Goal: Contribute content: Contribute content

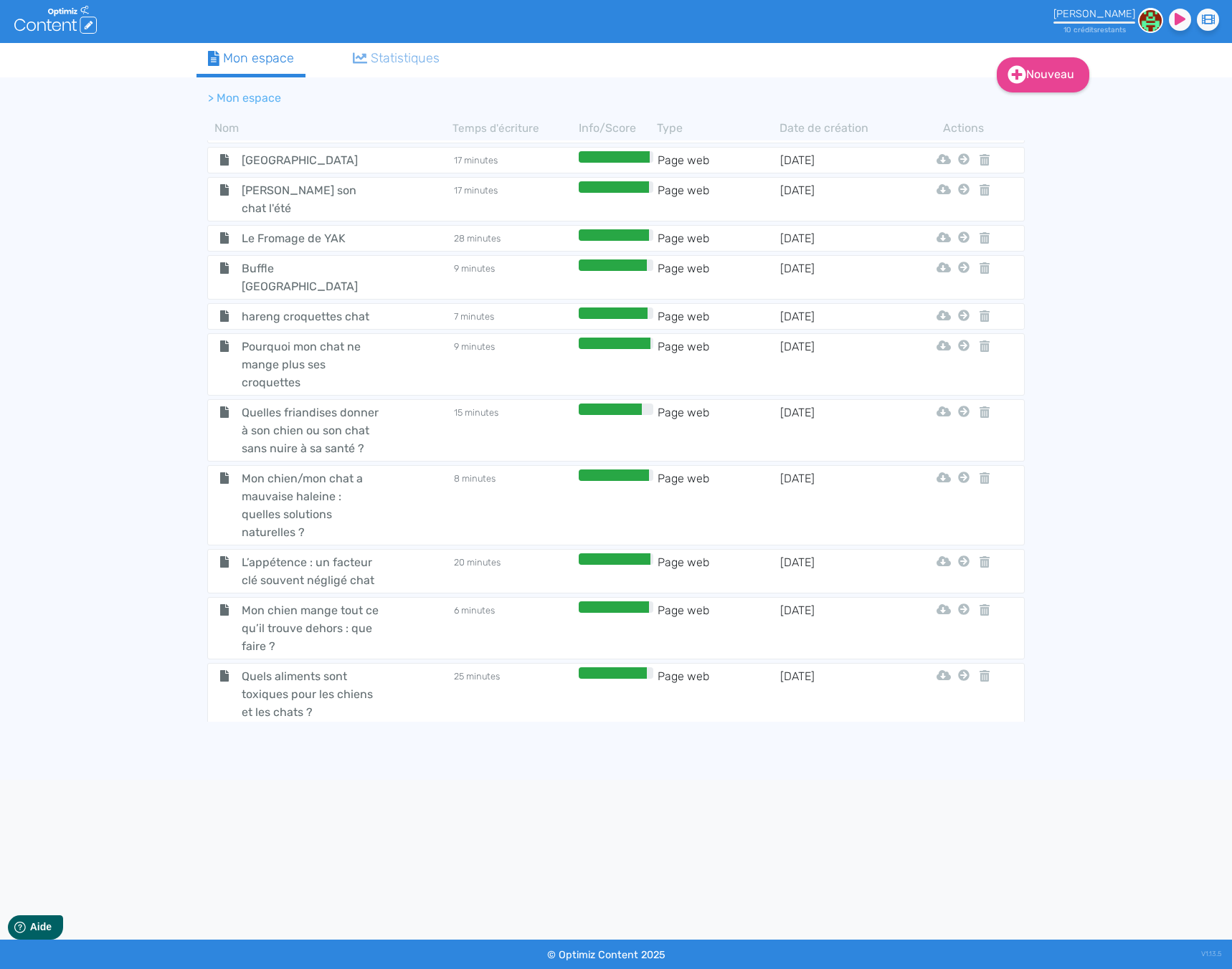
scroll to position [4883, 0]
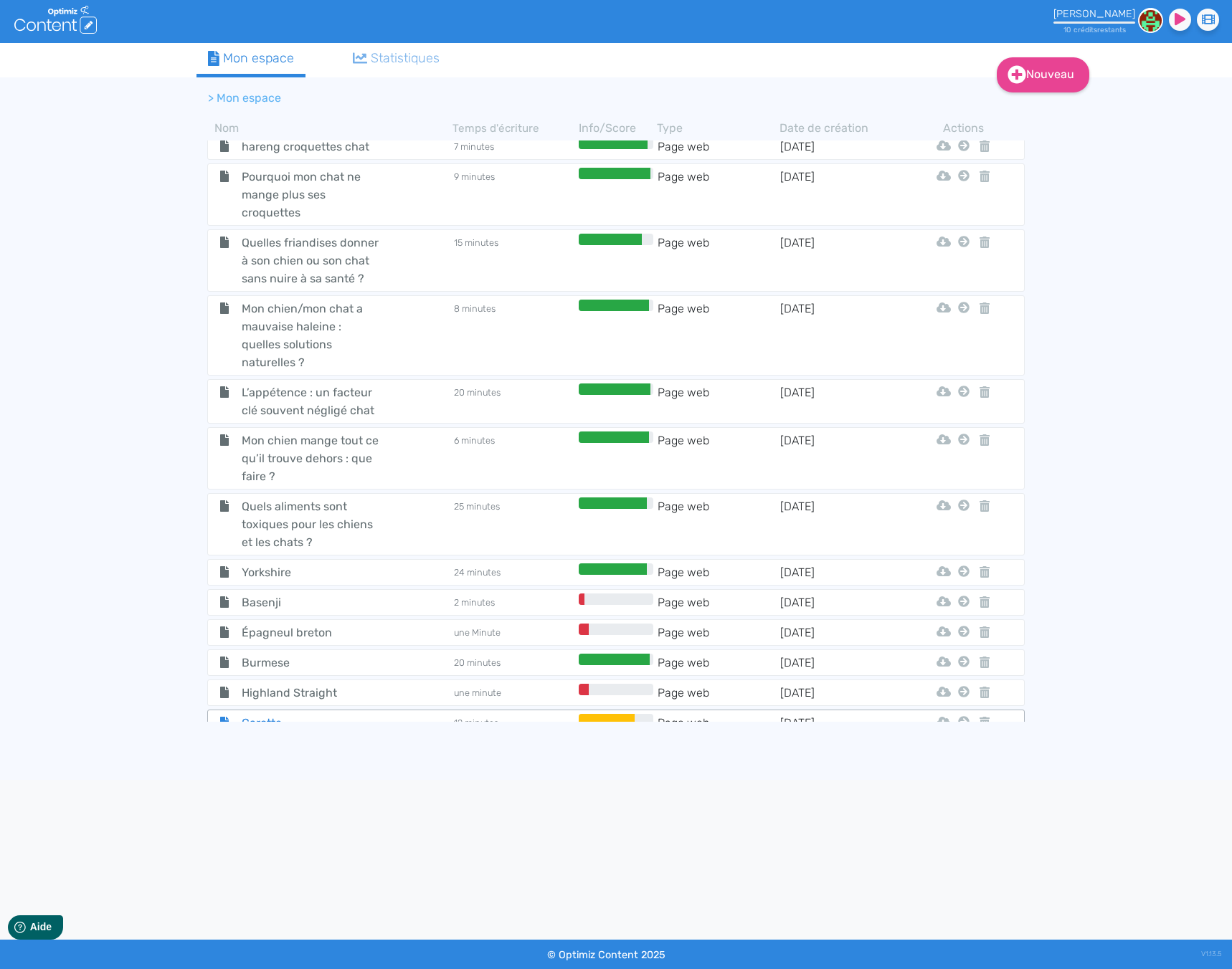
click at [314, 714] on span "Carotte" at bounding box center [311, 723] width 161 height 18
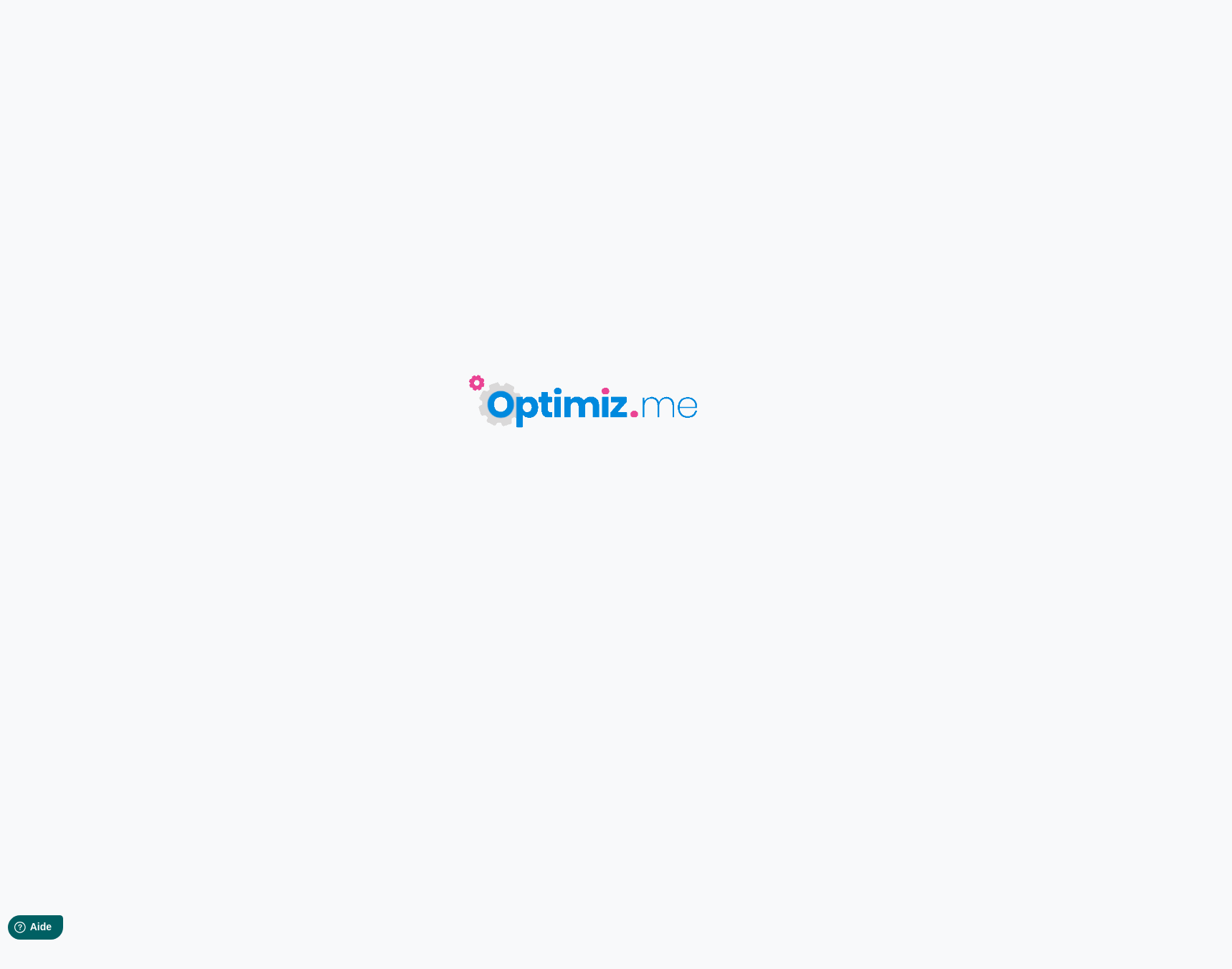
type input "Carotte"
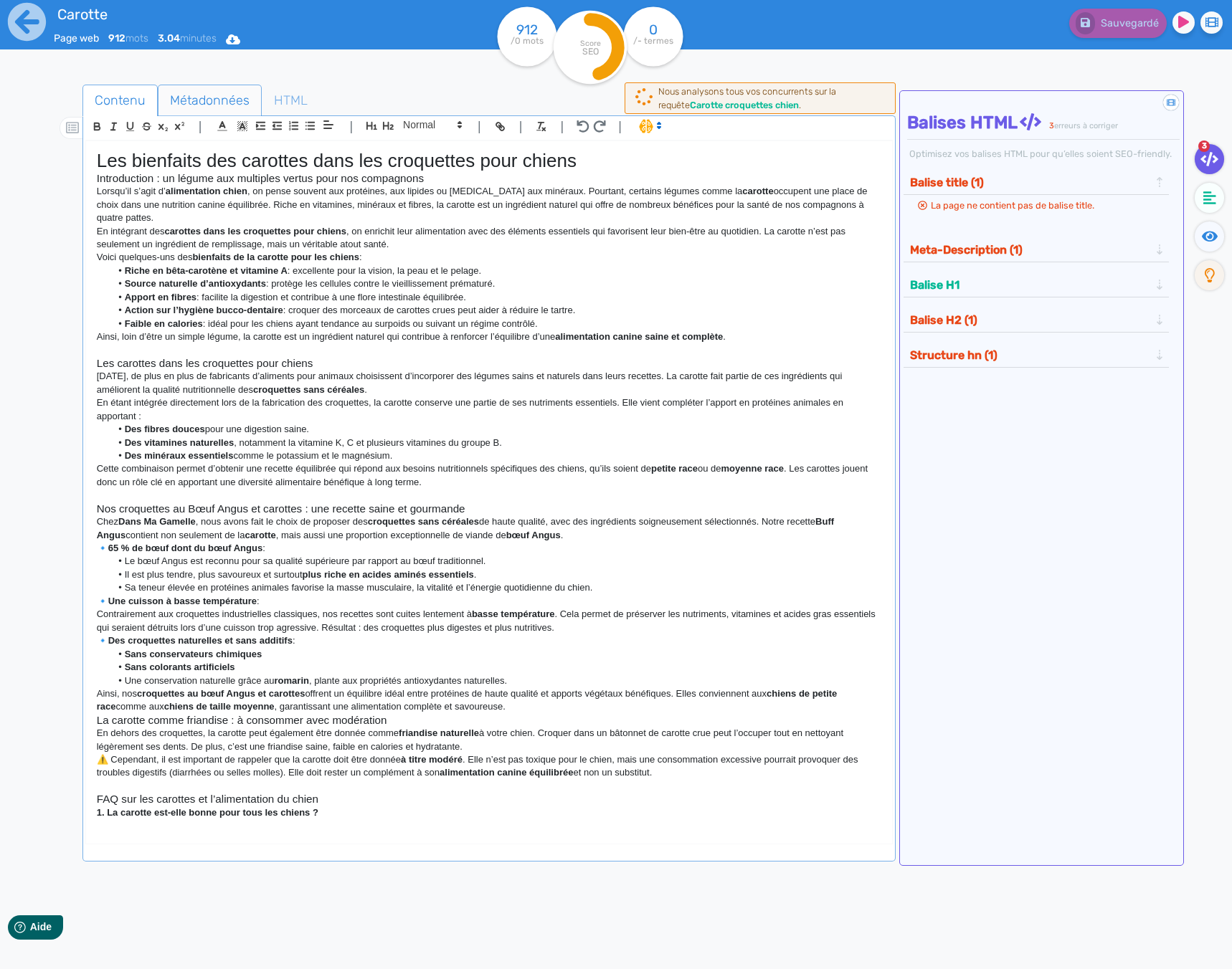
drag, startPoint x: 188, startPoint y: 95, endPoint x: 220, endPoint y: 110, distance: 35.3
click at [188, 95] on span "Métadonnées" at bounding box center [209, 100] width 103 height 39
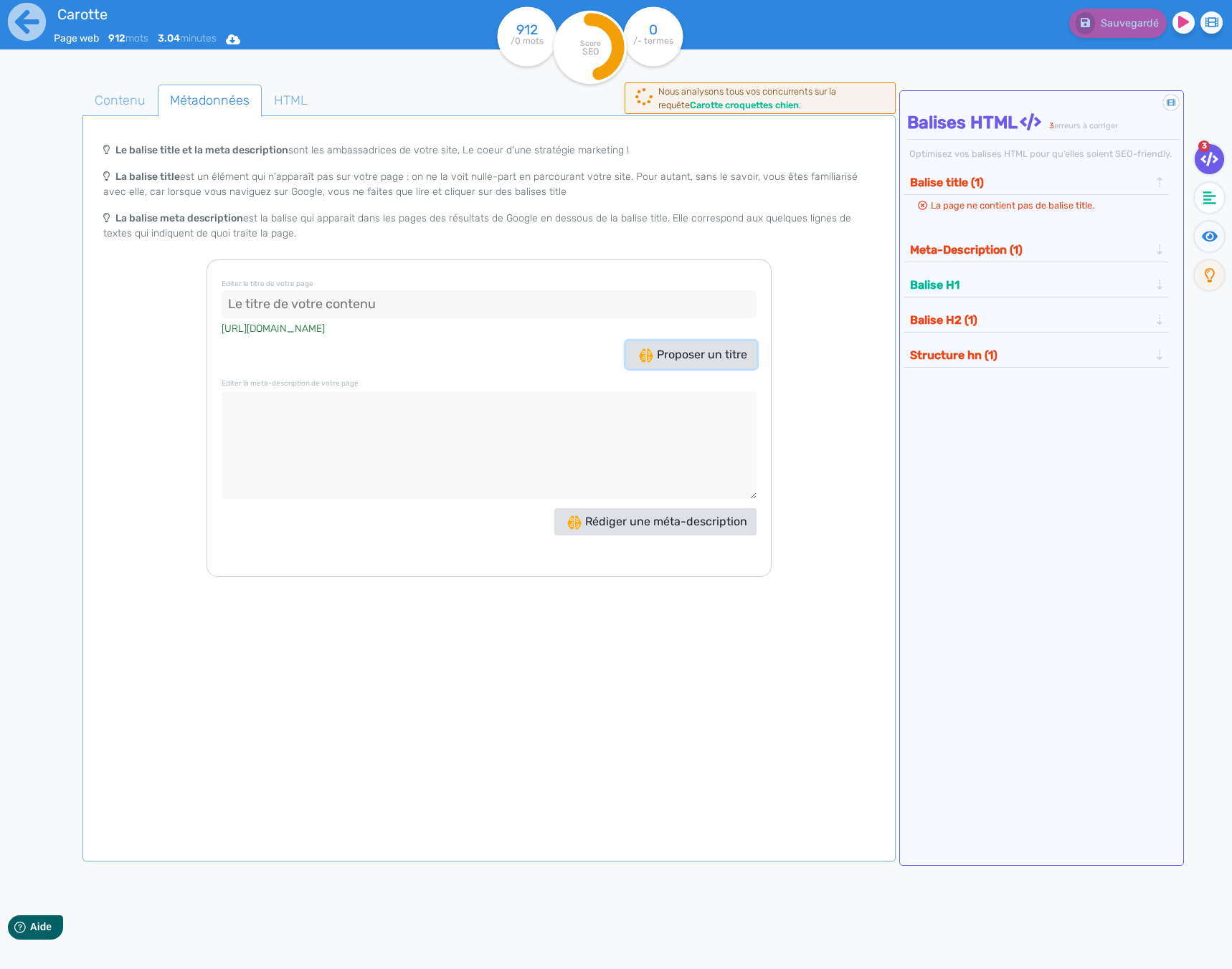
click at [719, 358] on span "Proposer un titre" at bounding box center [693, 354] width 108 height 14
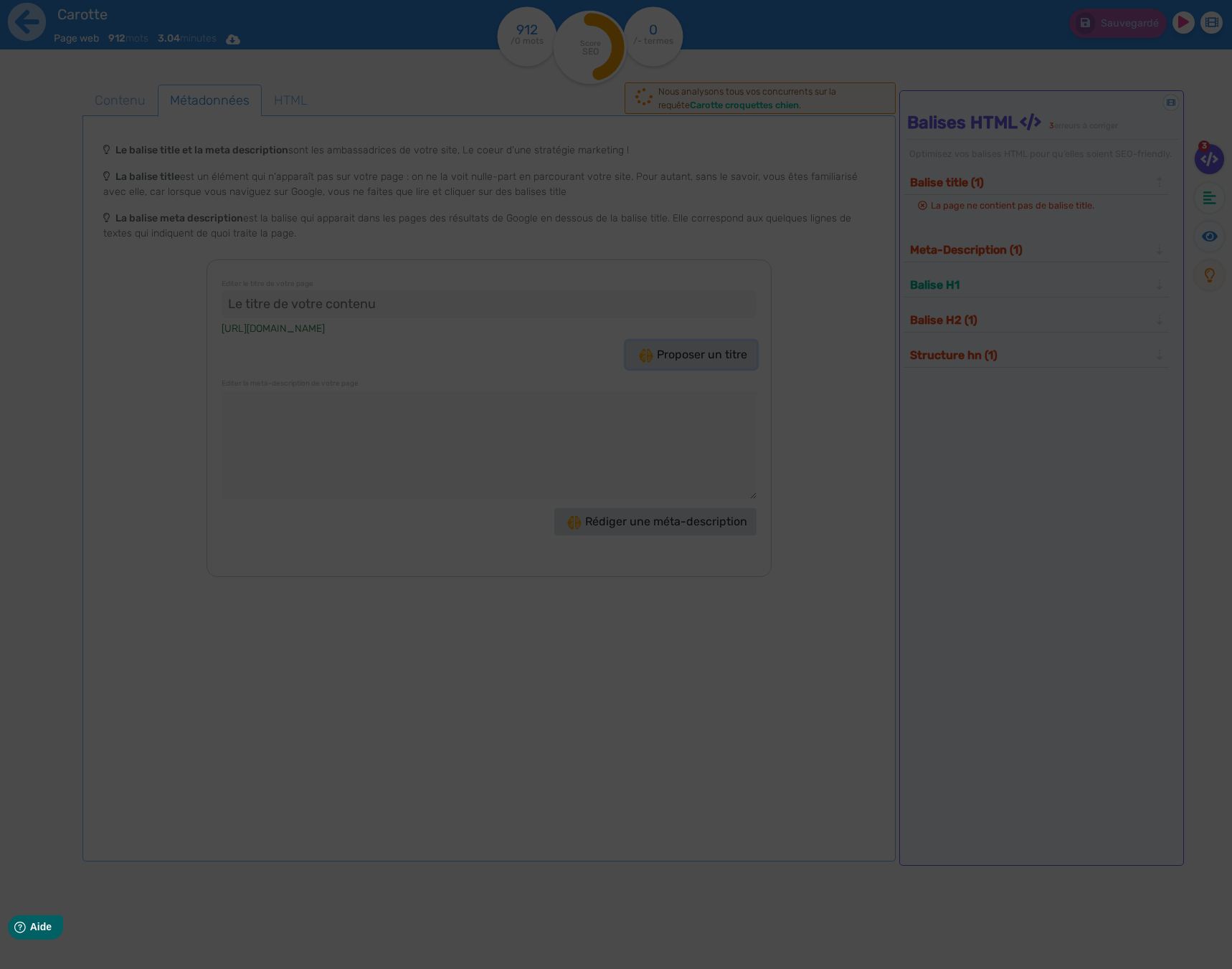
type input ""Carotte croquettes chien : Santé et plaisir garantis !""
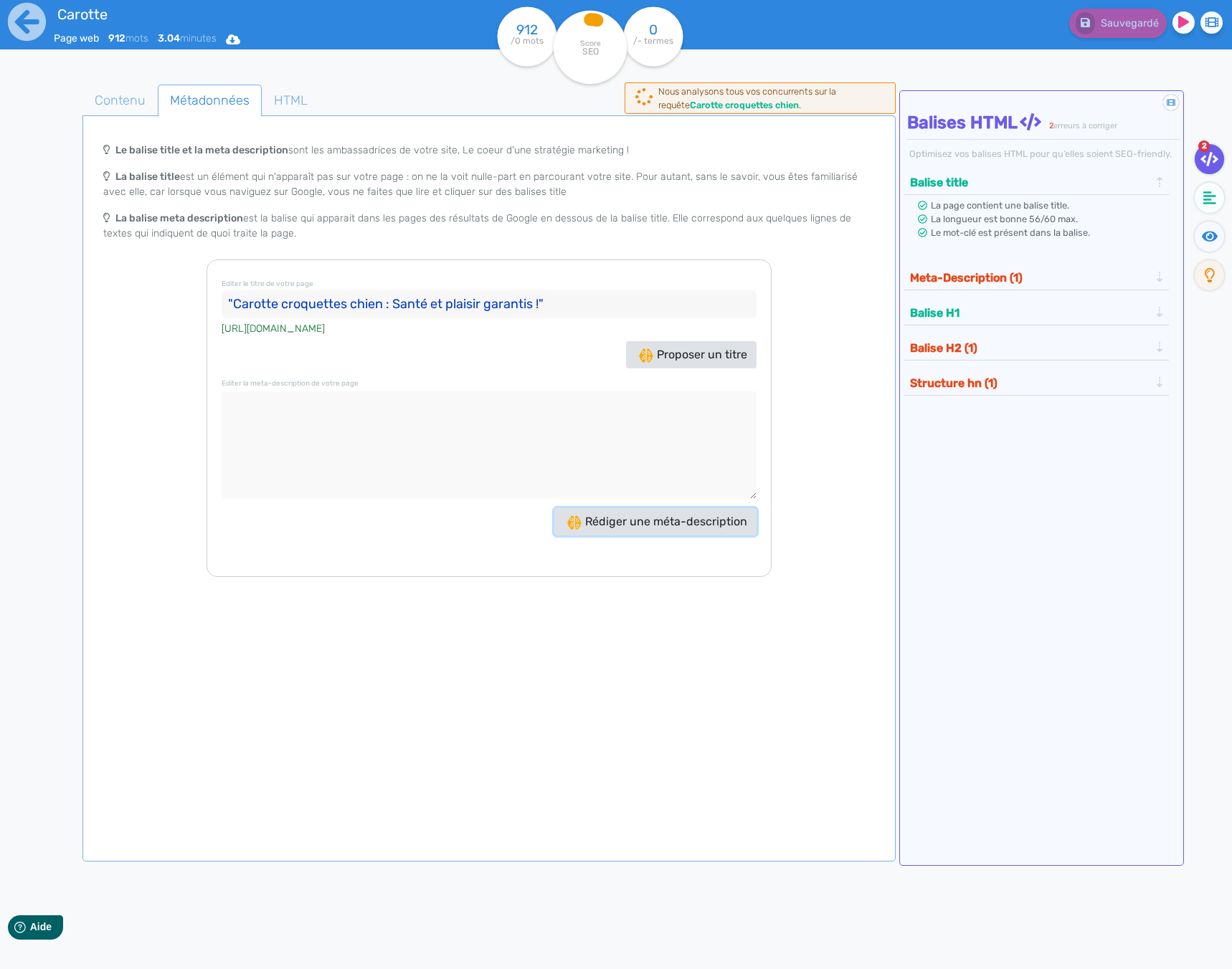
click at [632, 521] on span "Rédiger une méta-description" at bounding box center [656, 521] width 180 height 14
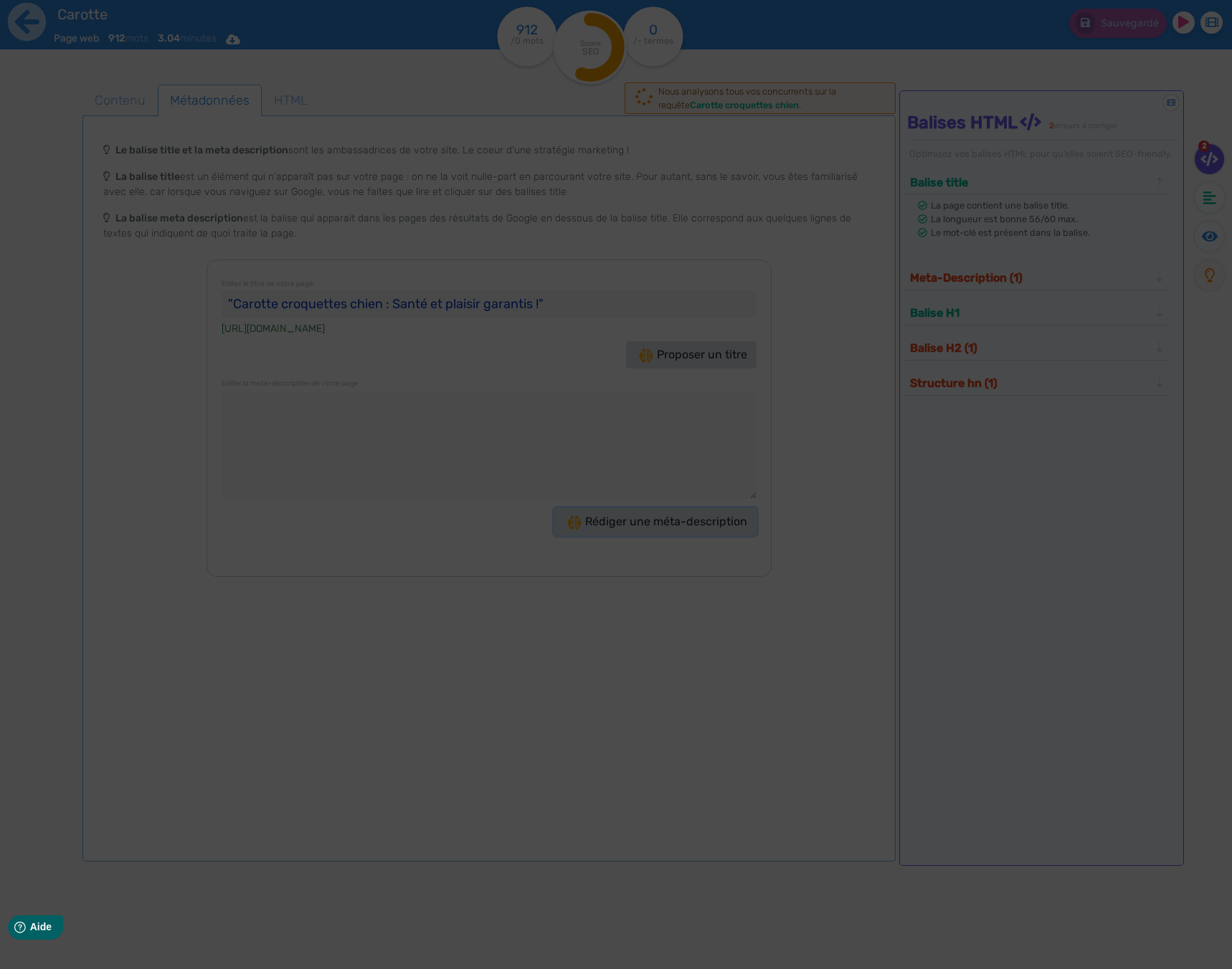
type textarea "Découvrez nos croquettes au bœuf Angus et carottes, une recette saine et gourma…"
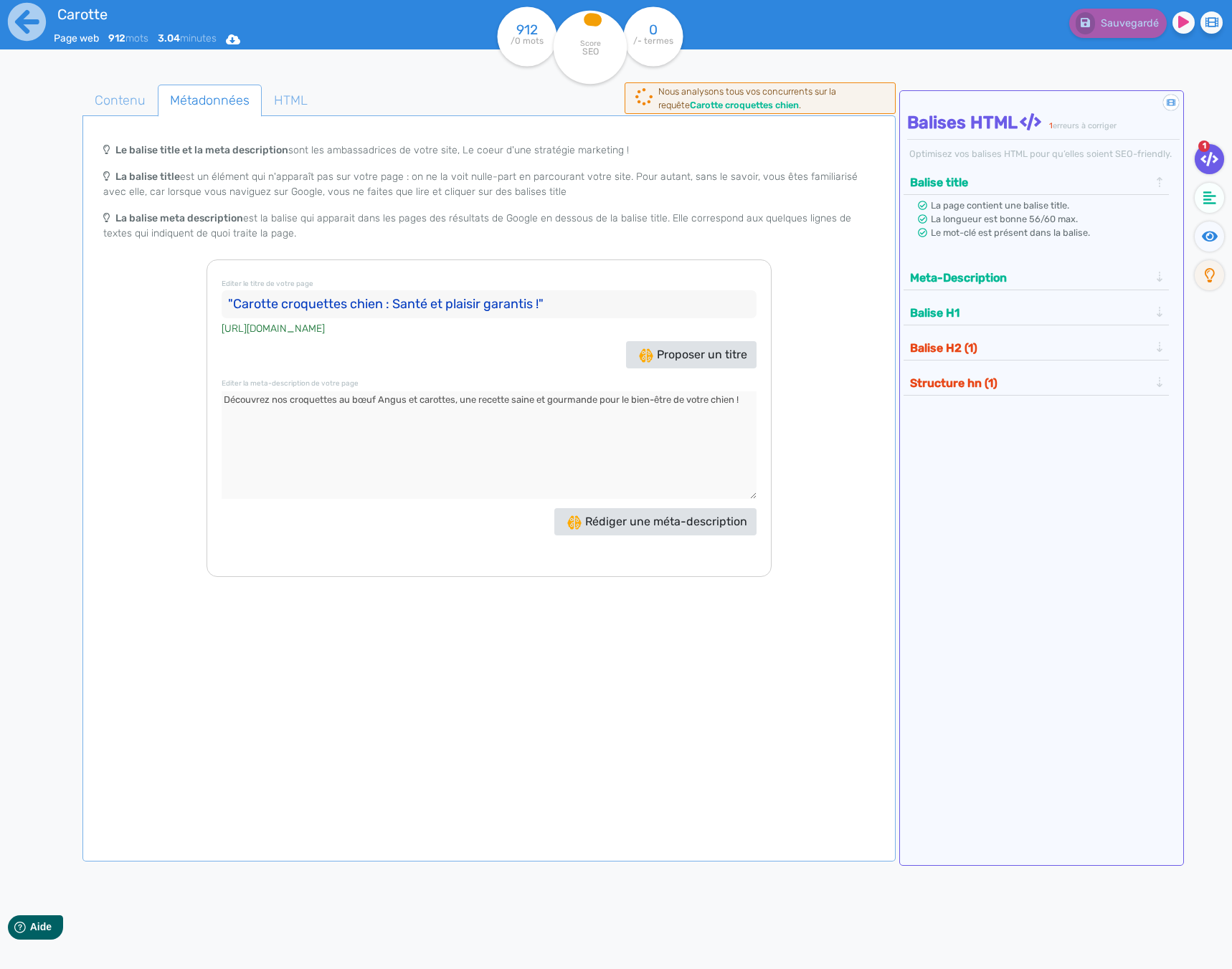
click at [529, 305] on input ""Carotte croquettes chien : Santé et plaisir garantis !"" at bounding box center [489, 305] width 535 height 29
drag, startPoint x: 541, startPoint y: 305, endPoint x: 232, endPoint y: 299, distance: 309.1
click at [232, 299] on input ""Carotte croquettes chien : Santé et plaisir garantis !"" at bounding box center [489, 305] width 535 height 29
click at [278, 430] on textarea at bounding box center [489, 445] width 535 height 108
drag, startPoint x: 737, startPoint y: 402, endPoint x: 565, endPoint y: 404, distance: 172.0
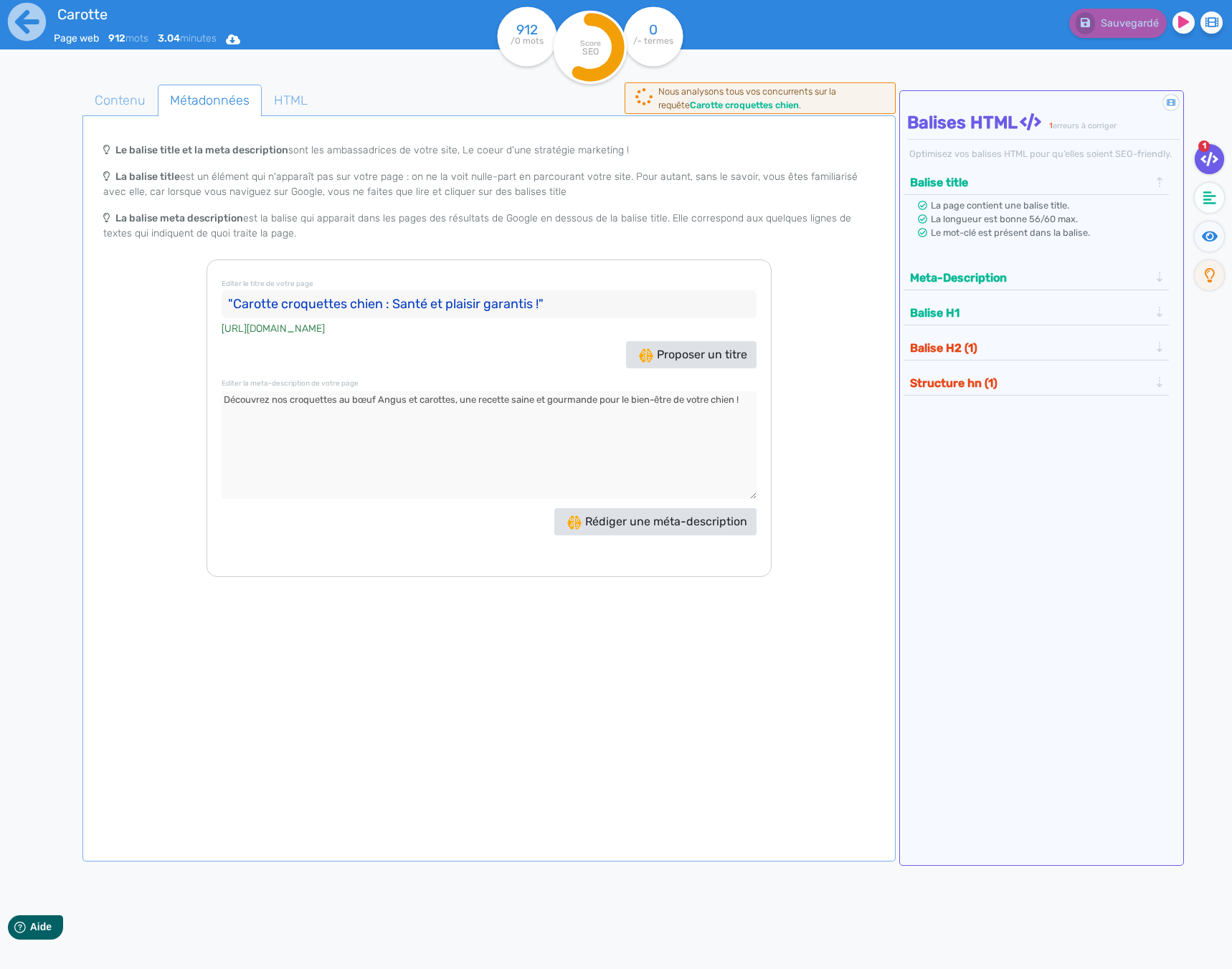
click at [532, 407] on textarea at bounding box center [489, 445] width 535 height 108
drag, startPoint x: 745, startPoint y: 401, endPoint x: 51, endPoint y: 398, distance: 694.0
click at [51, 398] on div "Contenu Métadonnées HTML | | H3 H4 H5 H6 Normal | | | | Les bienfaits des carot…" at bounding box center [637, 570] width 1190 height 978
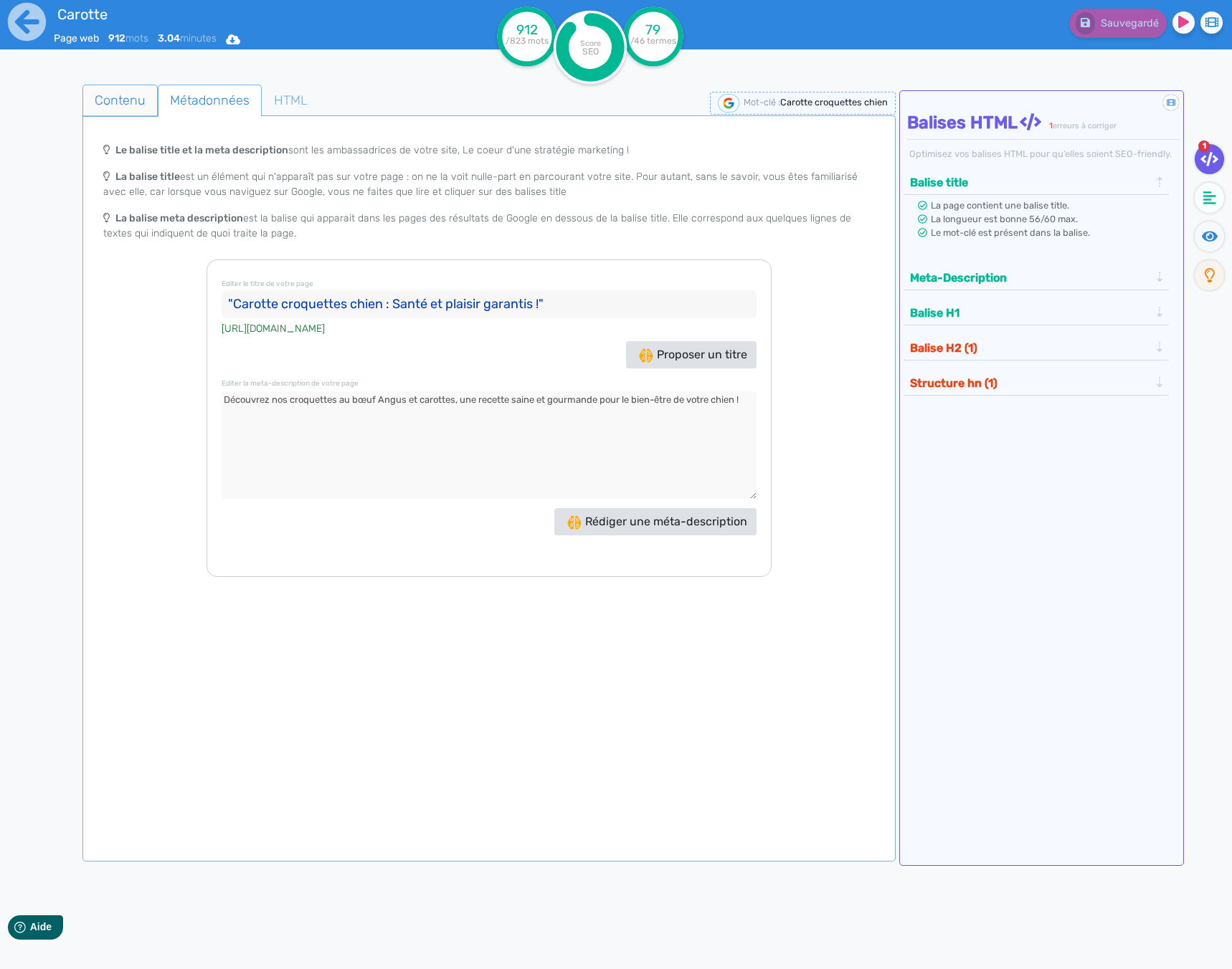
click at [123, 94] on span "Contenu" at bounding box center [120, 100] width 74 height 39
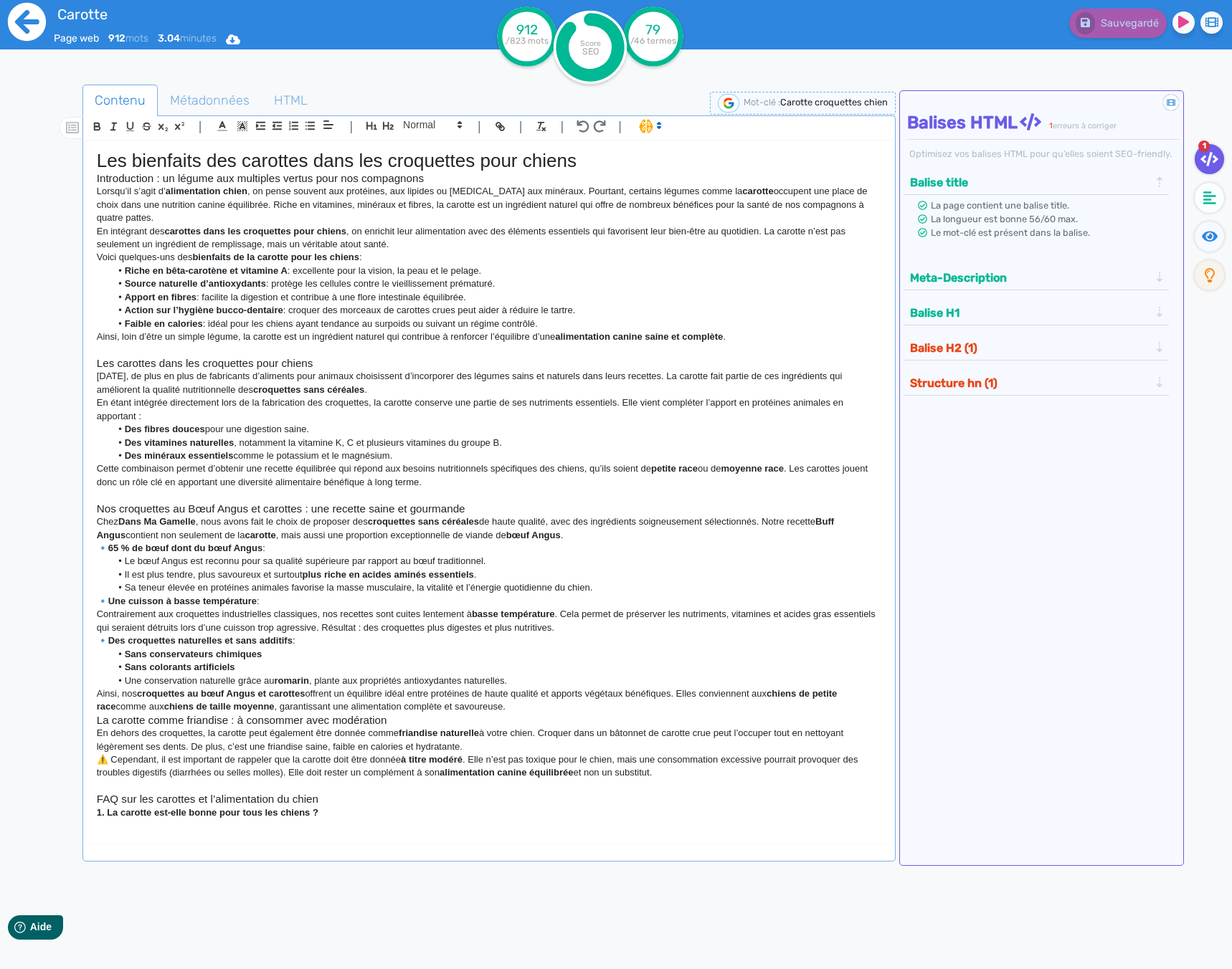
click at [17, 7] on icon at bounding box center [27, 22] width 40 height 40
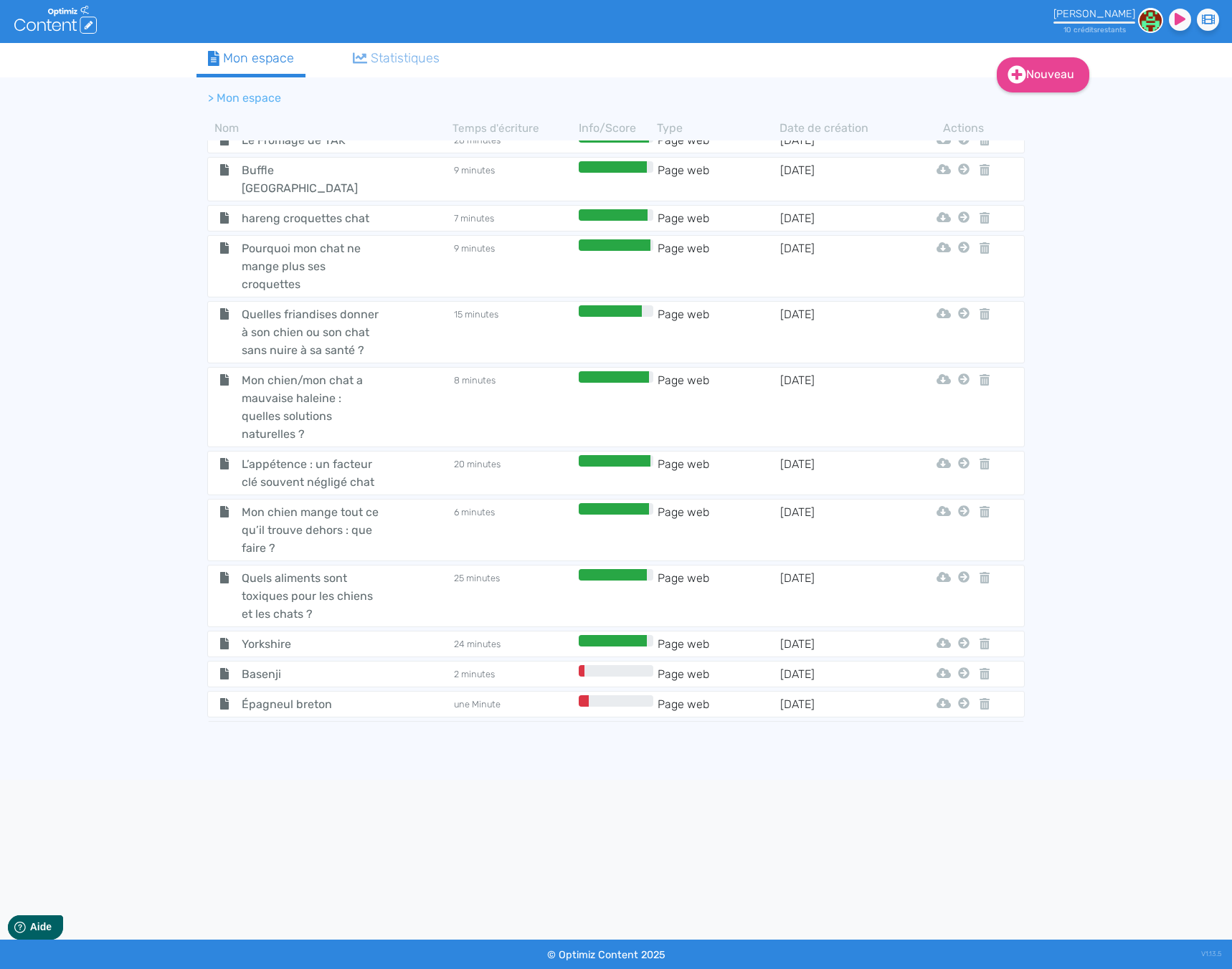
scroll to position [4883, 0]
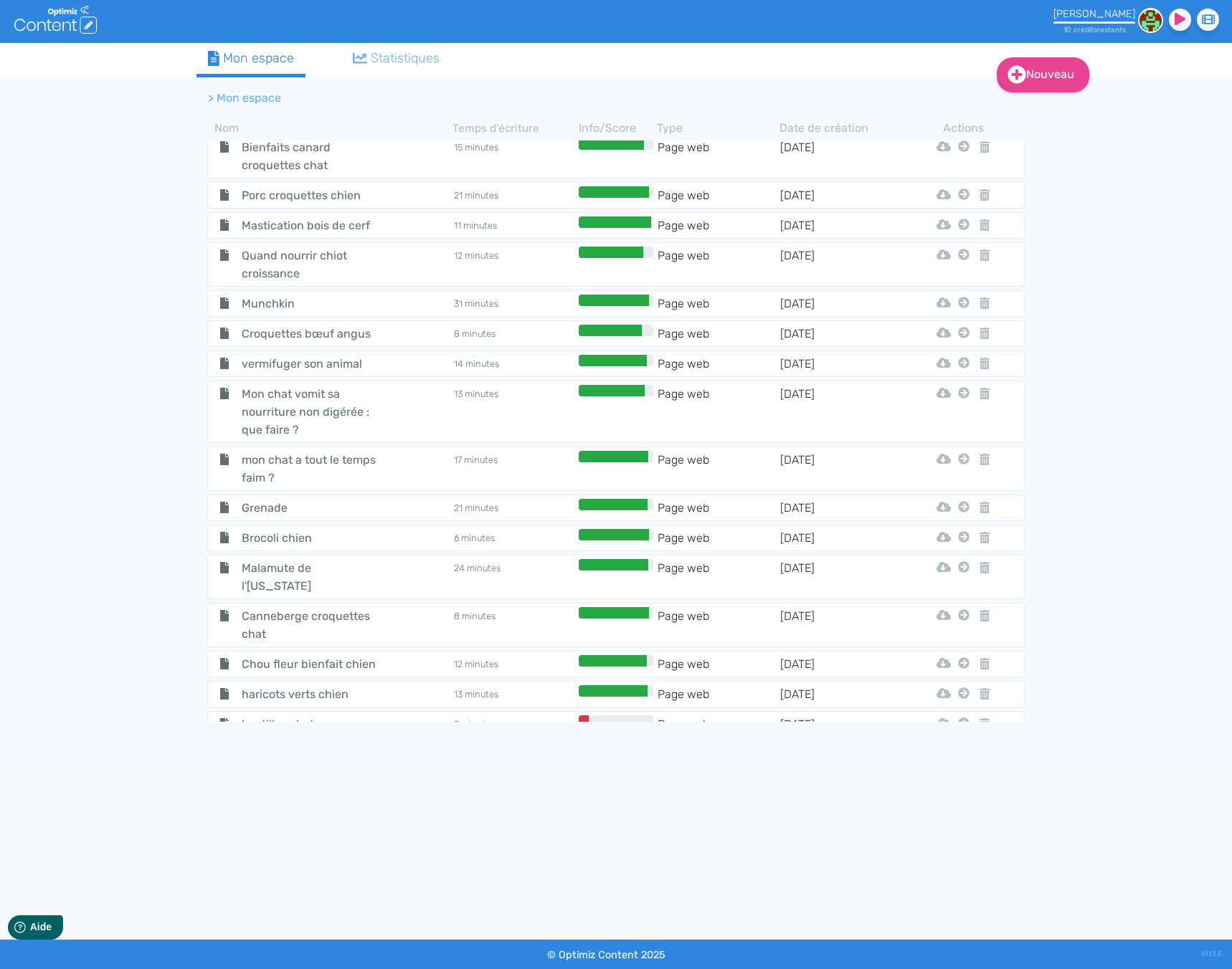
scroll to position [4883, 0]
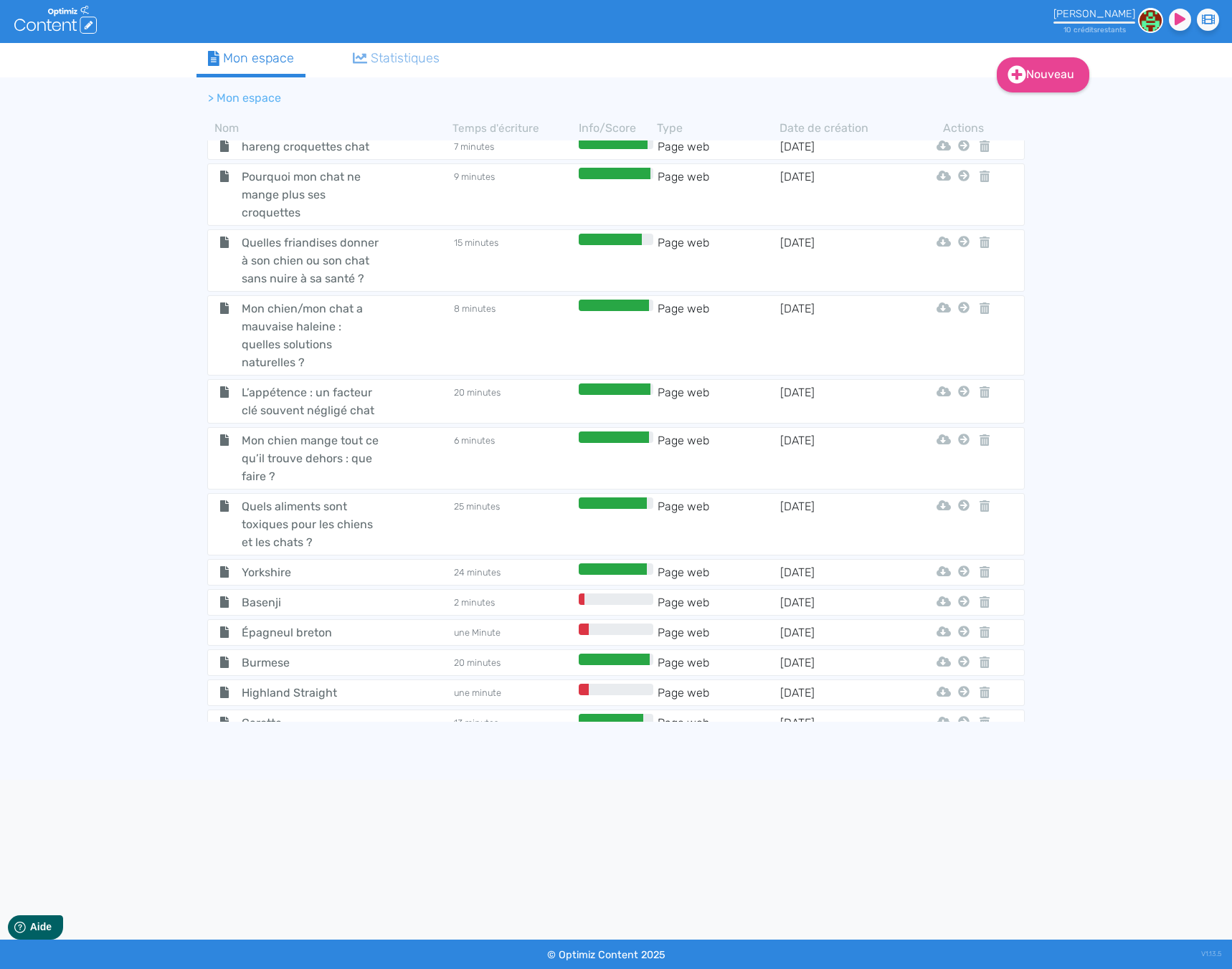
click at [360, 774] on span "Cubes poumons de bœuf" at bounding box center [311, 783] width 161 height 18
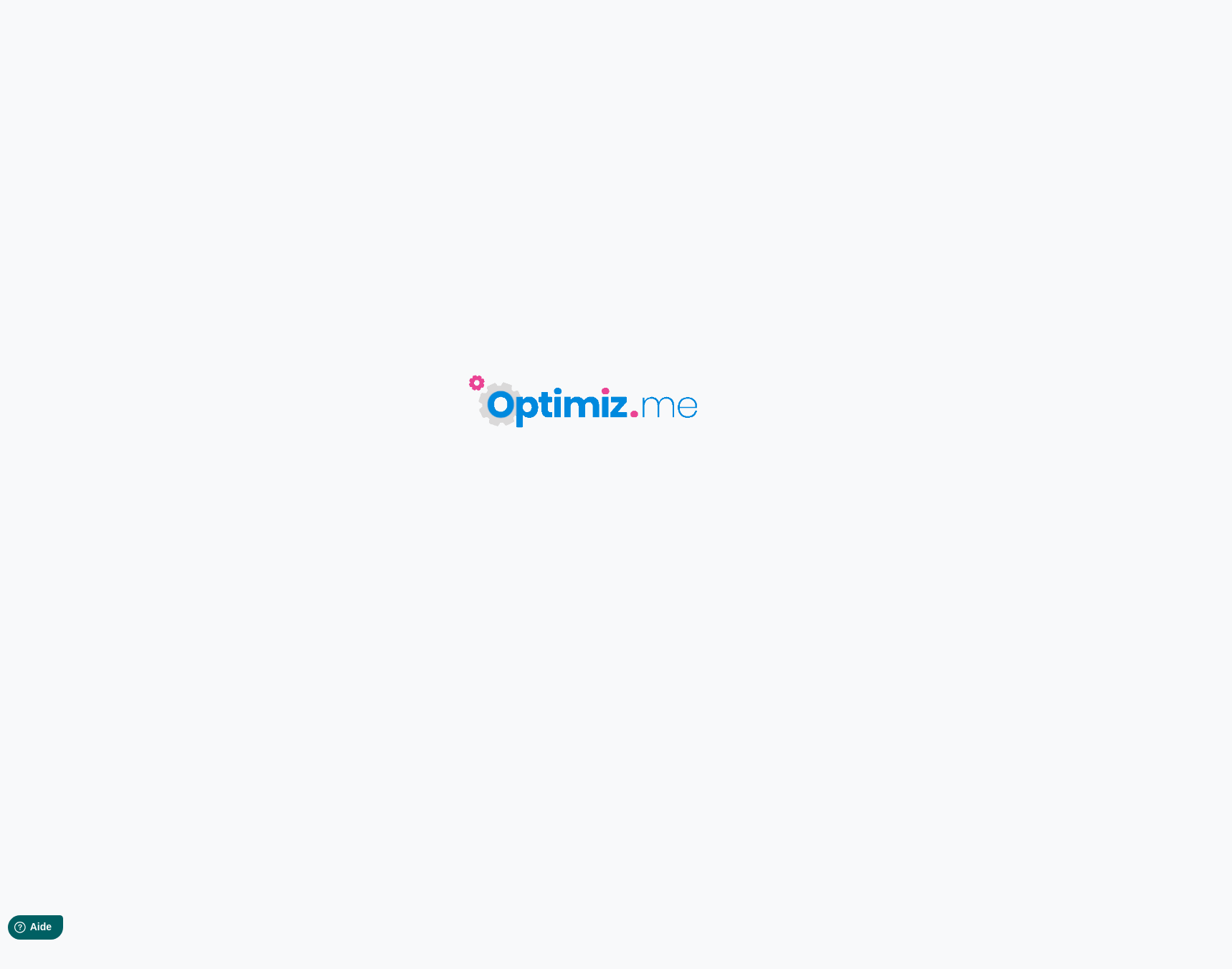
type input "Cubes poumons de bœuf"
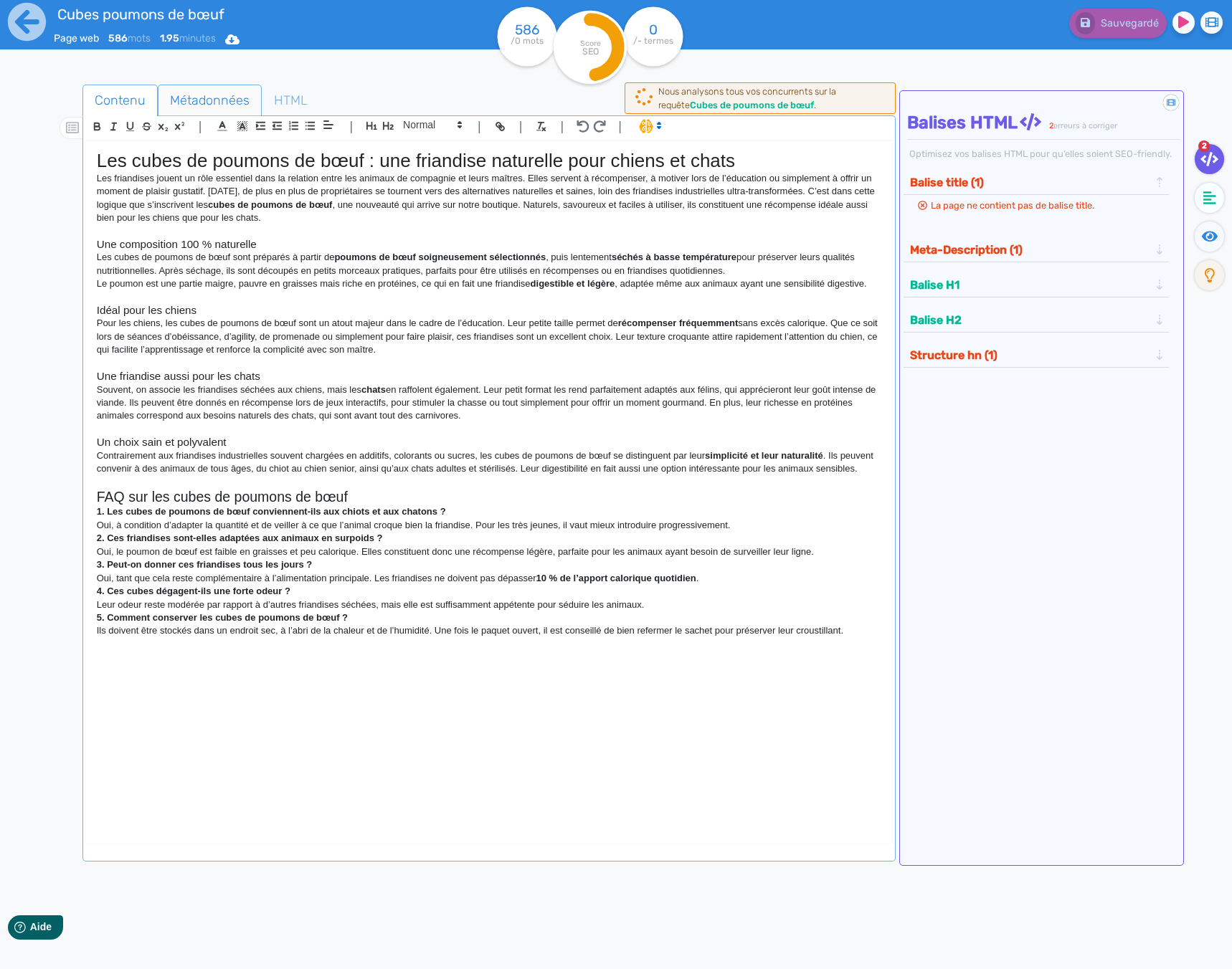
click at [193, 94] on span "Métadonnées" at bounding box center [209, 100] width 103 height 39
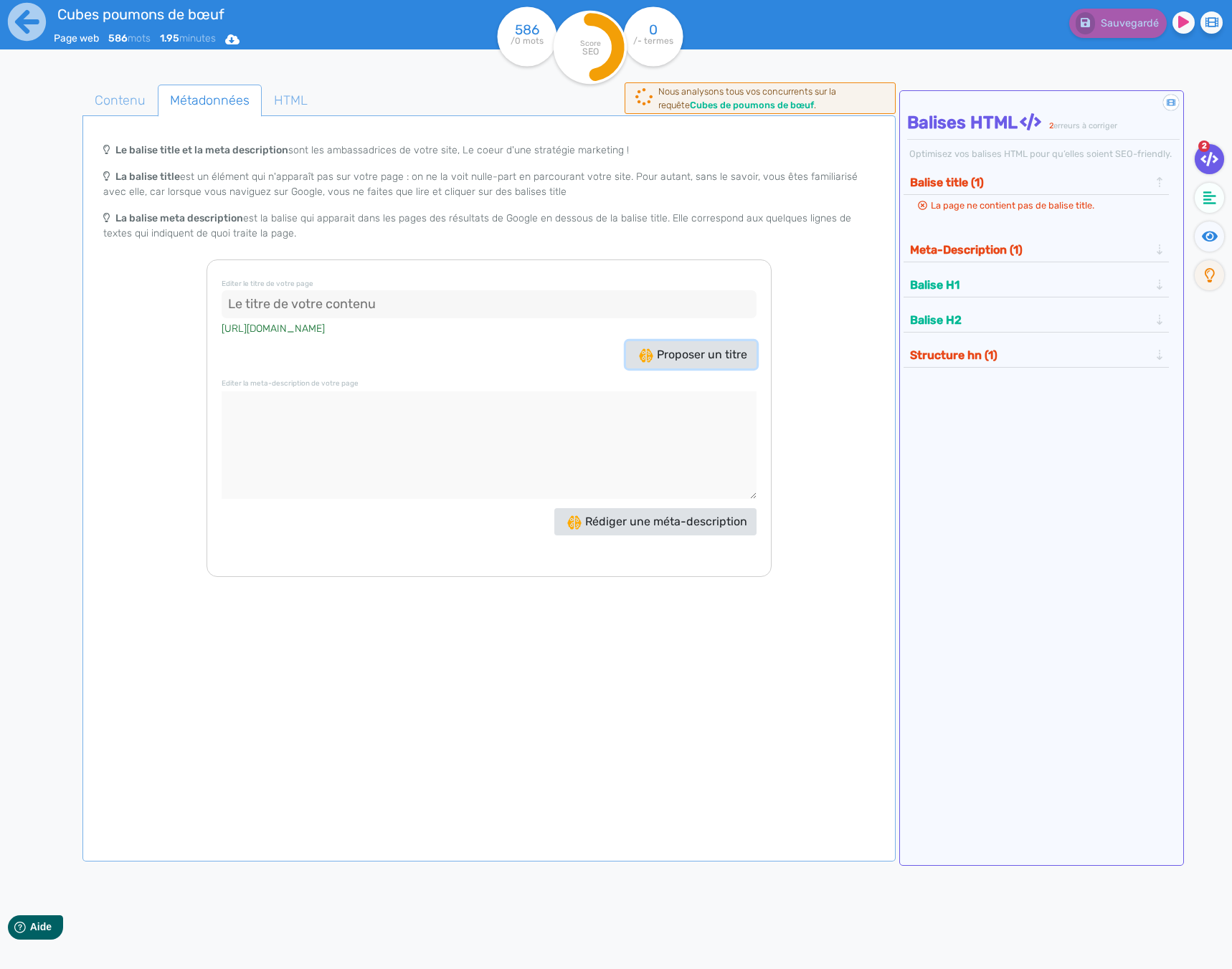
click at [716, 351] on span "Proposer un titre" at bounding box center [693, 354] width 108 height 14
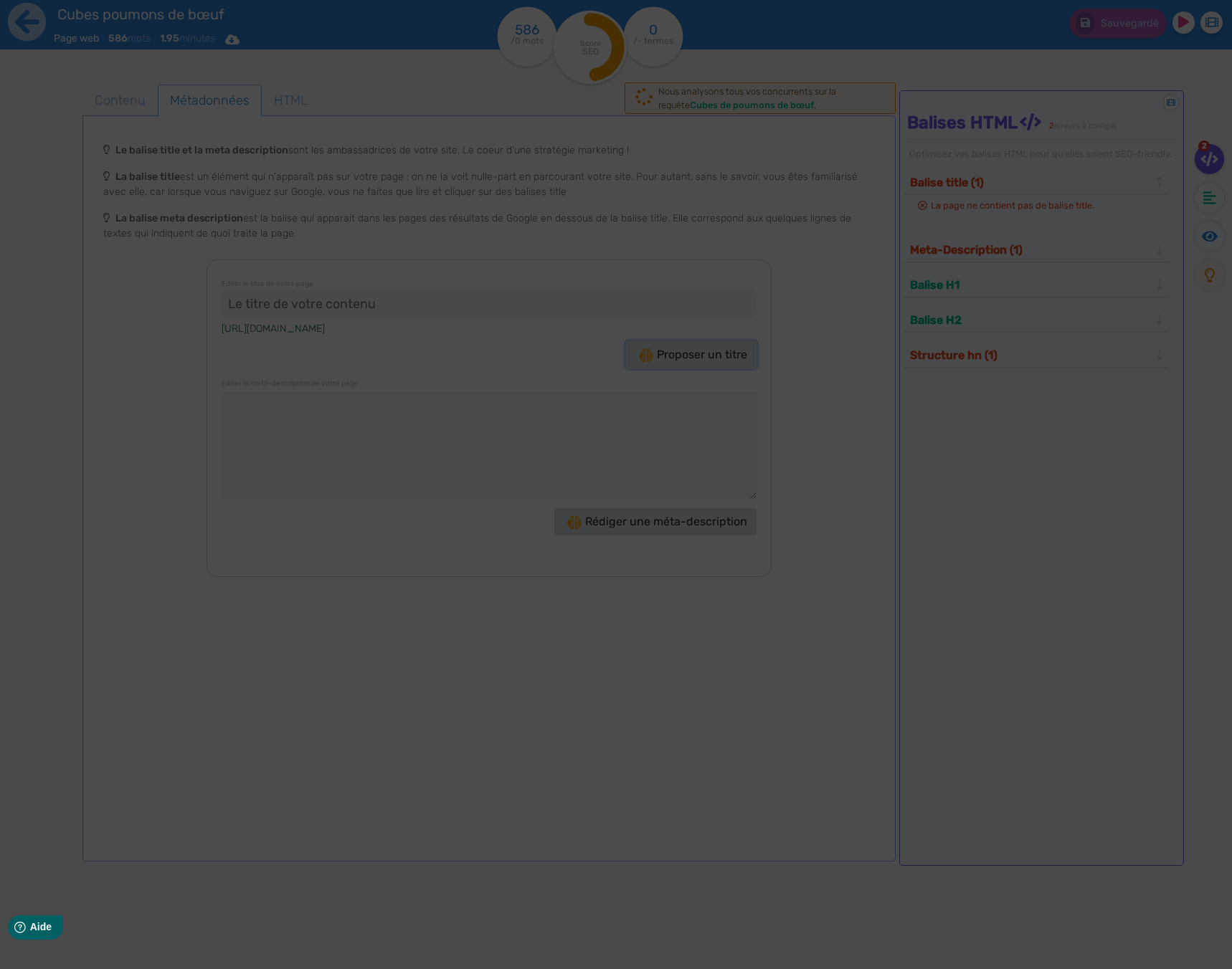
type input "Cubes de poumons de bœuf : une friandise irrésistible !"
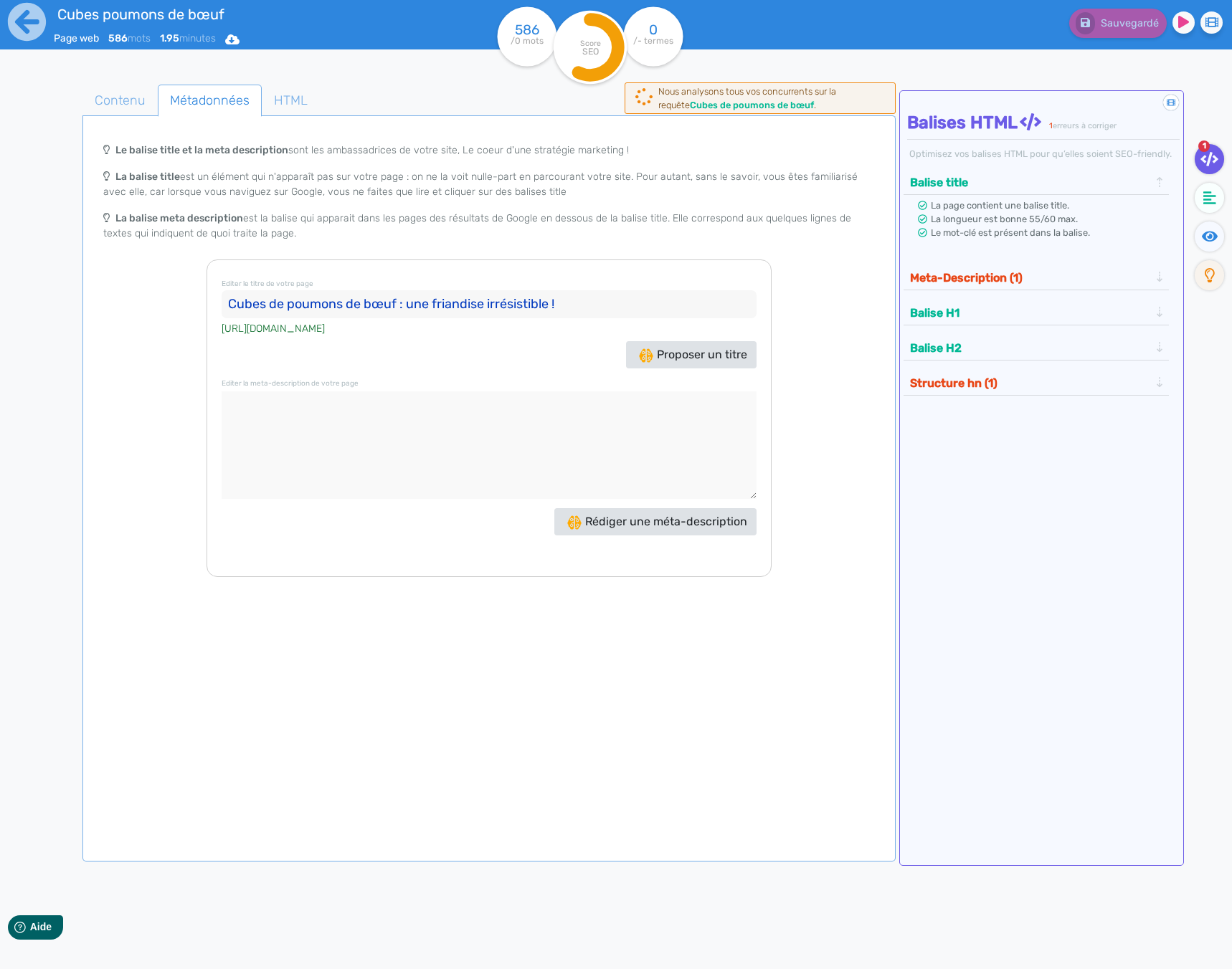
drag, startPoint x: 227, startPoint y: 302, endPoint x: 589, endPoint y: 301, distance: 362.0
click at [589, 301] on input "Cubes de poumons de bœuf : une friandise irrésistible !" at bounding box center [489, 305] width 535 height 29
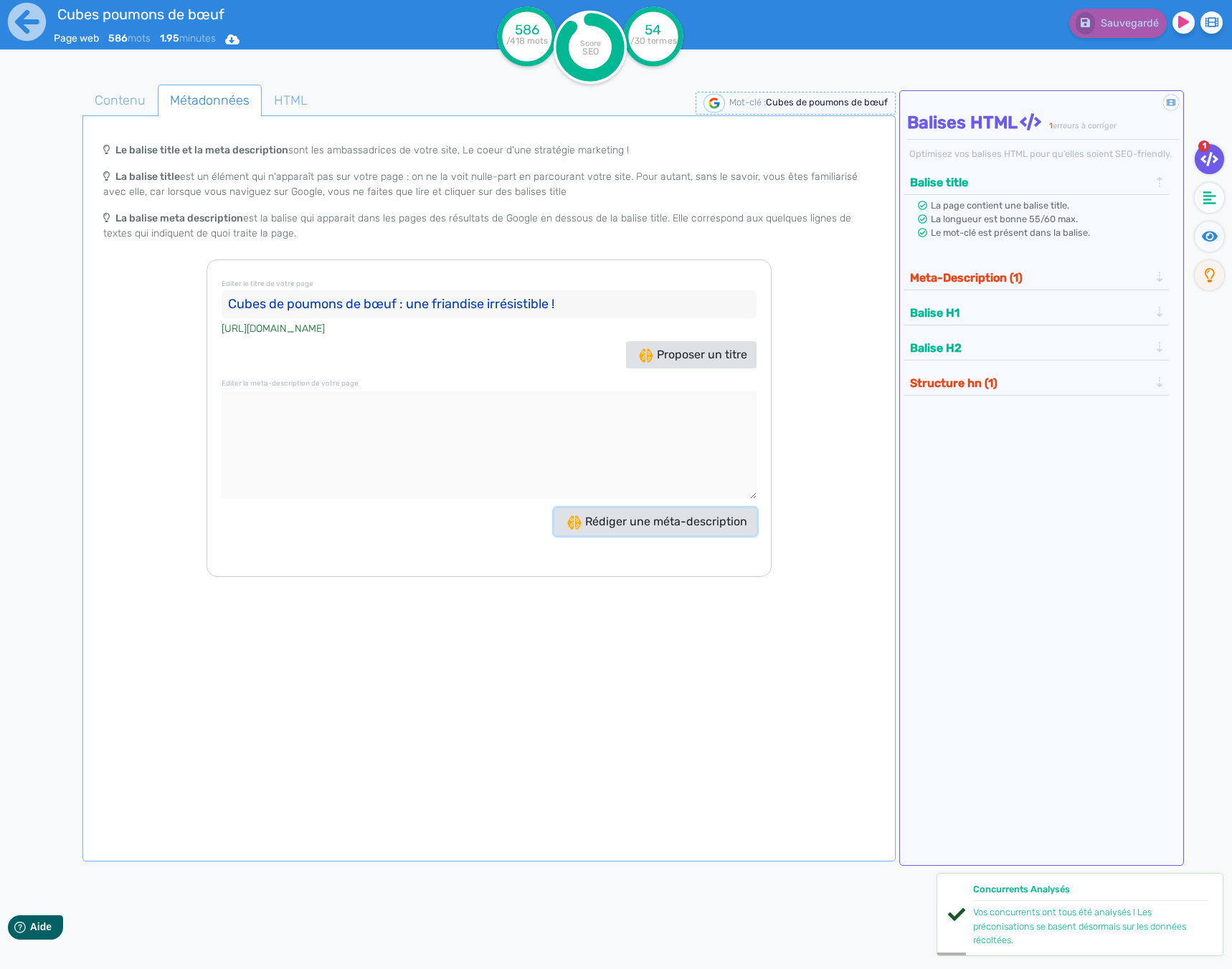
click at [638, 534] on button "Rédiger une méta-description" at bounding box center [655, 522] width 202 height 27
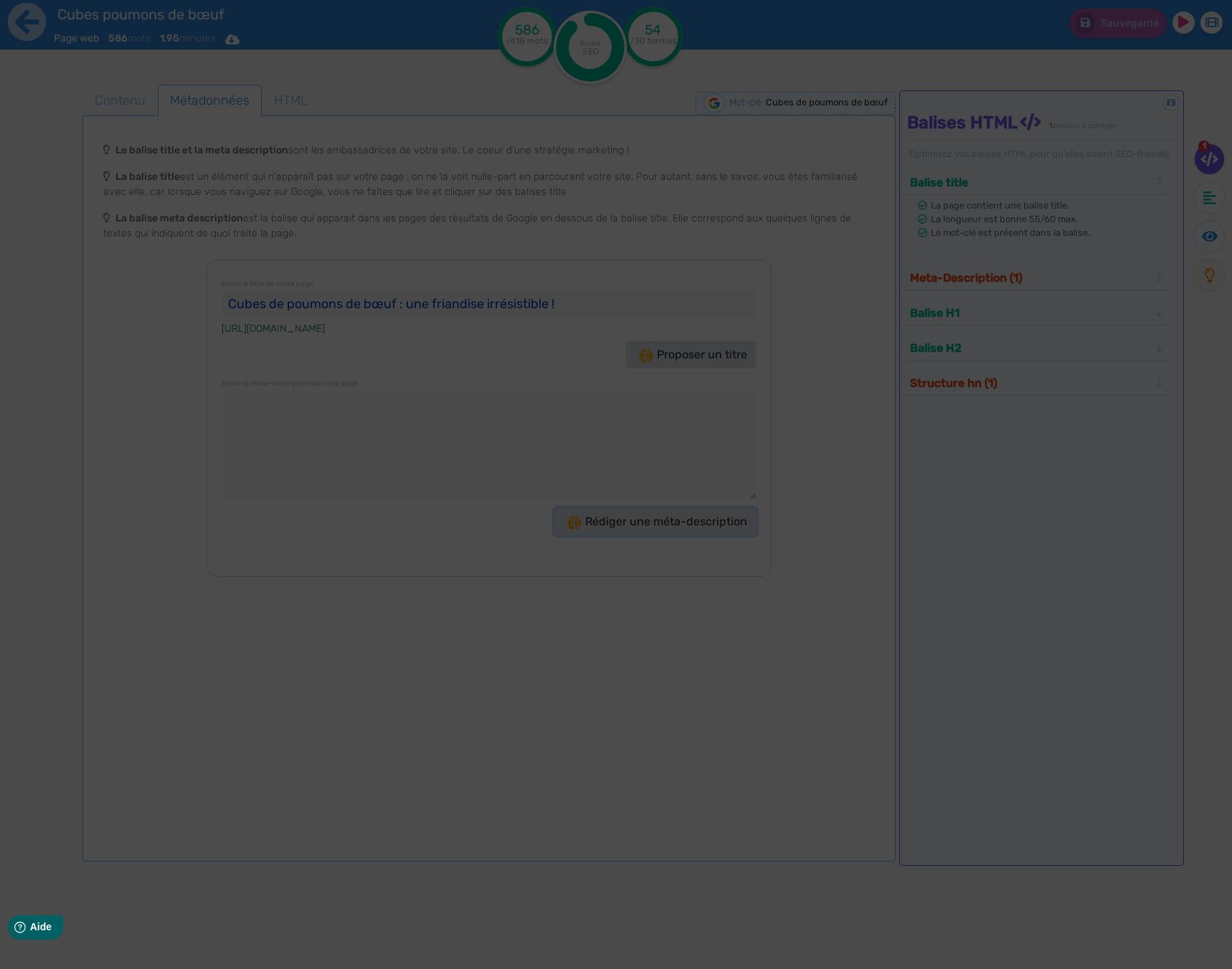
type textarea "Découvrez les cubes de poumons de bœuf, une friandise naturelle et savoureuse p…"
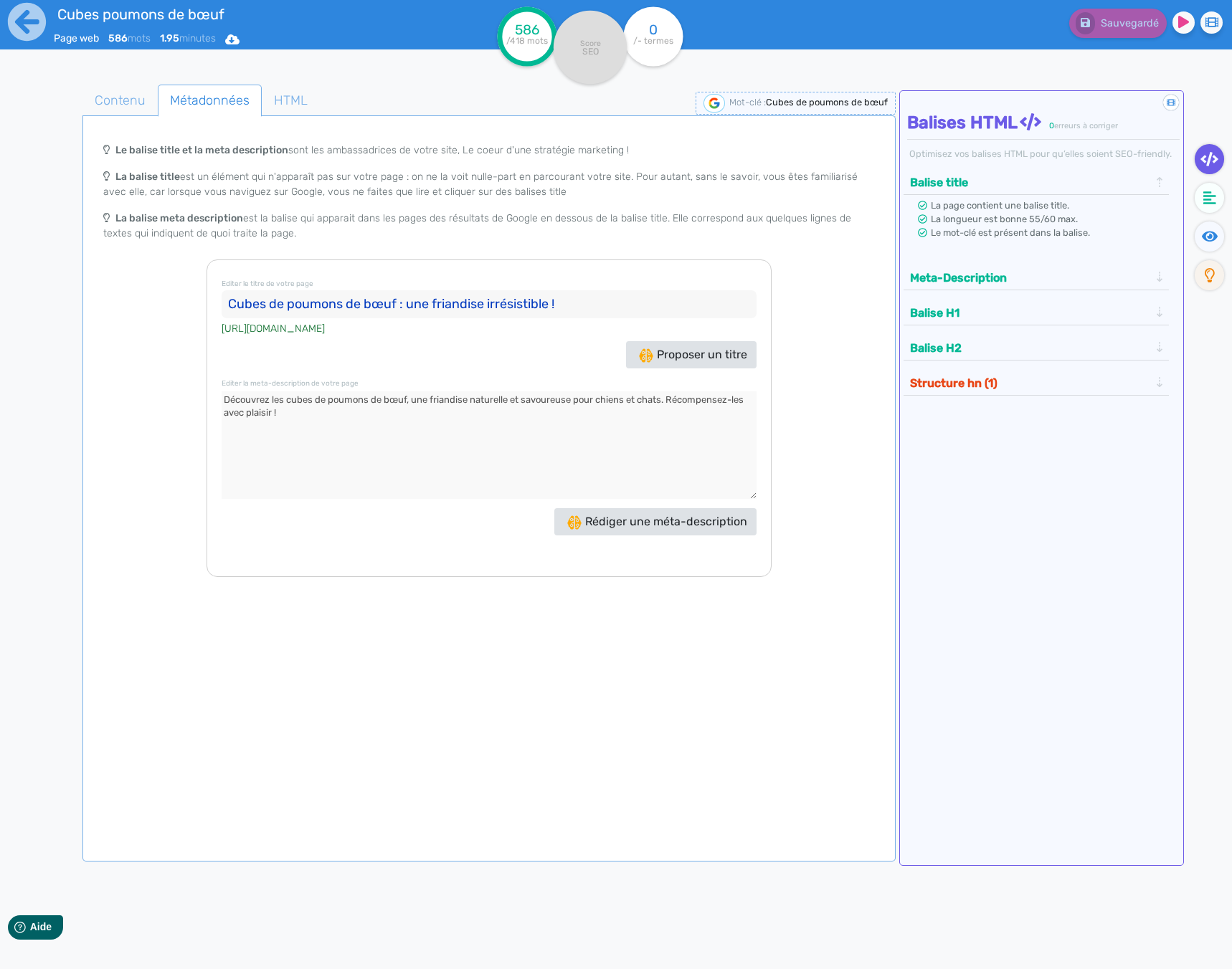
drag, startPoint x: 235, startPoint y: 419, endPoint x: 152, endPoint y: 399, distance: 85.4
click at [152, 399] on div "Le balise title et la meta description sont les ambassadrices de votre site, Le…" at bounding box center [489, 357] width 807 height 442
click at [31, 35] on icon at bounding box center [27, 22] width 38 height 38
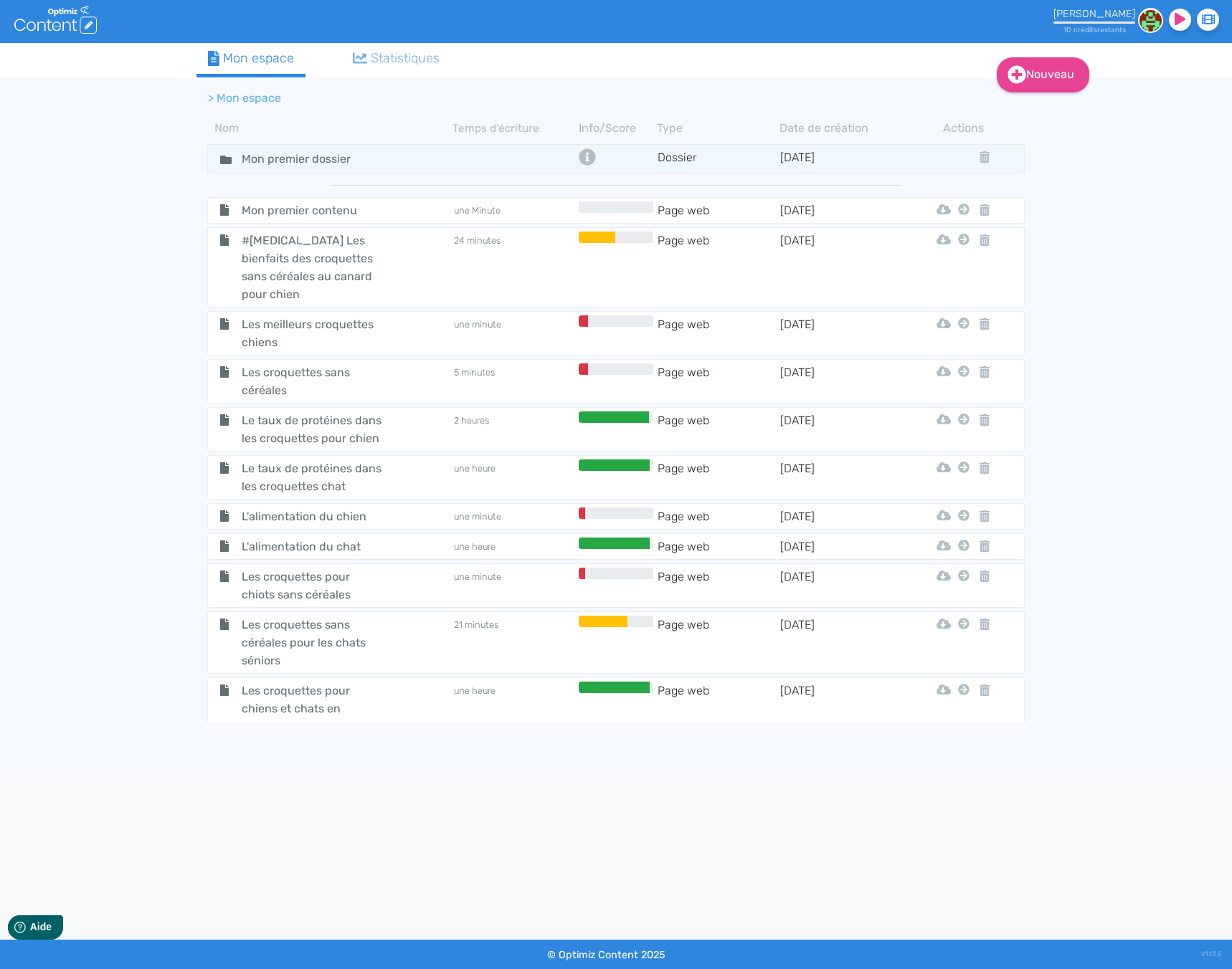
scroll to position [4883, 0]
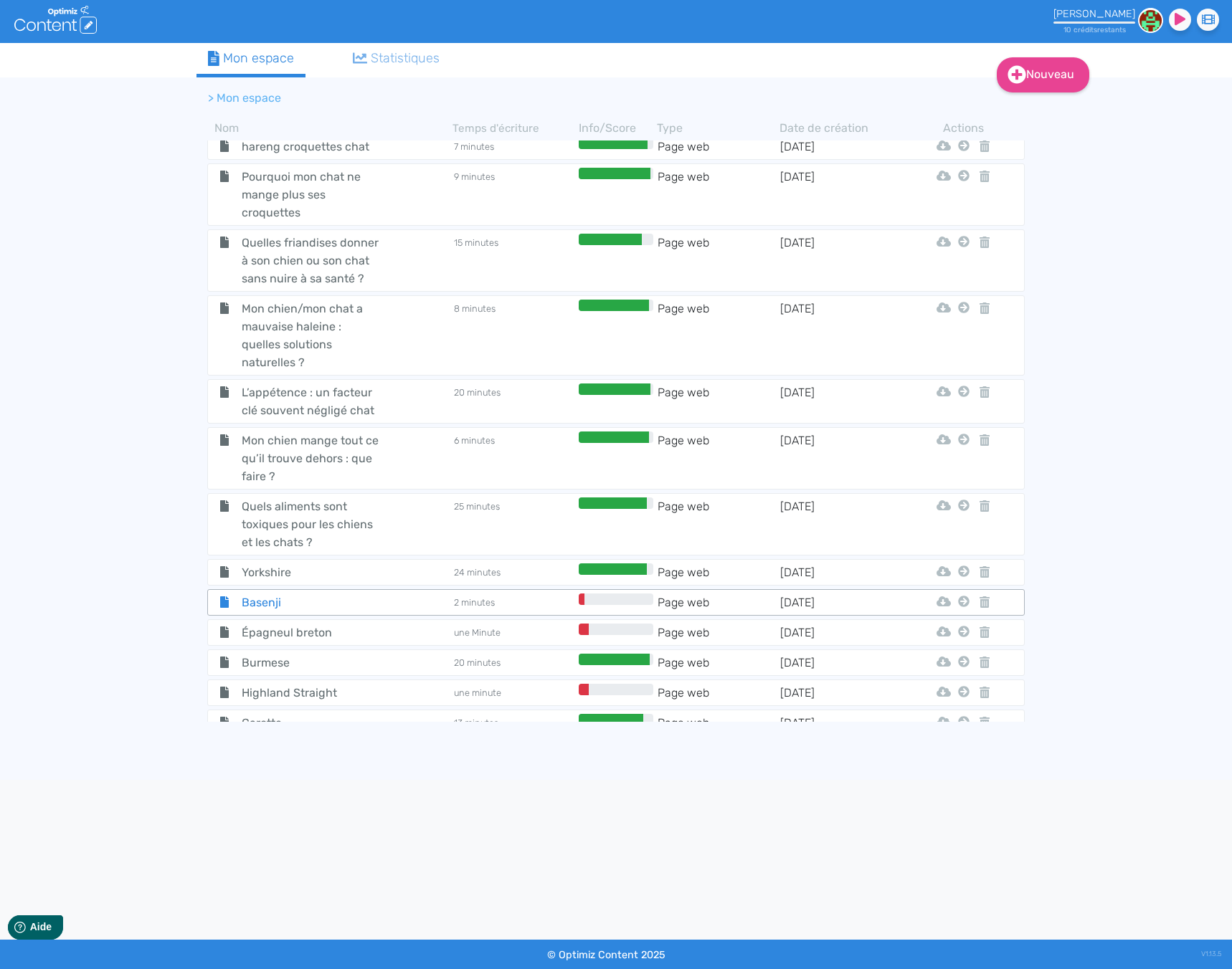
click at [377, 594] on span "Basenji" at bounding box center [311, 602] width 161 height 18
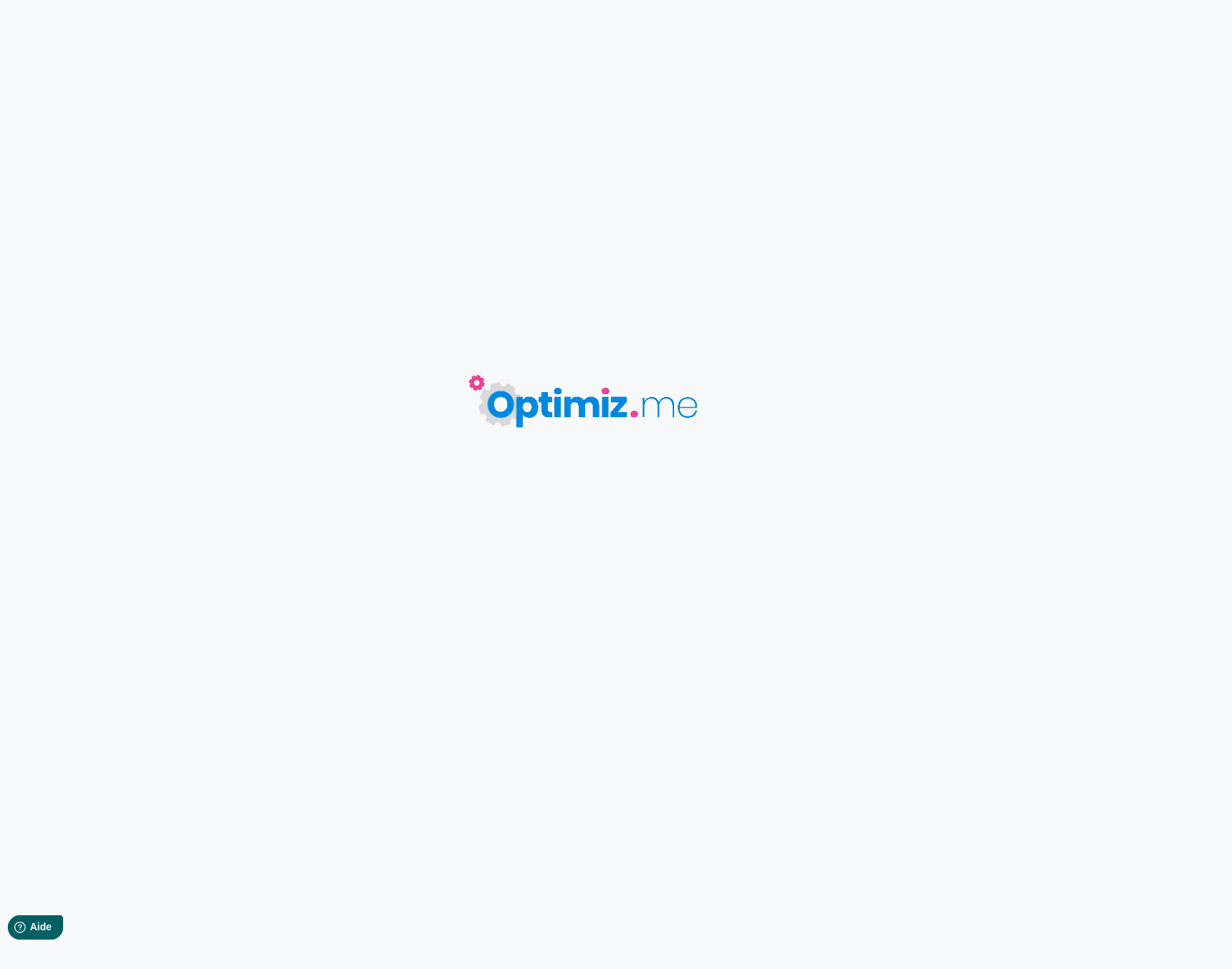
type input "Basenji"
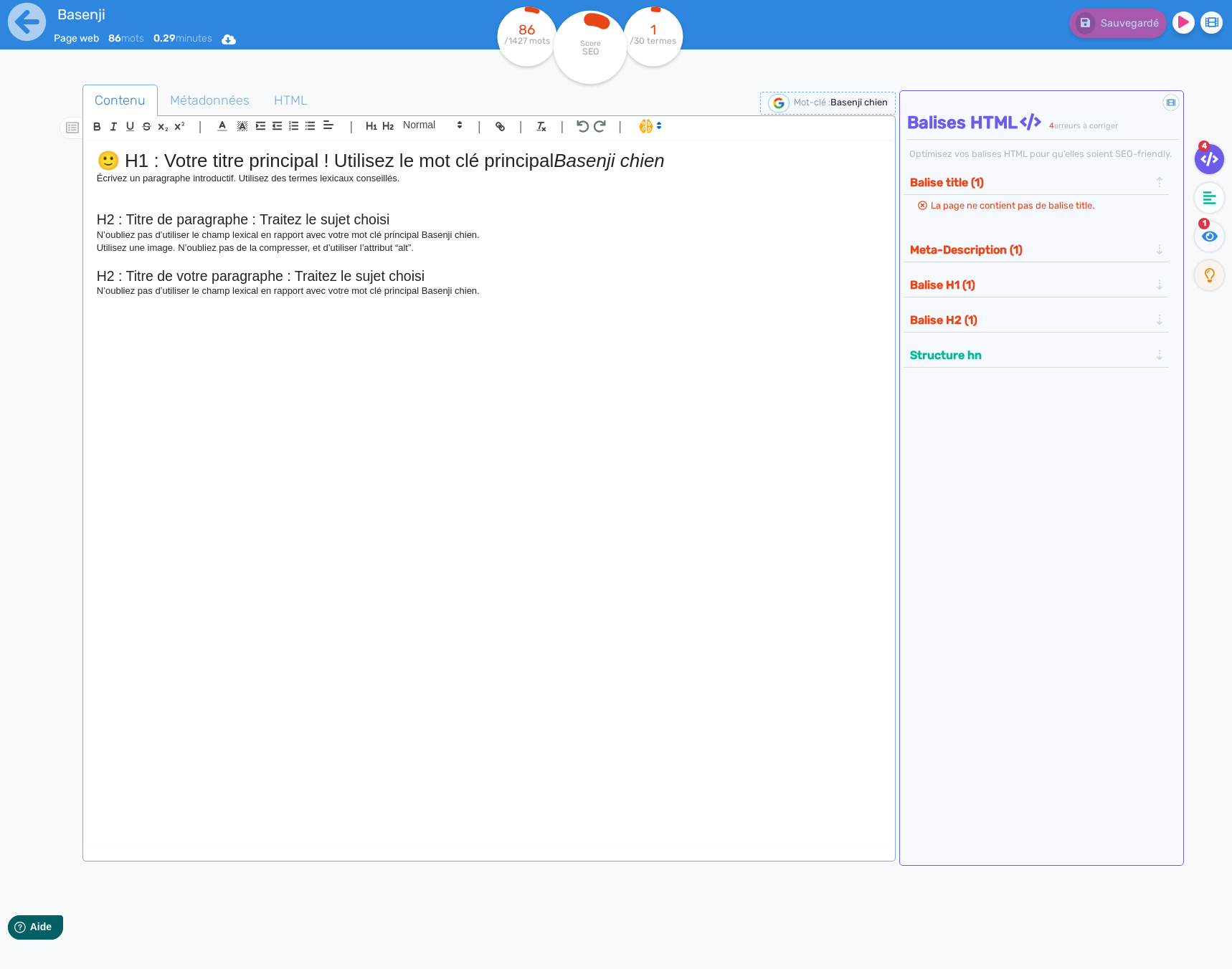
click at [545, 489] on div "🙂 H1 : Votre titre principal ! Utilisez le mot clé principal [PERSON_NAME] chie…" at bounding box center [489, 480] width 806 height 678
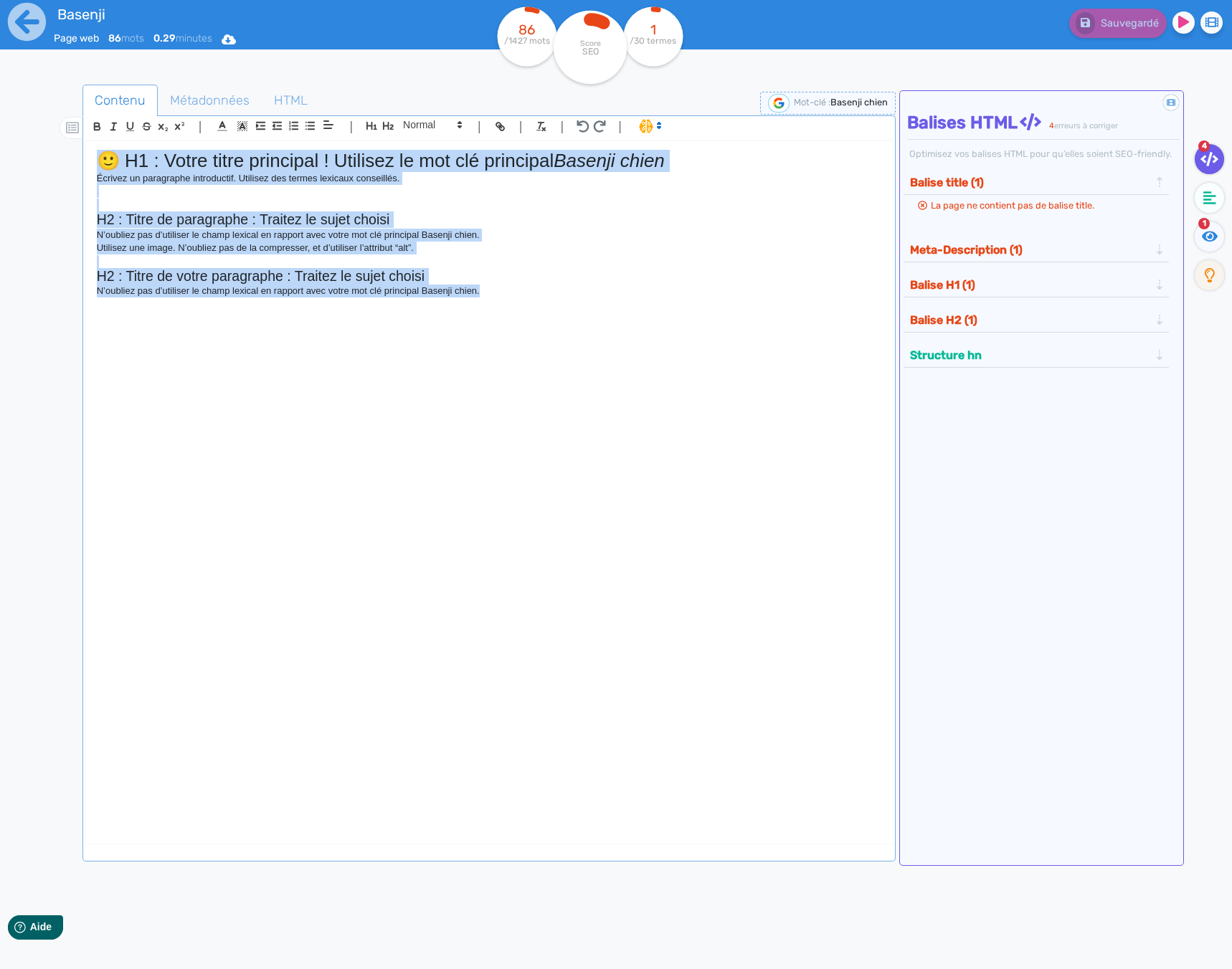
drag, startPoint x: 659, startPoint y: 492, endPoint x: -4, endPoint y: 109, distance: 765.7
click at [0, 109] on html "Basenji Page web 86 mots 0.29 minutes Html Pdf Word 86 /1427 mots Score SEO 1 /…" at bounding box center [616, 484] width 1232 height 969
drag, startPoint x: 368, startPoint y: 479, endPoint x: 379, endPoint y: 479, distance: 11.0
click at [368, 479] on div "🙂 H1 : Votre titre principal ! Utilisez le mot clé principal [PERSON_NAME] chie…" at bounding box center [489, 480] width 806 height 678
drag, startPoint x: 528, startPoint y: 394, endPoint x: -14, endPoint y: 147, distance: 595.6
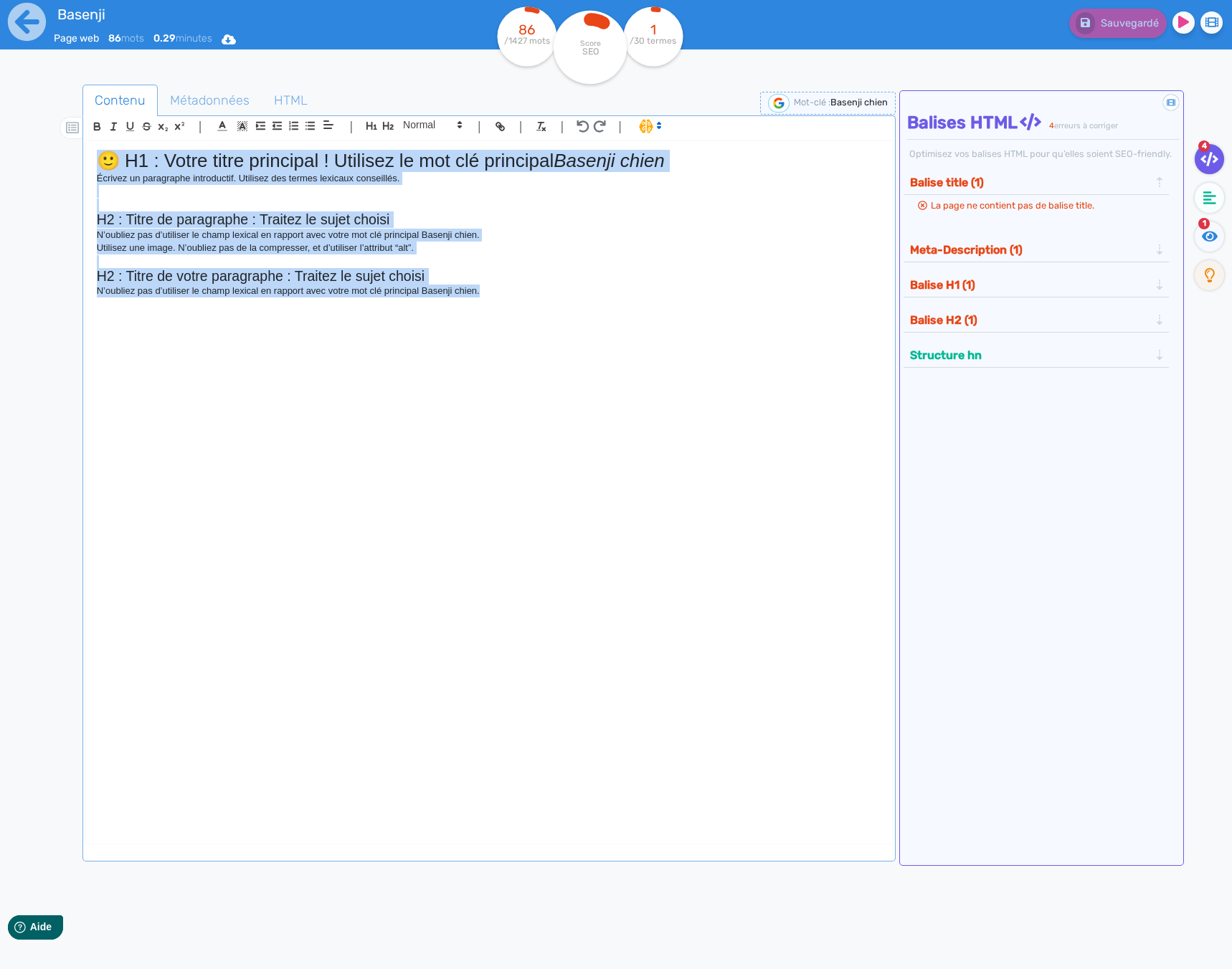
click at [0, 147] on html "Basenji Page web 86 mots 0.29 minutes Html Pdf Word 86 /1427 mots Score SEO 1 /…" at bounding box center [616, 484] width 1232 height 969
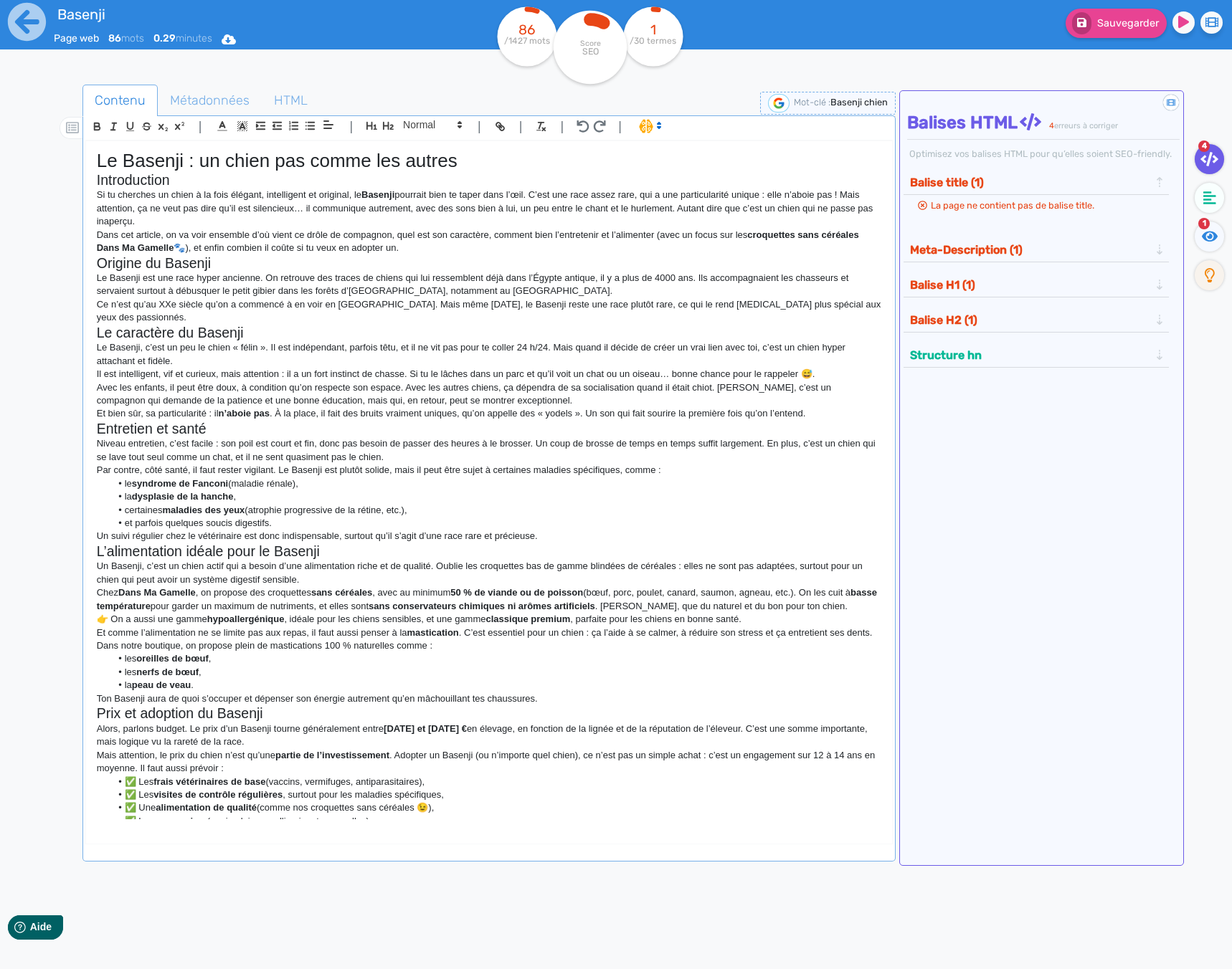
click at [431, 245] on p "Dans cet article, on va voir ensemble d’où vient ce drôle de compagnon, quel es…" at bounding box center [489, 242] width 784 height 27
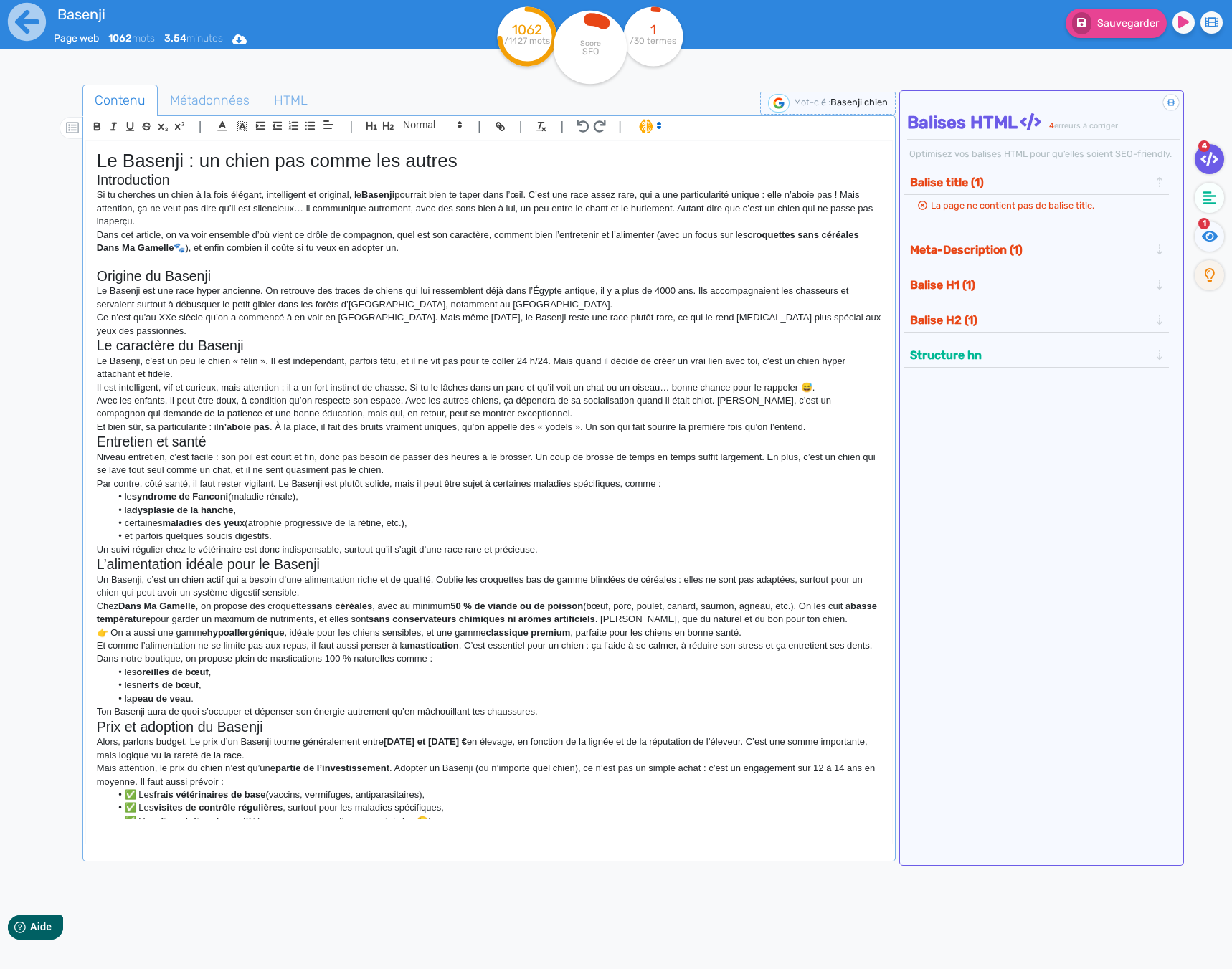
click at [188, 333] on p "Ce n’est qu’au XXe siècle qu’on a commencé à en voir en [GEOGRAPHIC_DATA]. Mais…" at bounding box center [489, 324] width 784 height 27
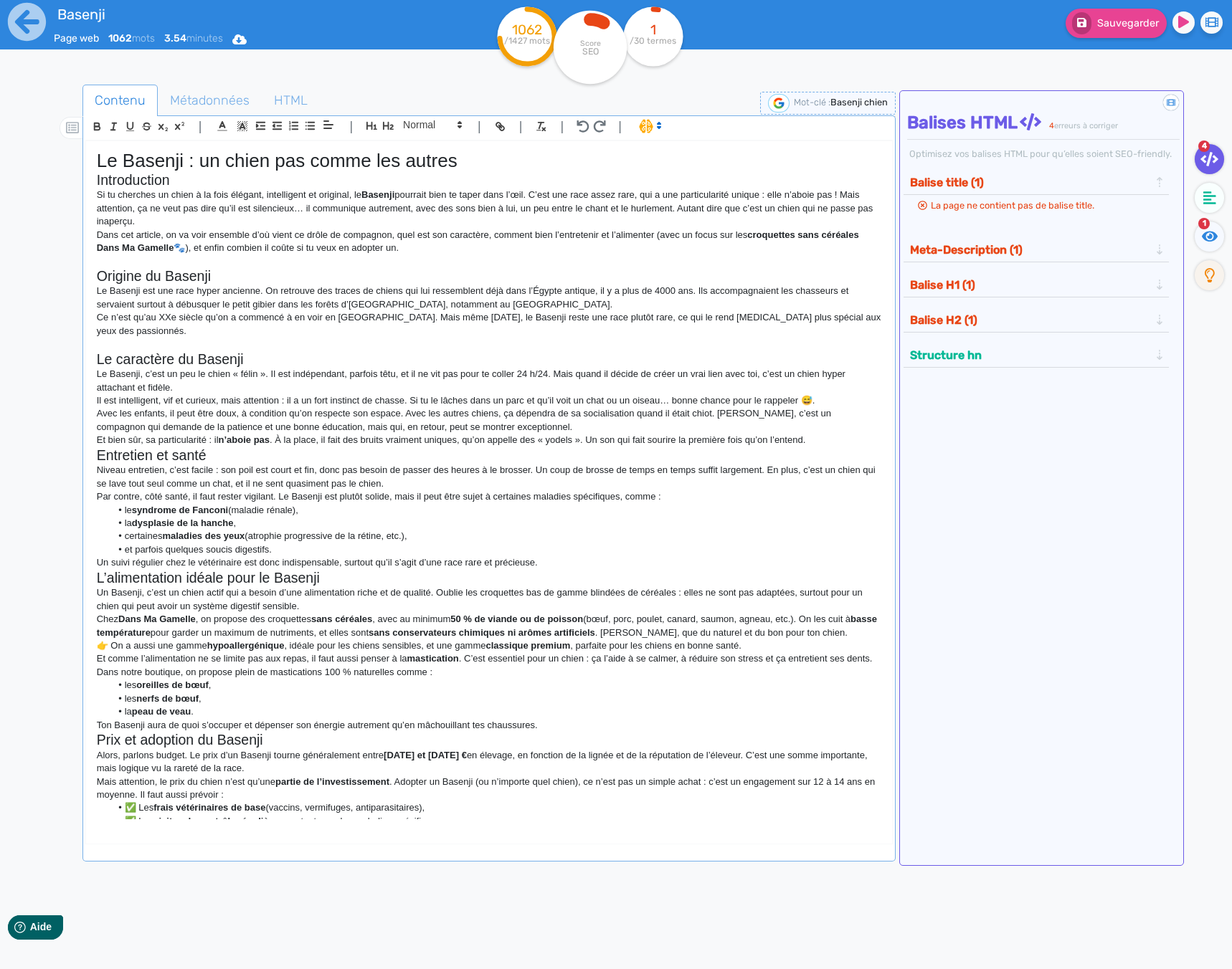
click at [833, 443] on p "Et bien sûr, sa particularité : il n’aboie pas . À la place, il fait des bruits…" at bounding box center [489, 440] width 784 height 13
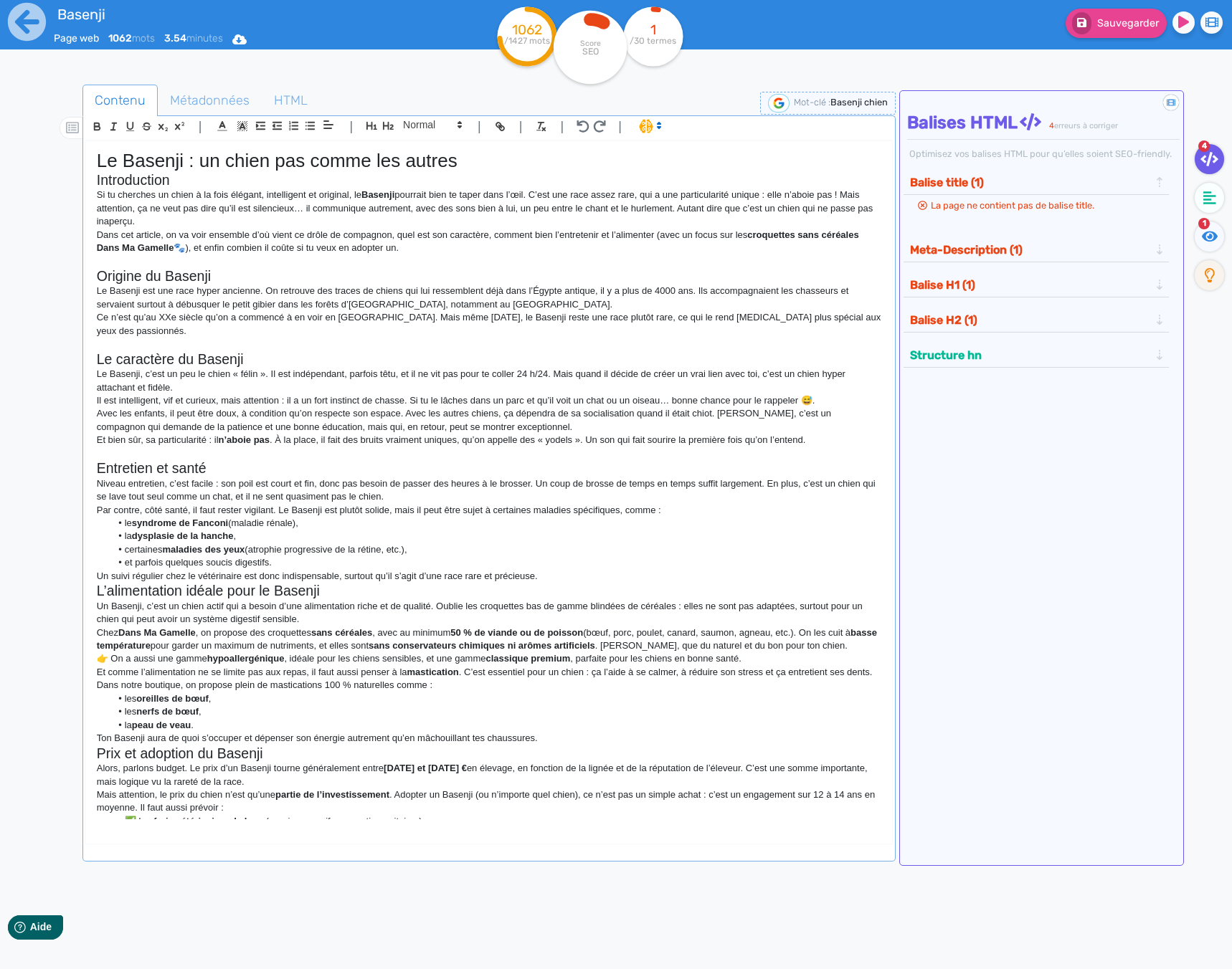
click at [542, 578] on p "Un suivi régulier chez le vétérinaire est donc indispensable, surtout qu’il s’a…" at bounding box center [489, 576] width 784 height 13
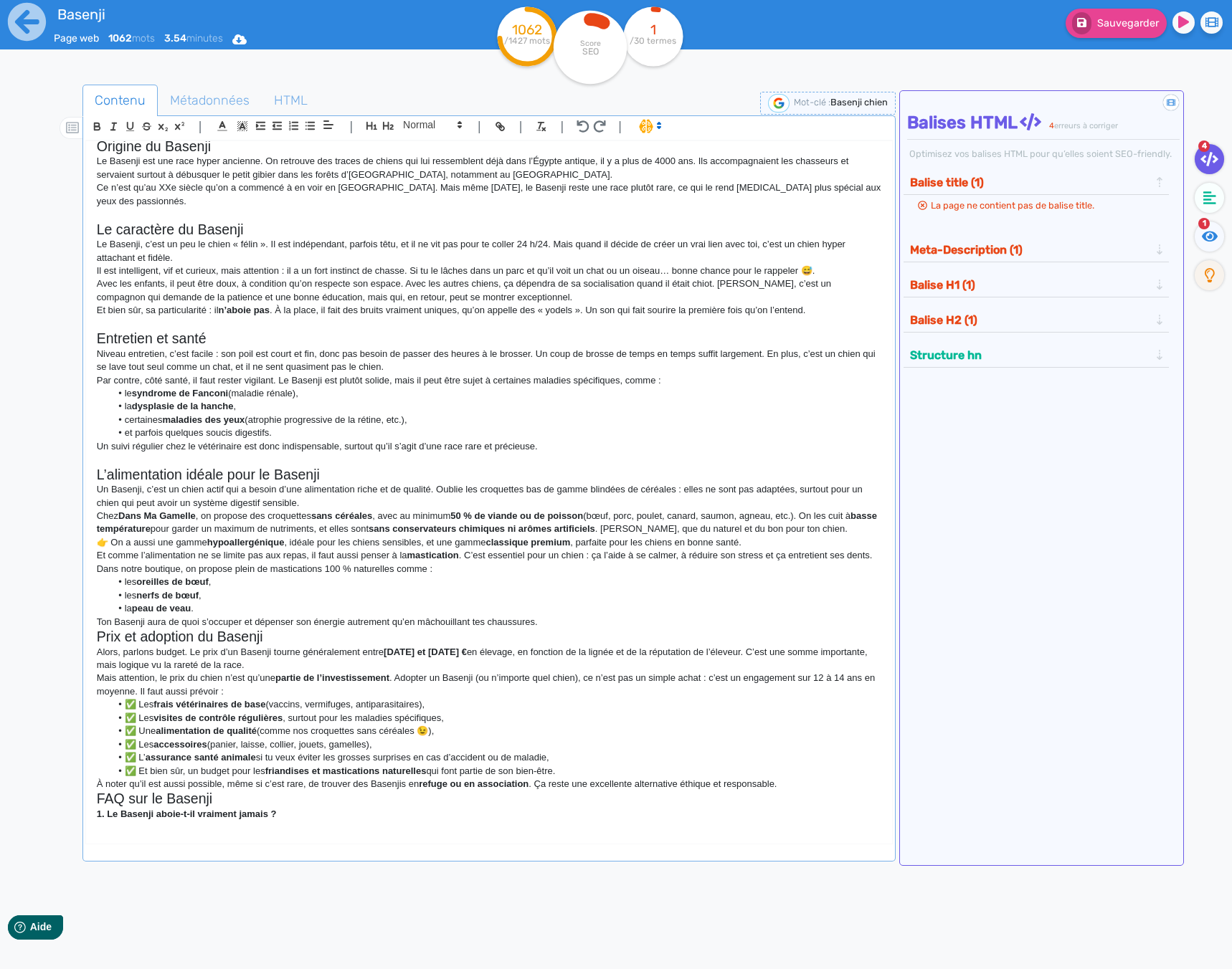
scroll to position [144, 0]
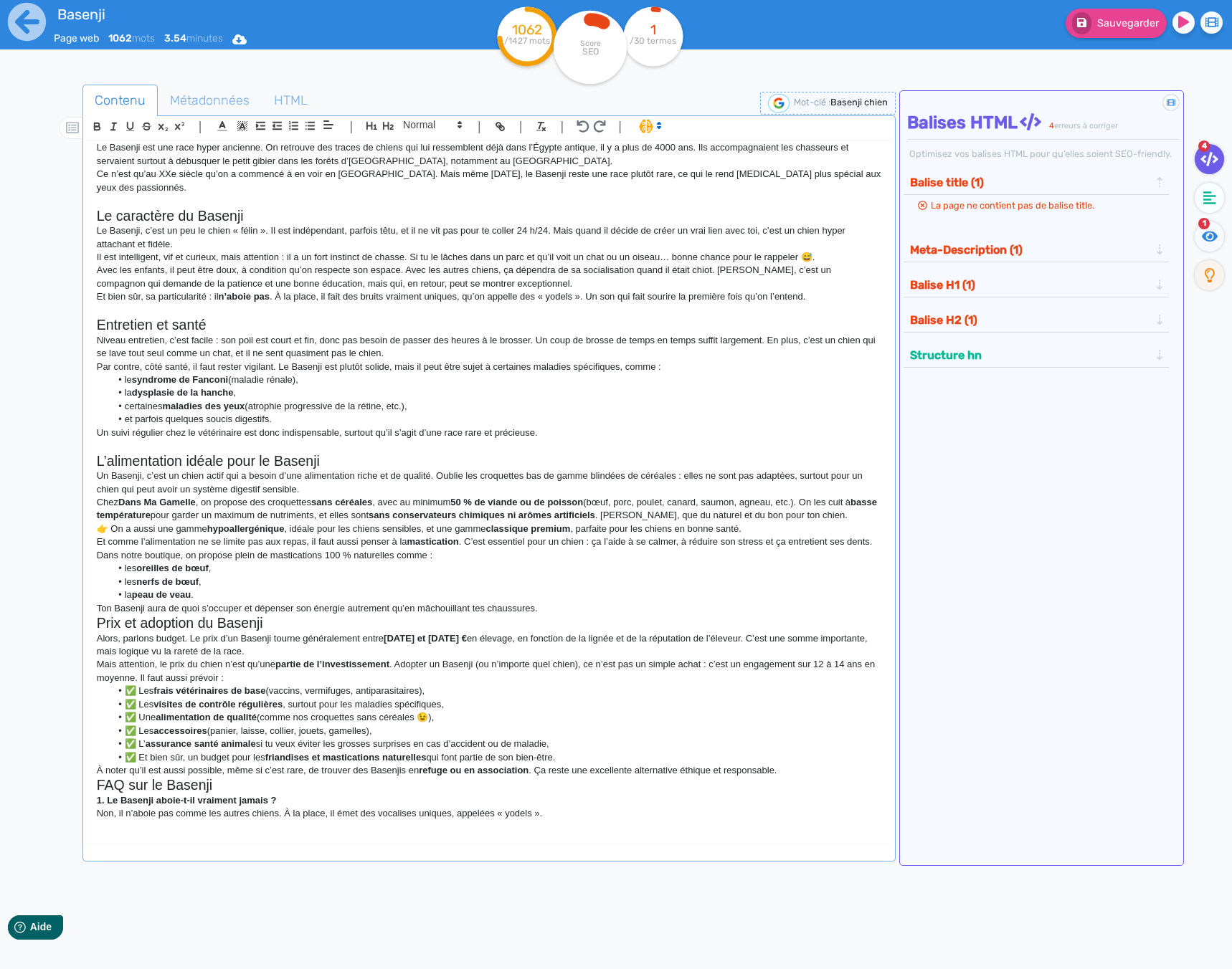
click at [555, 606] on p "Ton Basenji aura de quoi s’occuper et dépenser son énergie autrement qu’en mâch…" at bounding box center [489, 609] width 784 height 13
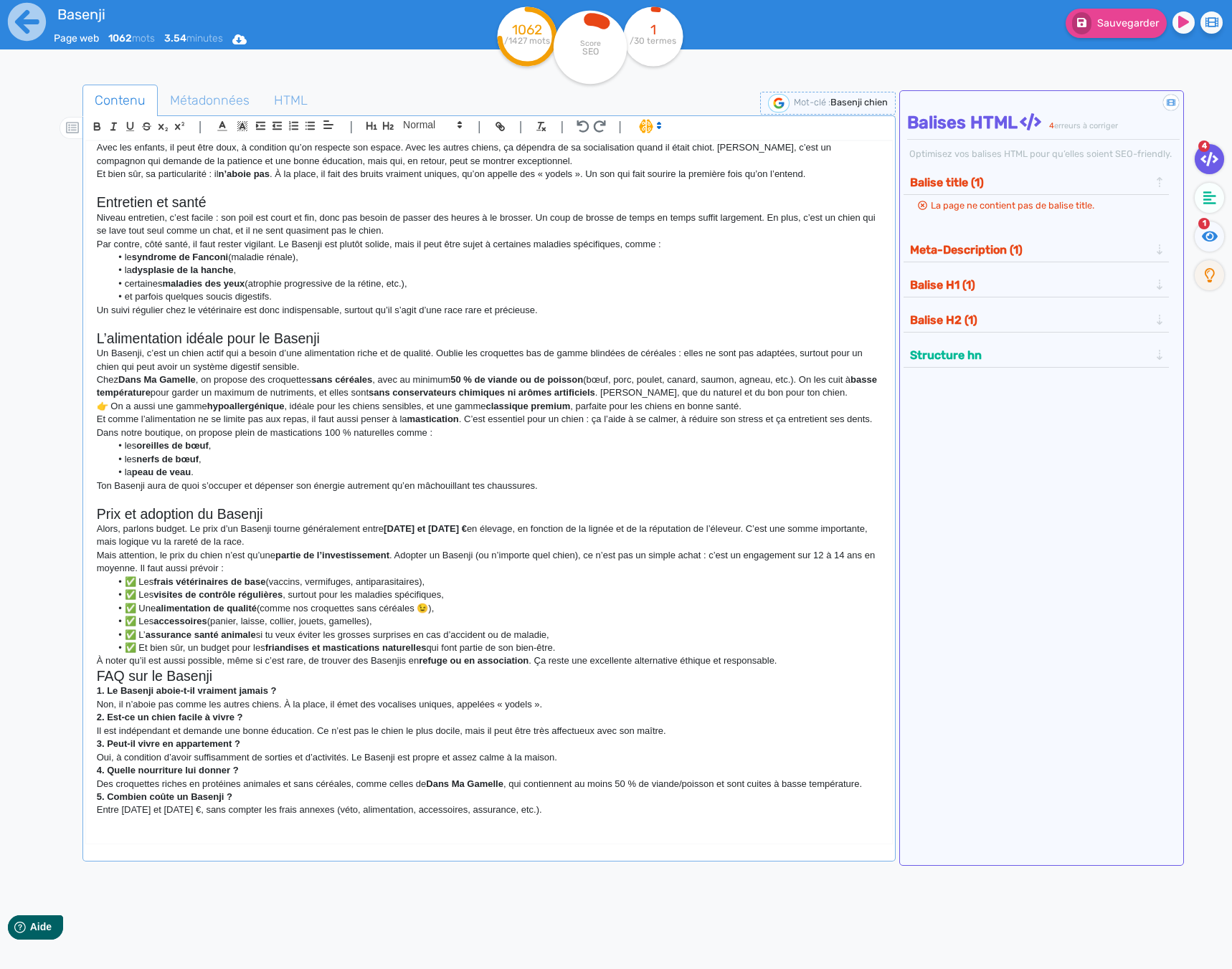
scroll to position [299, 0]
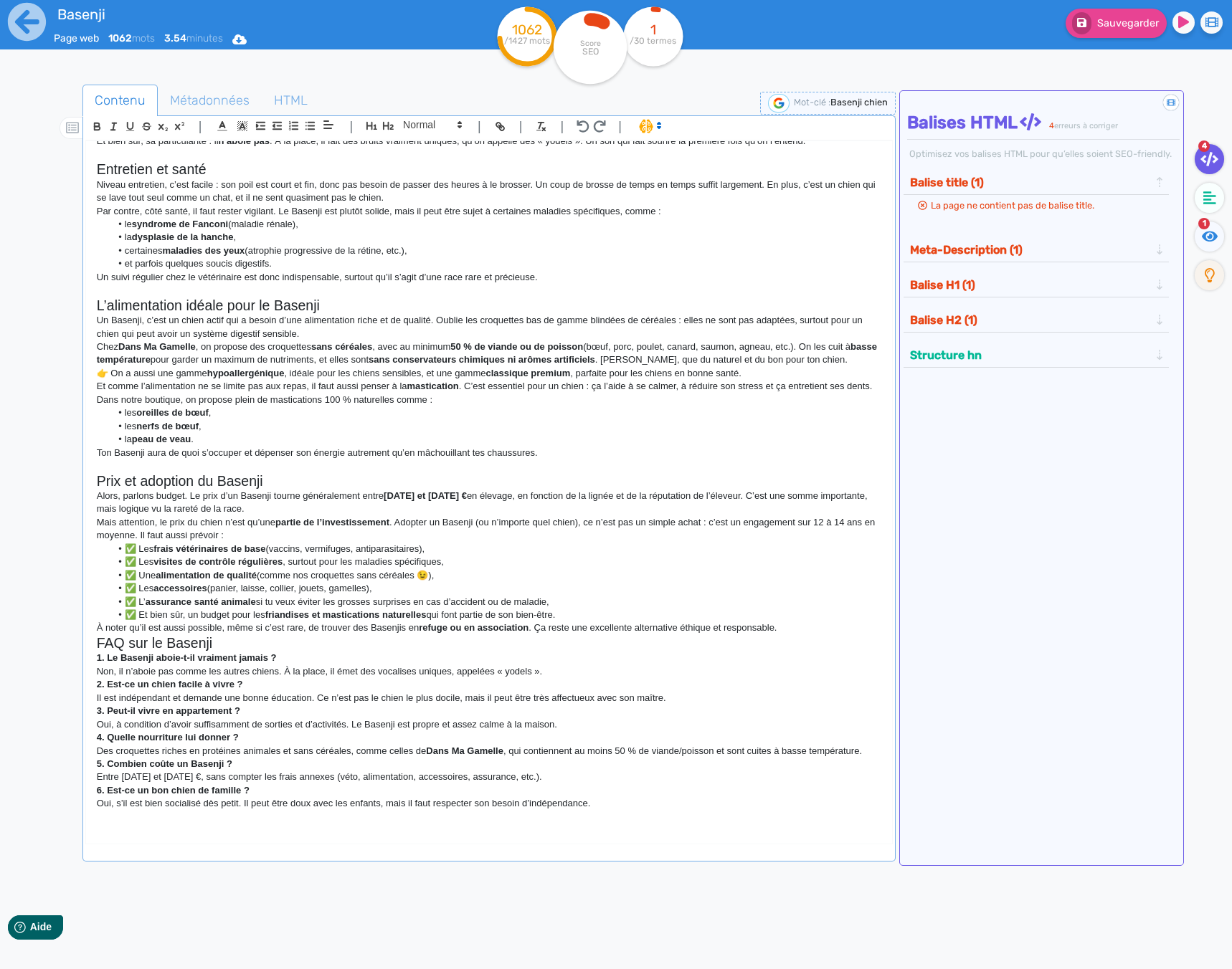
click at [802, 632] on p "À noter qu’il est aussi possible, même si c’est rare, de trouver des Basenjis e…" at bounding box center [489, 628] width 784 height 13
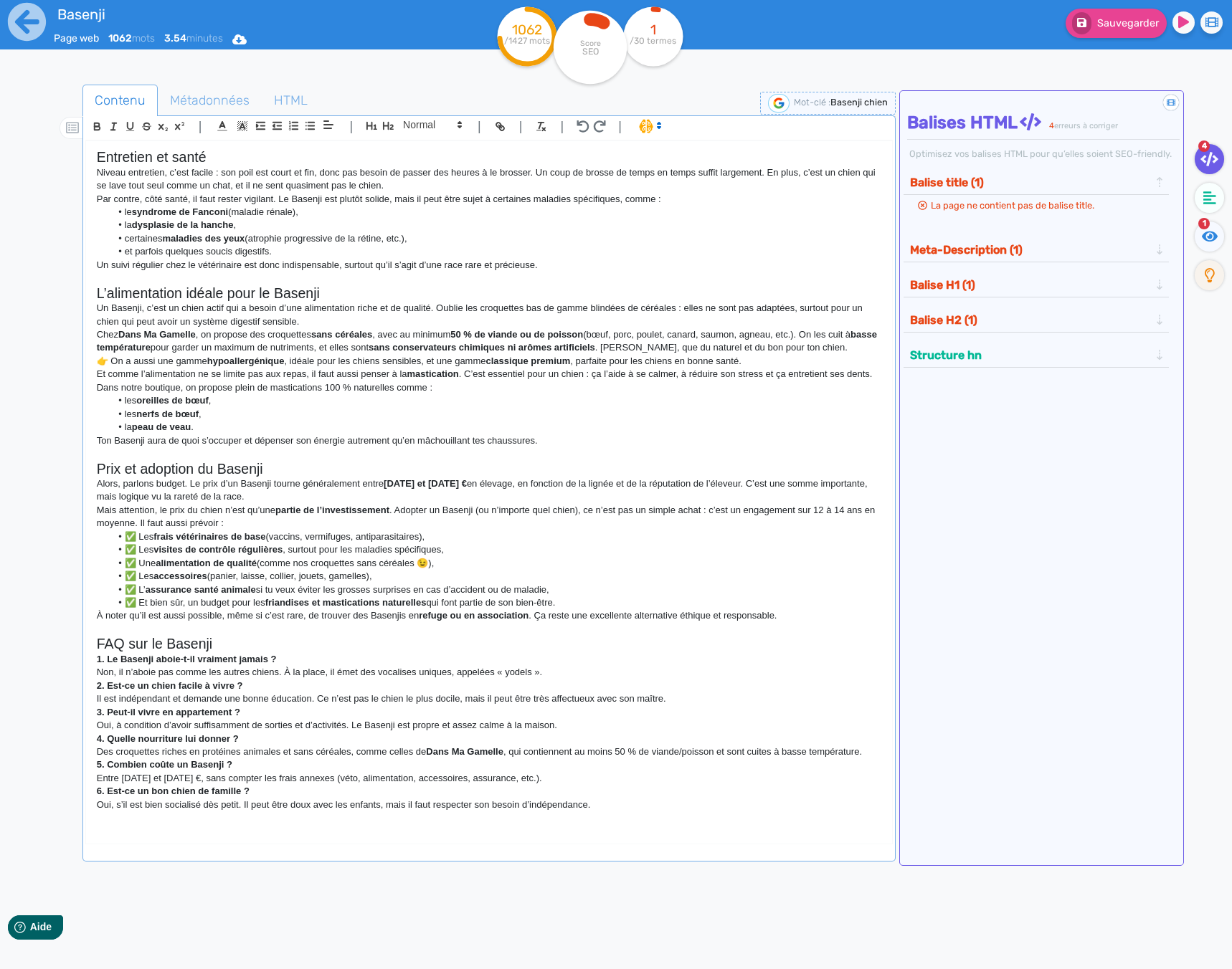
scroll to position [312, 0]
click at [139, 537] on li "✅ Les frais vétérinaires de base (vaccins, vermifuges, antiparasitaires)," at bounding box center [495, 536] width 771 height 13
click at [140, 549] on li "✅ Les visites de contrôle régulières , surtout pour les maladies spécifiques," at bounding box center [495, 549] width 771 height 13
click at [141, 560] on li "✅ Une alimentation de qualité (comme nos croquettes sans céréales 😉)," at bounding box center [495, 562] width 771 height 13
click at [142, 574] on li "✅ Les accessoires (panier, laisse, collier, jouets, gamelles)," at bounding box center [495, 575] width 771 height 13
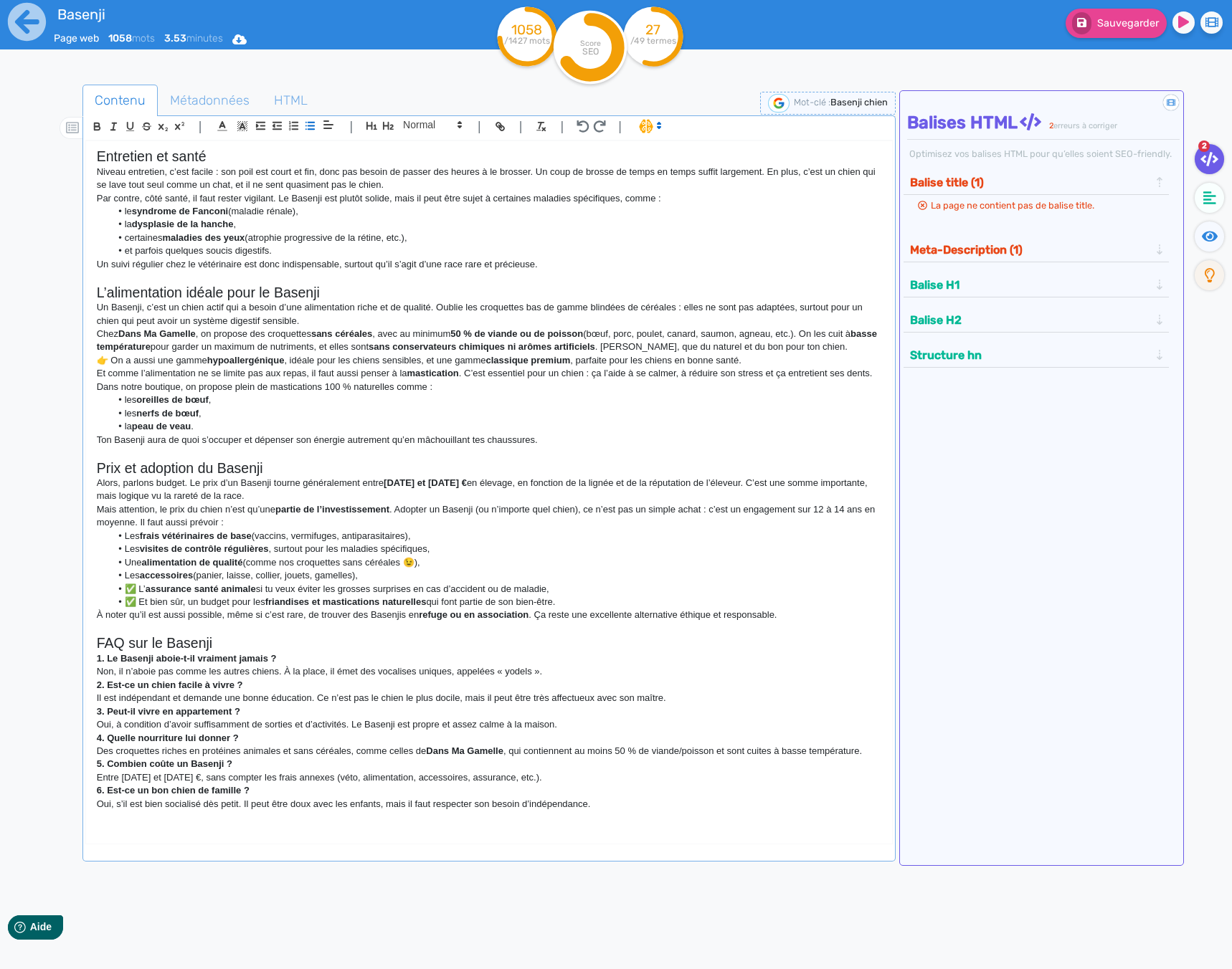
click at [138, 588] on li "✅ L’ assurance santé animale si tu veux éviter les grosses surprises en cas d’a…" at bounding box center [495, 589] width 771 height 13
click at [430, 565] on li "Une alimentation de qualité (comme nos croquettes sans céréales 😉)," at bounding box center [495, 562] width 771 height 13
click at [145, 588] on li "✅ L’ assurance santé animale si tu veux éviter les grosses surprises en cas d’a…" at bounding box center [495, 589] width 771 height 13
click at [142, 588] on li "✅ L’ assurance santé animale si tu veux éviter les grosses surprises en cas d’a…" at bounding box center [495, 589] width 771 height 13
drag, startPoint x: 422, startPoint y: 564, endPoint x: 249, endPoint y: 568, distance: 173.0
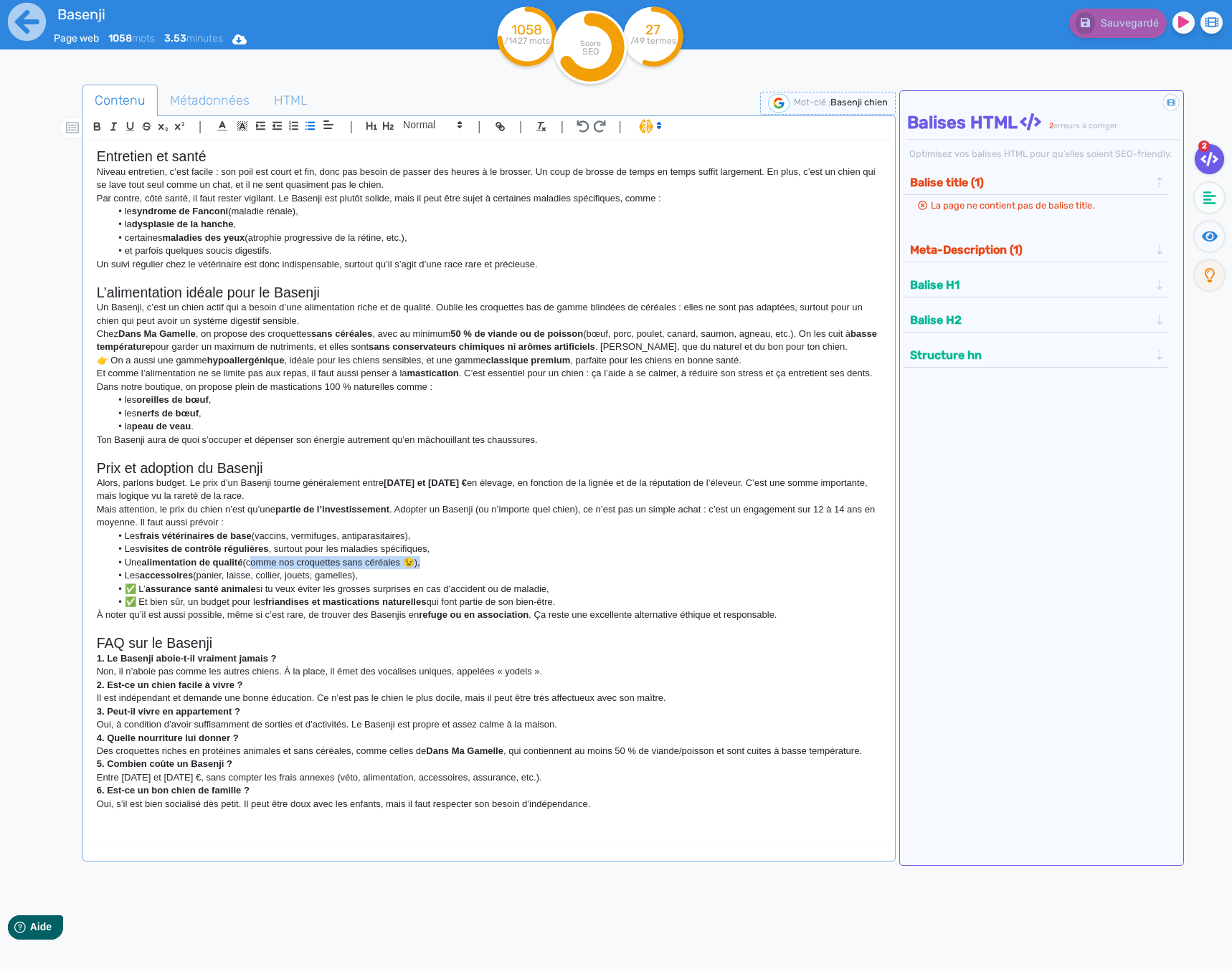
click at [249, 568] on li "Une alimentation de qualité (comme nos croquettes sans céréales 😉)," at bounding box center [495, 562] width 771 height 13
click at [139, 587] on li "✅ L’ assurance santé animale si tu veux éviter les grosses surprises en cas d’a…" at bounding box center [495, 589] width 771 height 13
click at [129, 588] on li "L’ assurance santé animale si tu veux éviter les grosses surprises en cas d’acc…" at bounding box center [495, 589] width 771 height 13
click at [143, 599] on li "✅ Et bien sûr, un budget pour les friandises et mastications naturelles qui fon…" at bounding box center [495, 602] width 771 height 13
click at [674, 554] on li "Les visites de contrôle régulières , surtout pour les maladies spécifiques," at bounding box center [495, 549] width 771 height 13
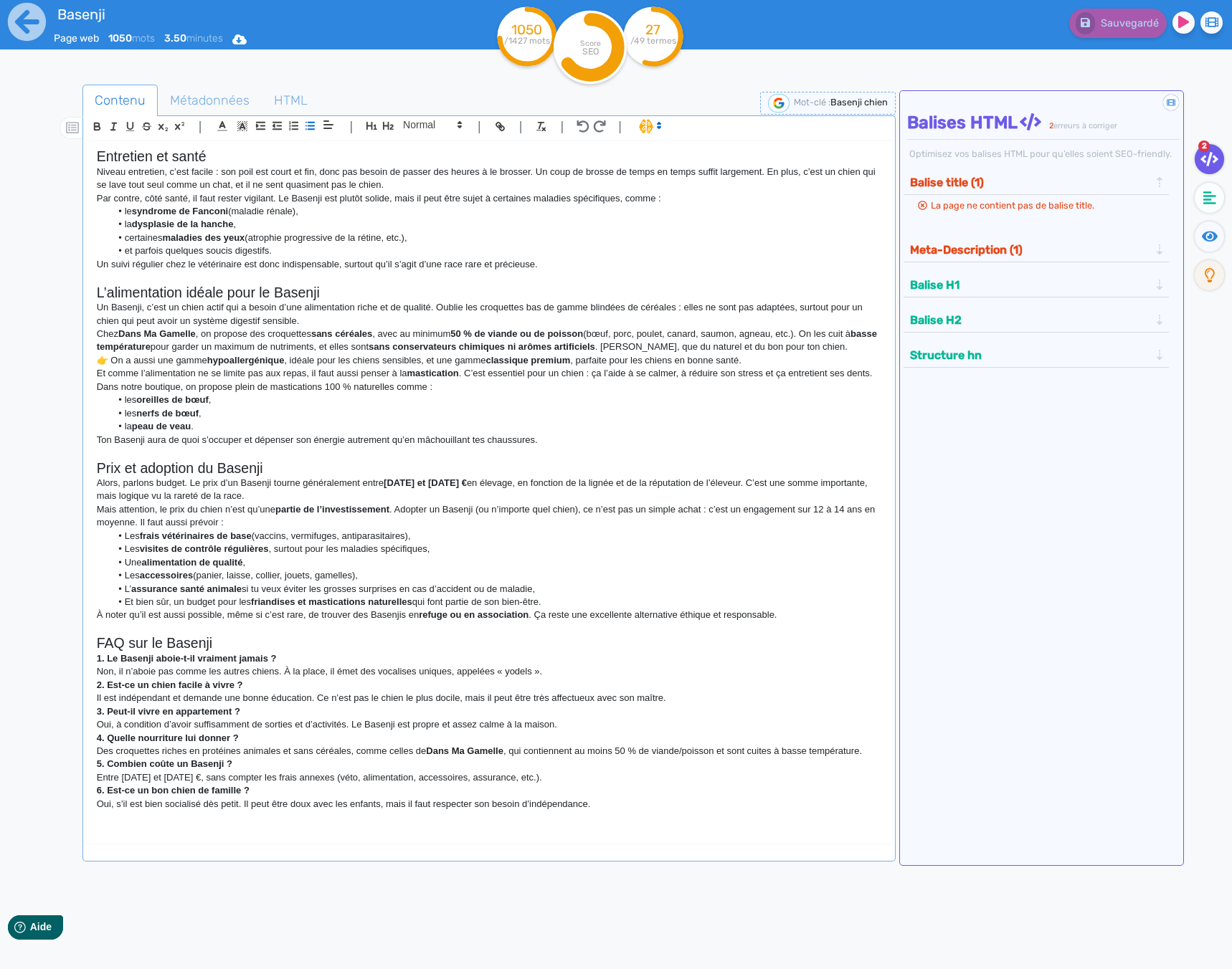
click at [599, 660] on p "1. Le Basenji aboie-t-il vraiment jamais ?" at bounding box center [489, 659] width 784 height 13
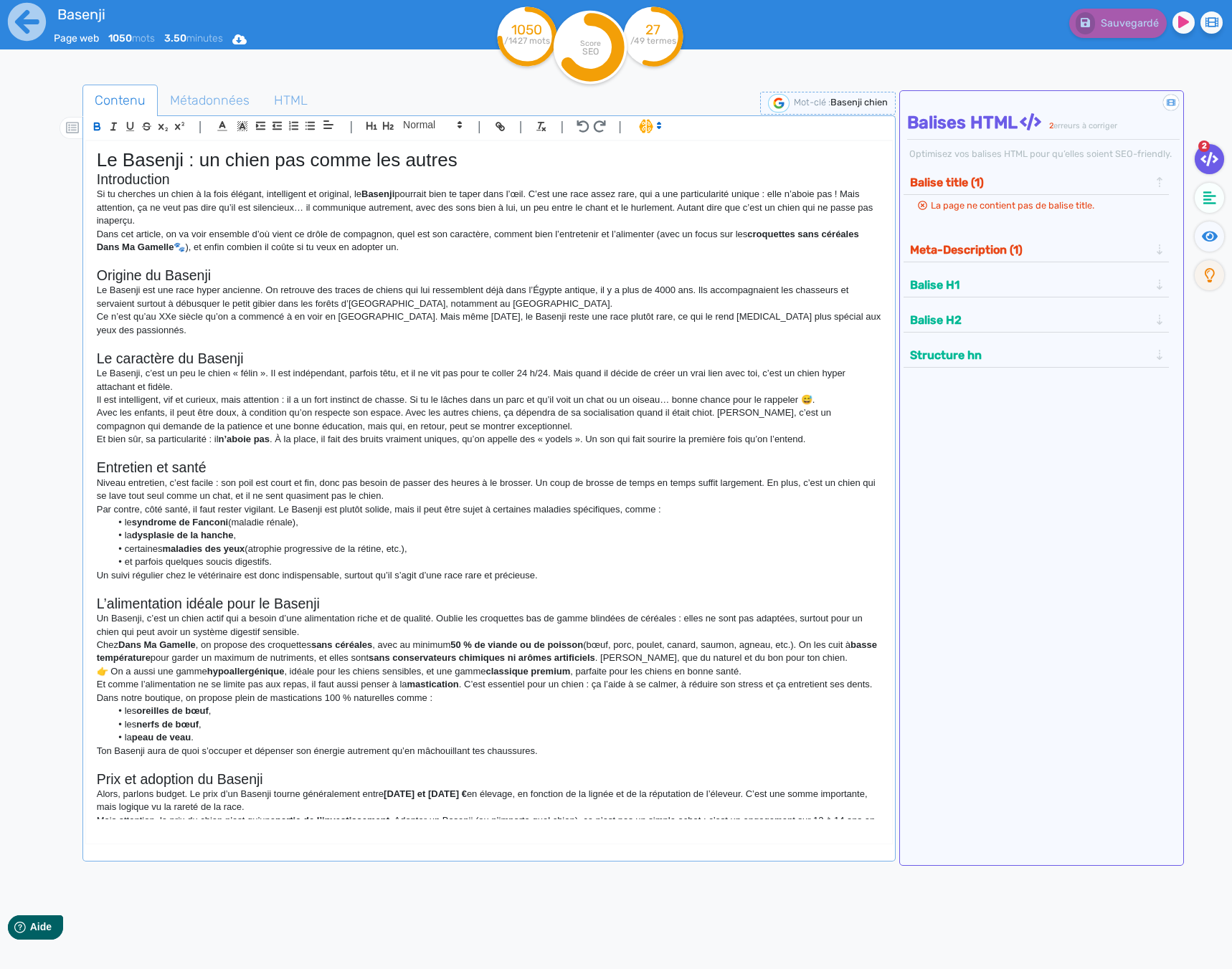
scroll to position [0, 0]
click at [98, 196] on p "Si tu cherches un chien à la fois élégant, intelligent et original, le Basenji …" at bounding box center [489, 208] width 784 height 40
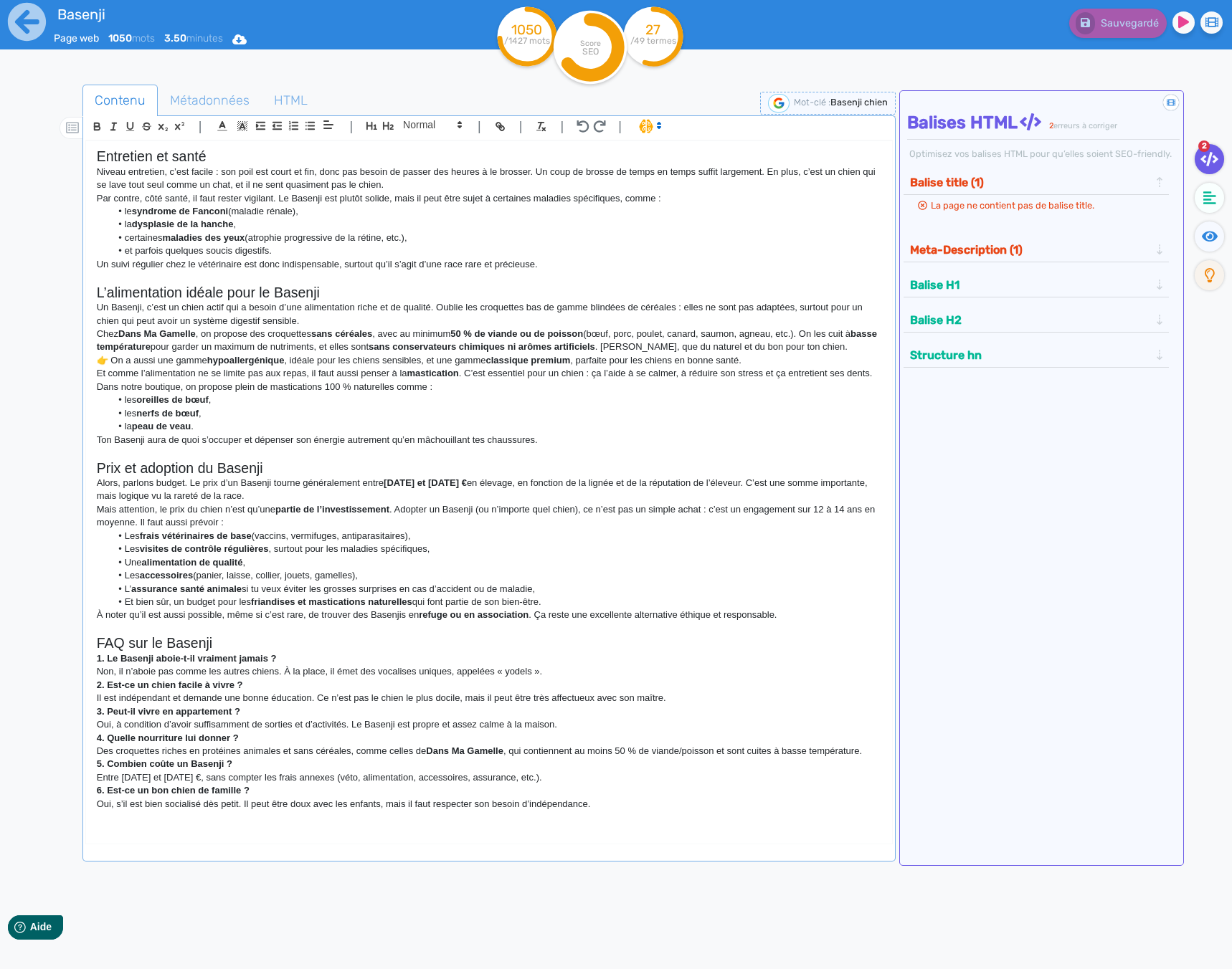
drag, startPoint x: 95, startPoint y: 182, endPoint x: 832, endPoint y: 969, distance: 1078.2
click at [832, 968] on html "Basenji Page web 1050 mots 3.50 minutes Html Pdf Word 1050 /1427 mots Score SEO…" at bounding box center [616, 484] width 1232 height 969
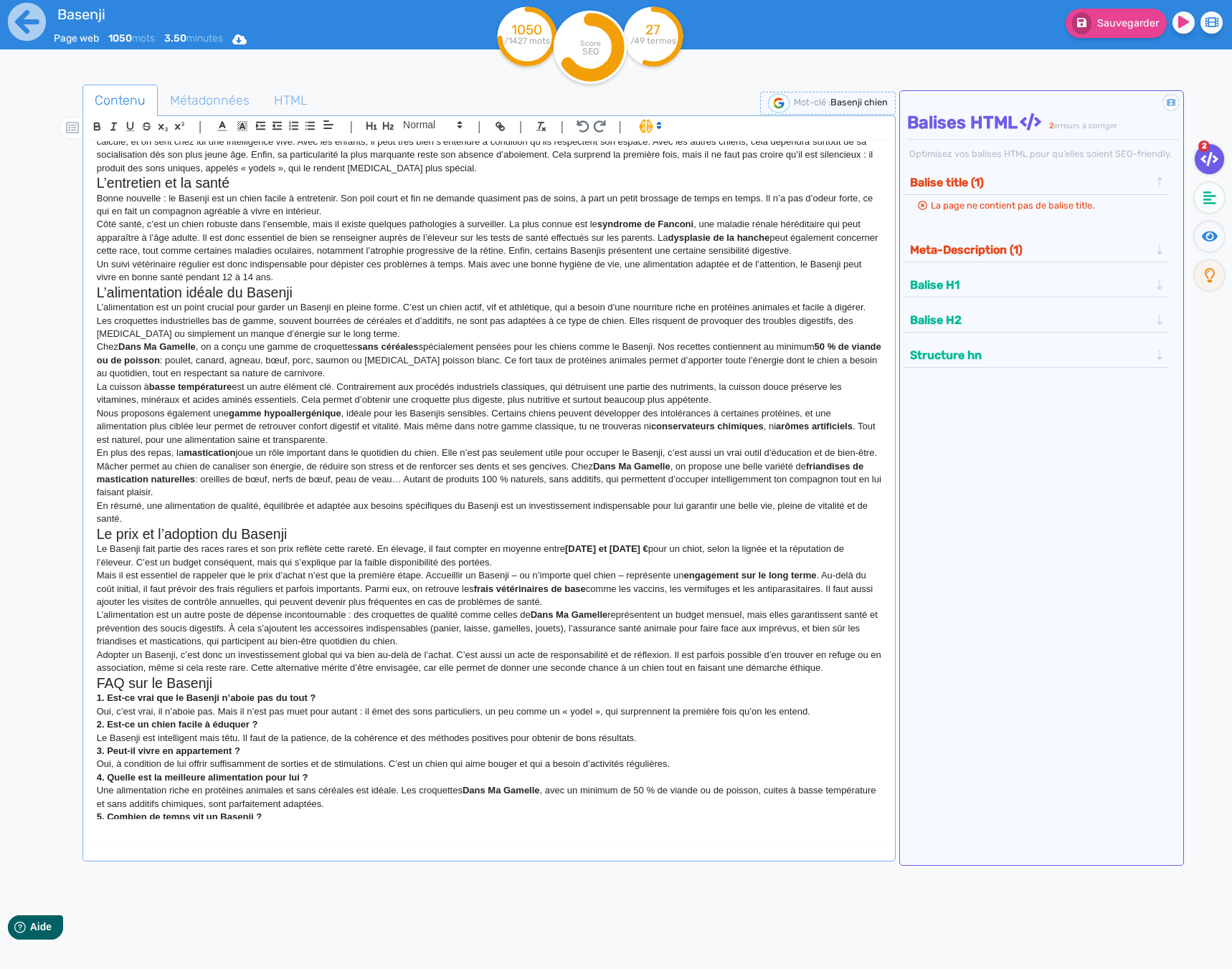
scroll to position [0, 0]
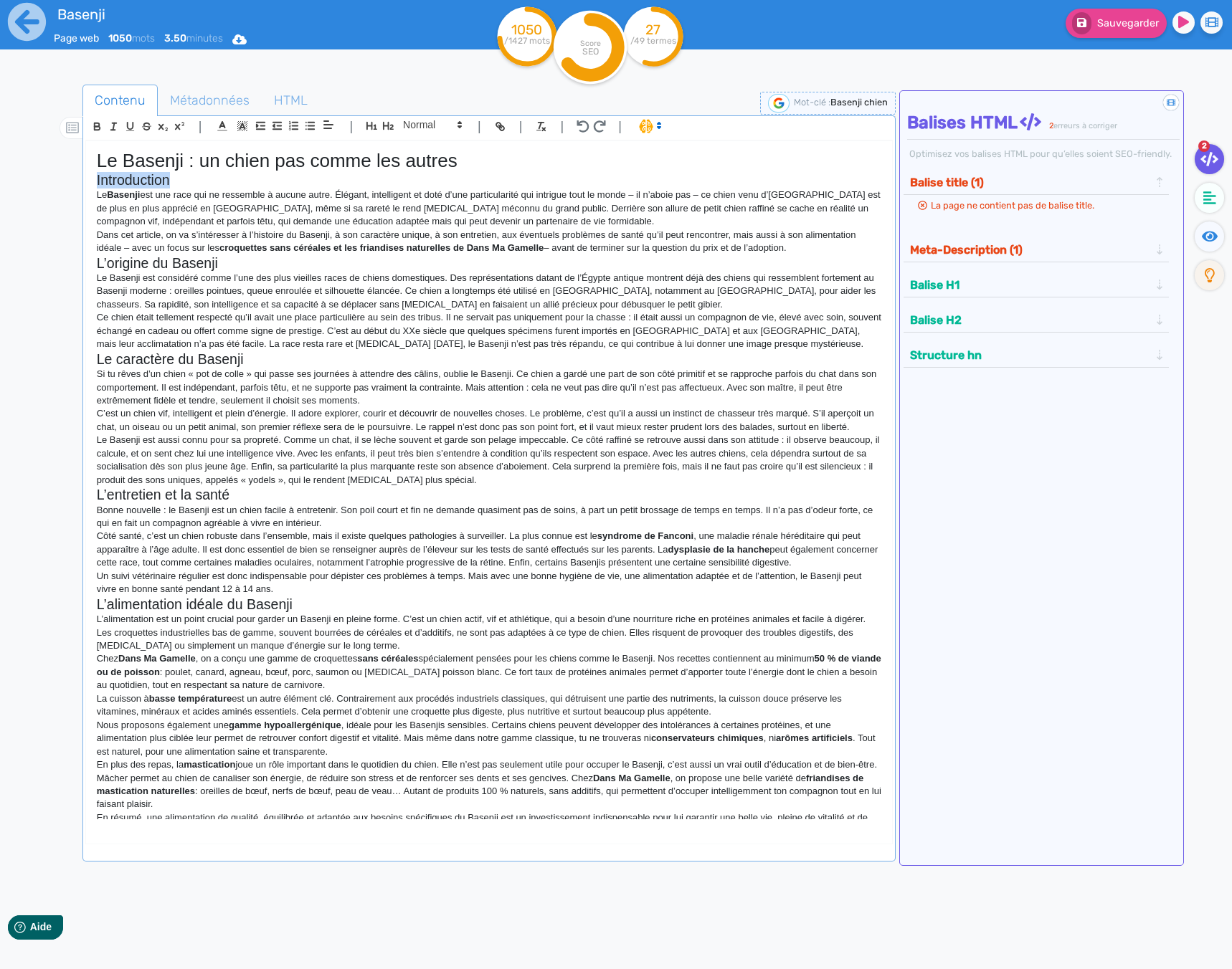
drag, startPoint x: 185, startPoint y: 179, endPoint x: 90, endPoint y: 183, distance: 95.1
click at [90, 183] on div "Le Basenji : un chien pas comme les autres Introduction Le Basenji est une race…" at bounding box center [489, 480] width 806 height 678
click at [799, 248] on p "Dans cet article, on va s’intéresser à l’histoire du Basenji, à son caractère u…" at bounding box center [489, 242] width 784 height 27
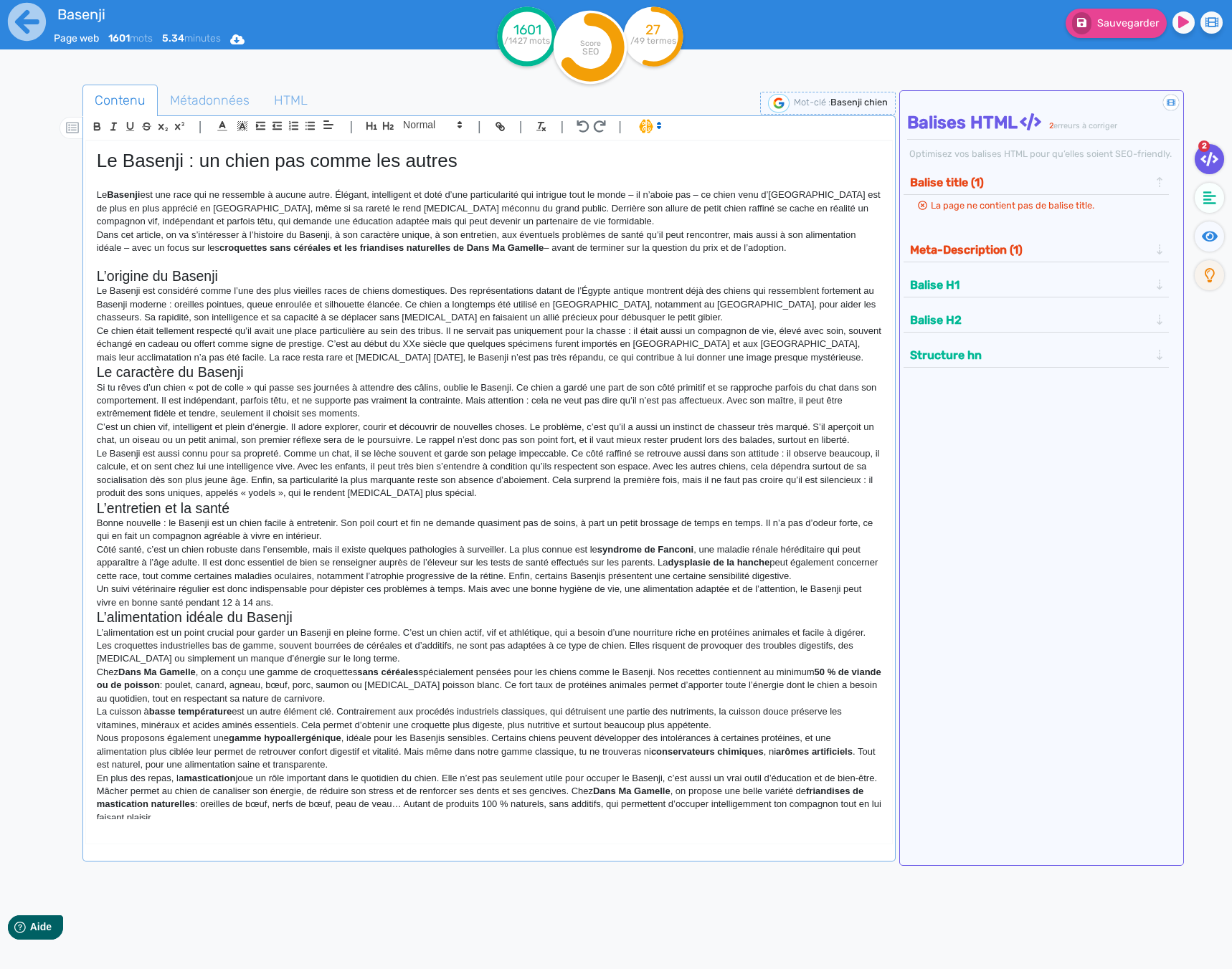
click at [553, 250] on p "Dans cet article, on va s’intéresser à l’histoire du Basenji, à son caractère u…" at bounding box center [489, 242] width 784 height 27
click at [639, 194] on p "Le Basenji est une race qui ne ressemble à aucune autre. Élégant, intelligent e…" at bounding box center [489, 208] width 784 height 40
click at [695, 196] on p "Le Basenji est une race qui ne ressemble à aucune autre. Élégant, intelligent e…" at bounding box center [489, 208] width 784 height 40
click at [132, 248] on p "Dans cet article, on va s’intéresser à l’histoire du Basenji, à son caractère u…" at bounding box center [489, 242] width 784 height 27
drag, startPoint x: 154, startPoint y: 223, endPoint x: 97, endPoint y: 222, distance: 57.0
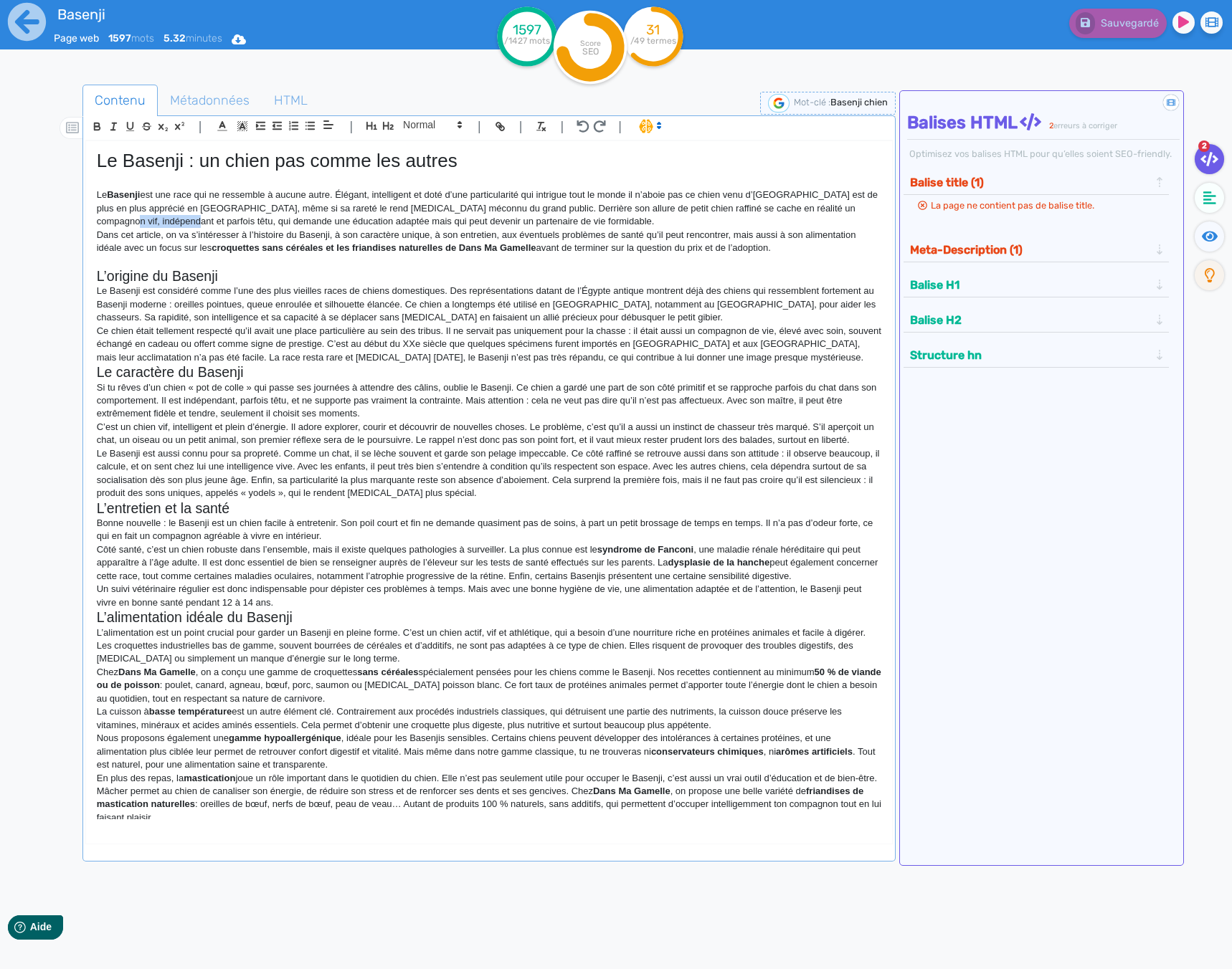
click at [97, 222] on p "Le Basenji est une race qui ne ressemble à aucune autre. Élégant, intelligent e…" at bounding box center [489, 208] width 784 height 40
click at [100, 235] on p "Dans cet article, on va s’intéresser à l’histoire du Basenji, à son caractère u…" at bounding box center [489, 242] width 784 height 27
click at [375, 295] on p "Le Basenji est considéré comme l’une des plus vieilles races de chiens domestiq…" at bounding box center [489, 304] width 784 height 40
click at [536, 247] on strong "croquettes sans céréales et les friandises naturelles de Dans Ma Gamelle" at bounding box center [373, 248] width 324 height 11
drag, startPoint x: 784, startPoint y: 252, endPoint x: 330, endPoint y: 238, distance: 454.2
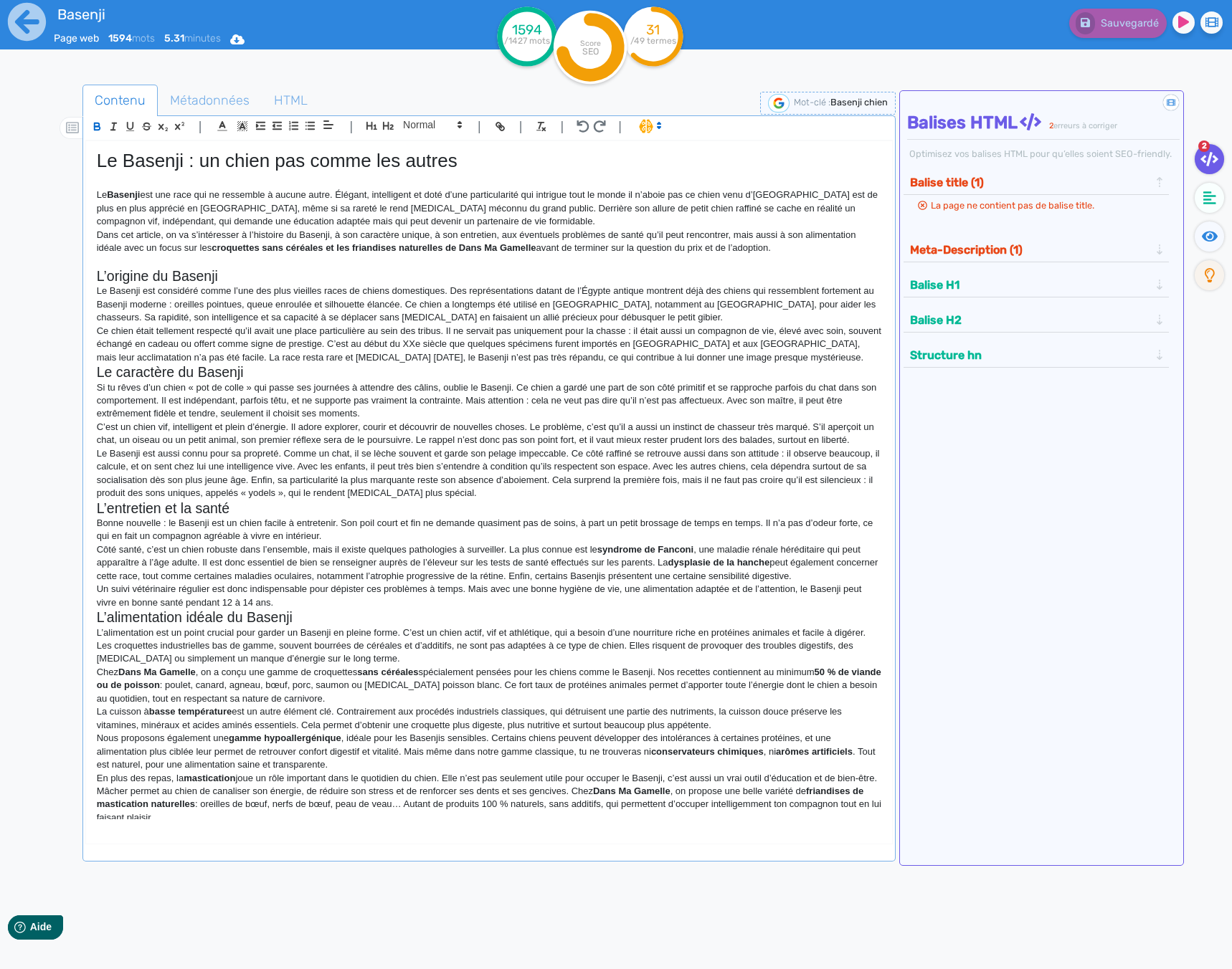
click at [330, 238] on p "Dans cet article, on va s’intéresser à l’histoire du Basenji, à son caractère u…" at bounding box center [489, 242] width 784 height 27
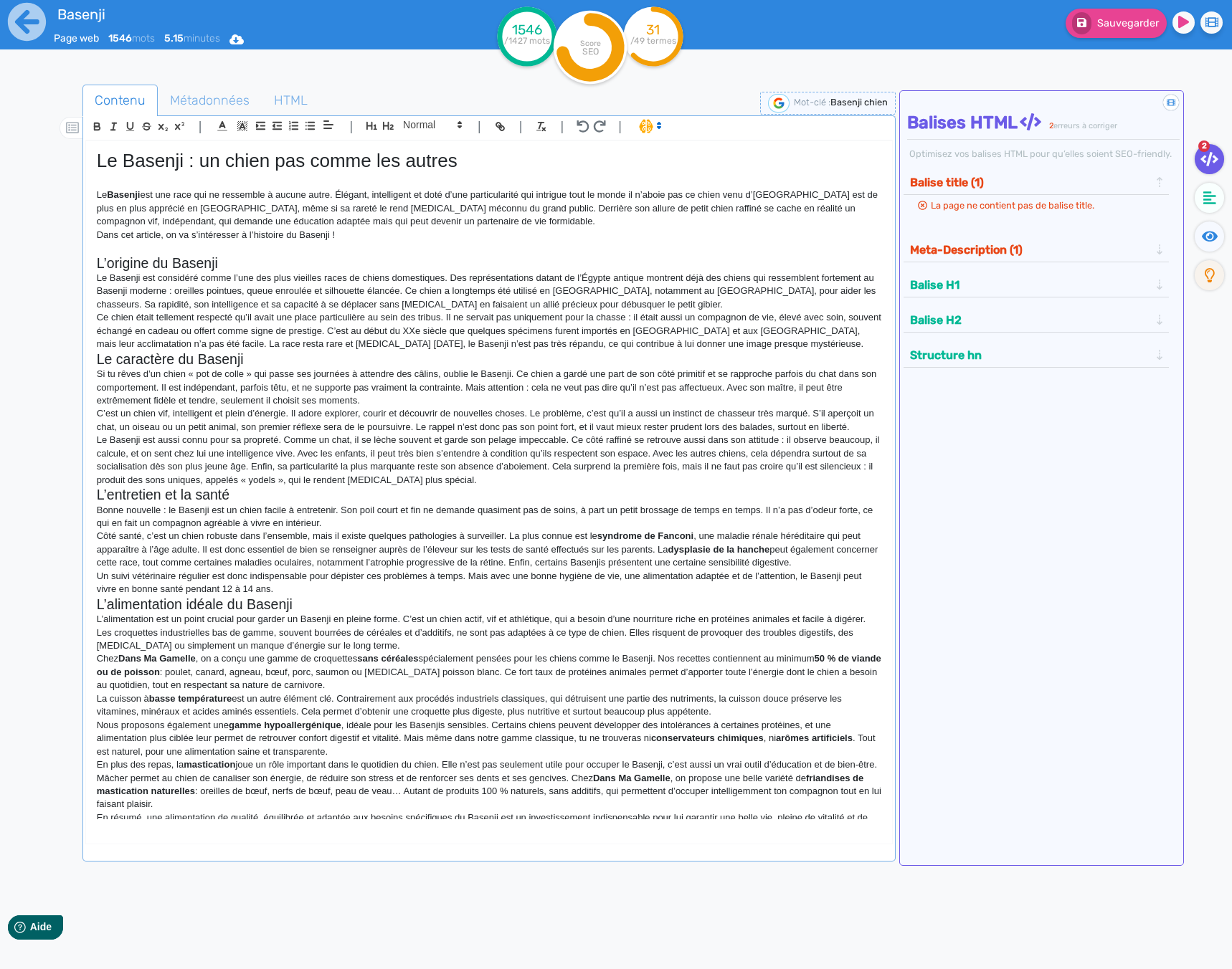
click at [492, 308] on p "Le Basenji est considéré comme l’une des plus vieilles races de chiens domestiq…" at bounding box center [489, 291] width 784 height 40
click at [799, 345] on p "Ce chien était tellement respecté qu’il avait une place particulière au sein de…" at bounding box center [489, 331] width 784 height 40
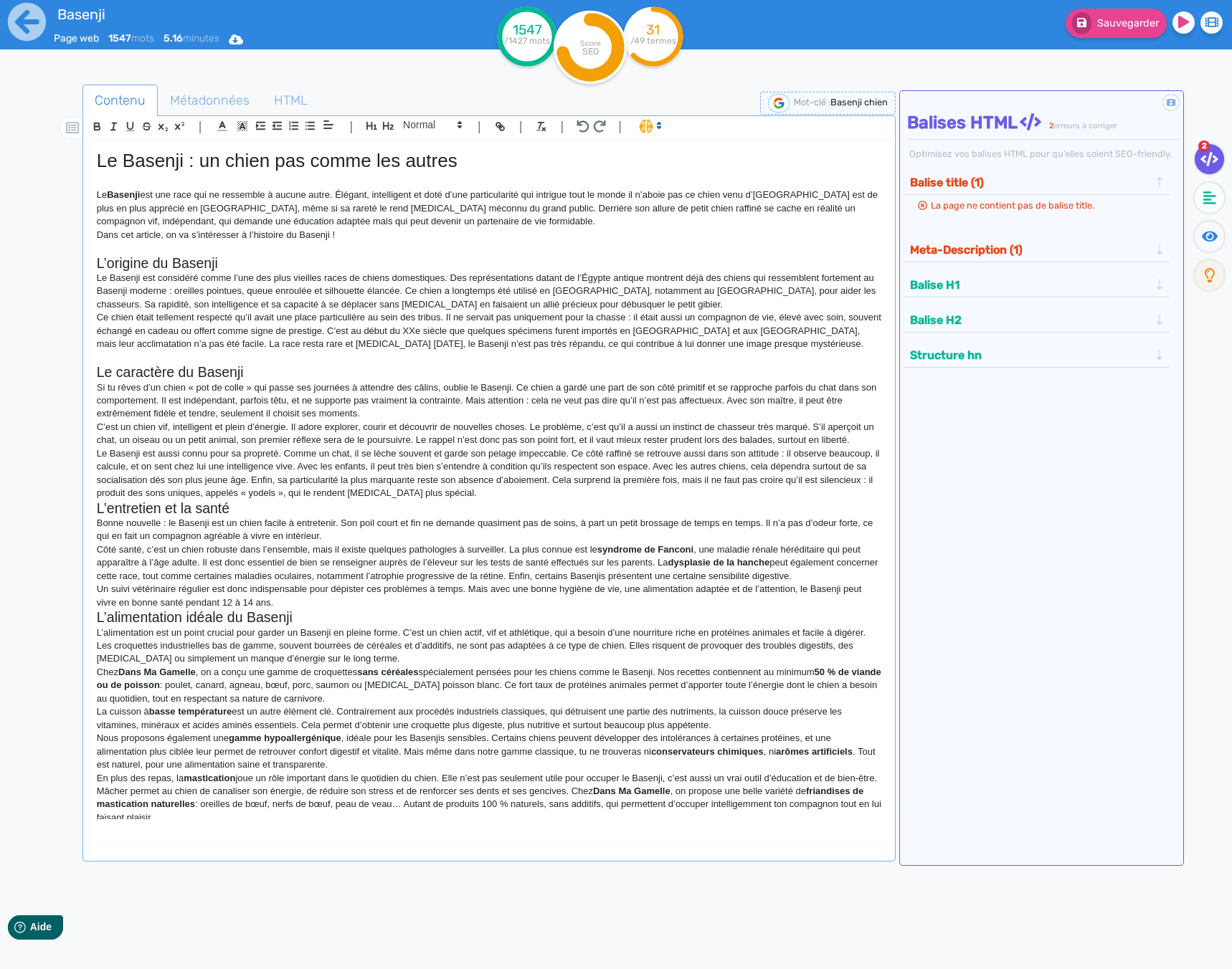
click at [534, 488] on p "Le Basenji est aussi connu pour sa propreté. Comme un chat, il se lèche souvent…" at bounding box center [489, 473] width 784 height 53
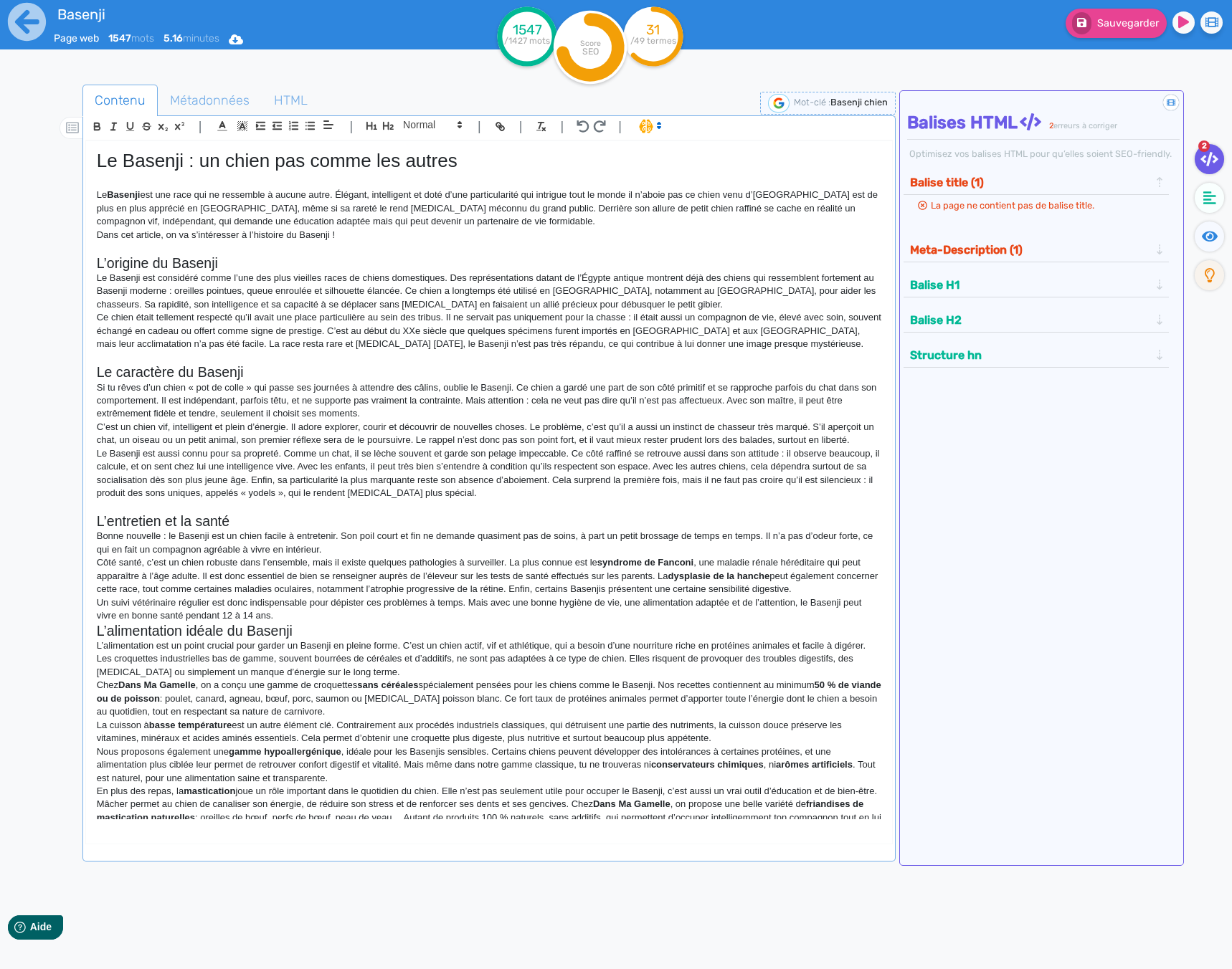
click at [325, 614] on p "Un suivi vétérinaire régulier est donc indispensable pour dépister ces problème…" at bounding box center [489, 609] width 784 height 27
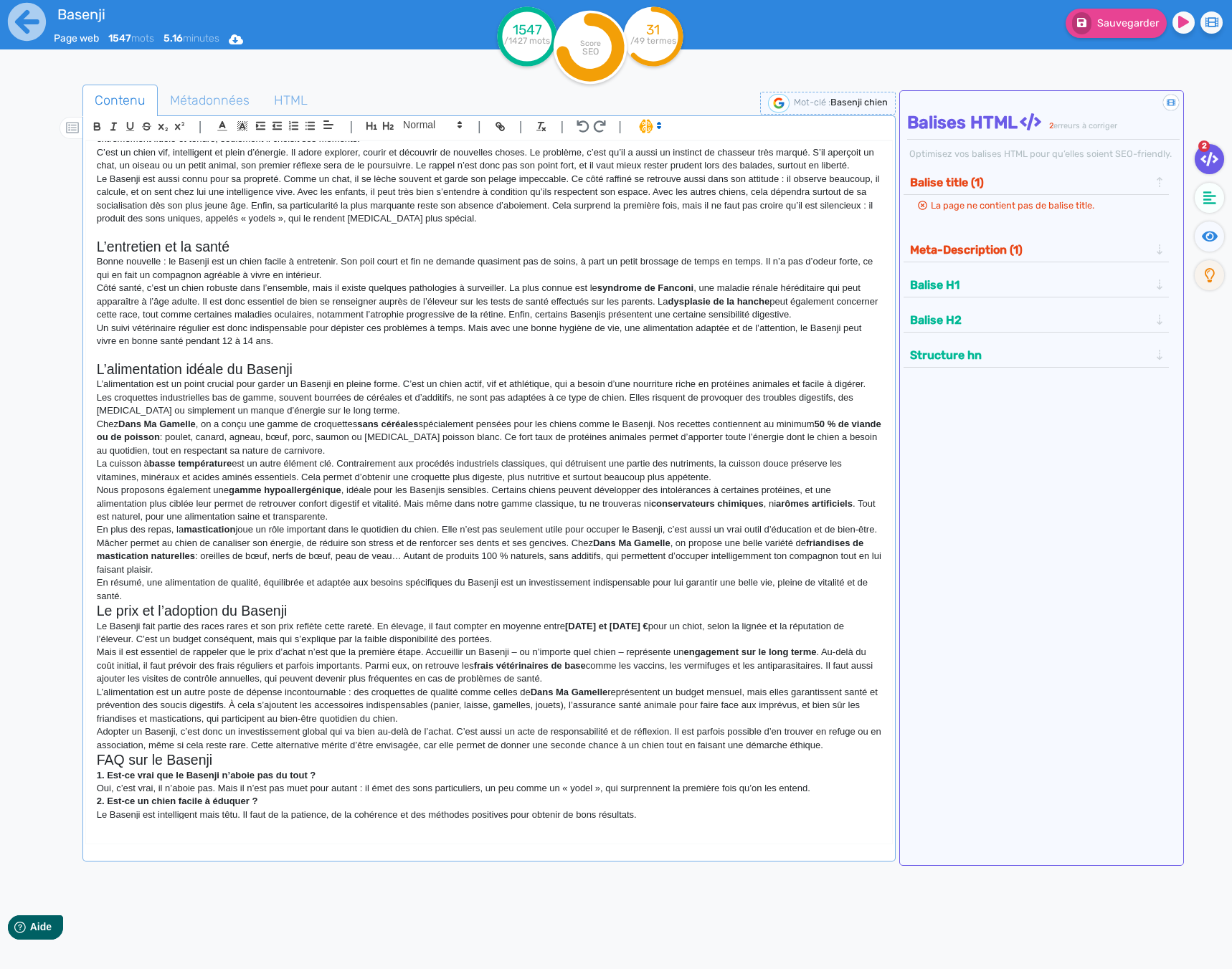
scroll to position [287, 0]
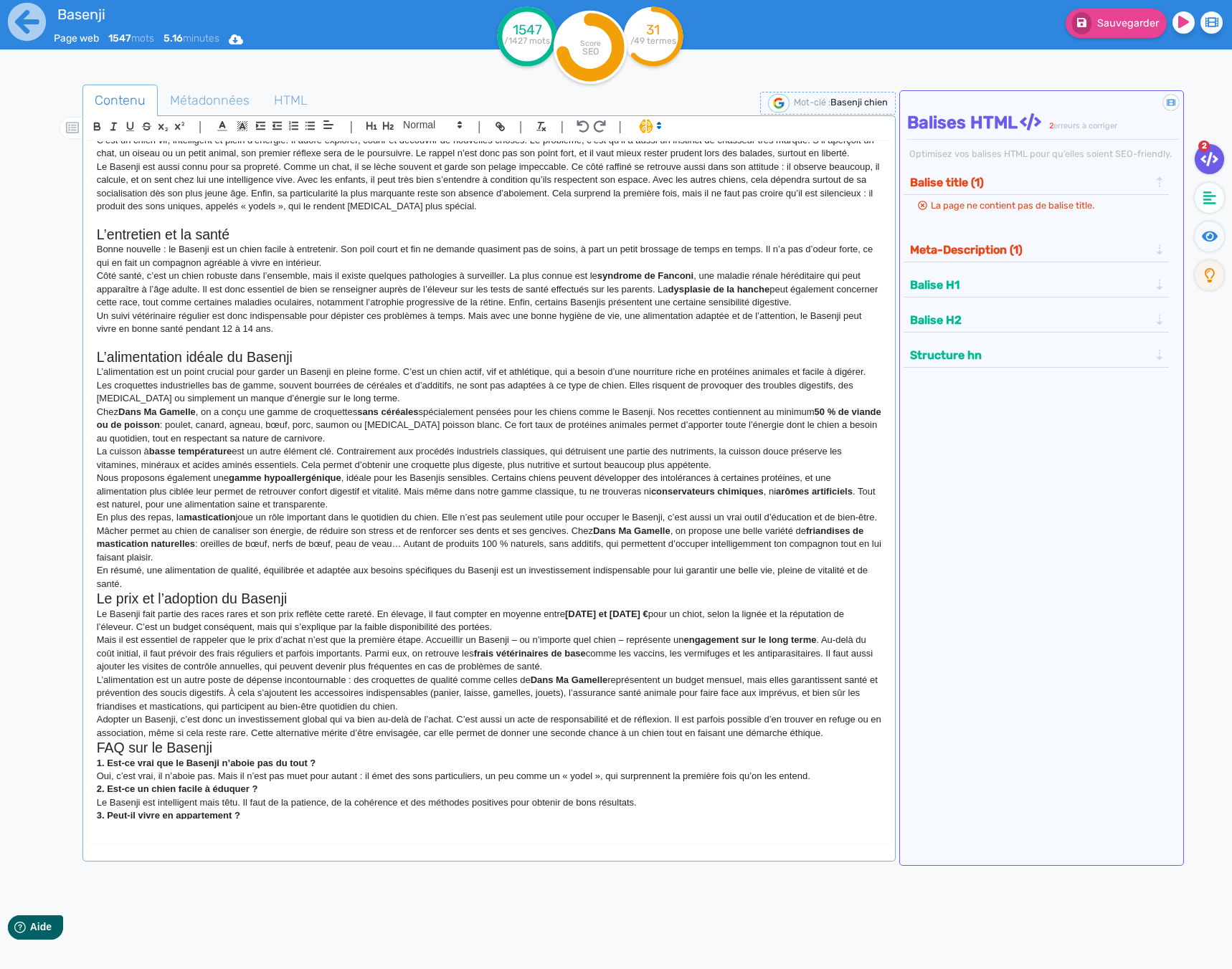
click at [131, 583] on p "En résumé, une alimentation de qualité, équilibrée et adaptée aux besoins spéci…" at bounding box center [489, 577] width 784 height 27
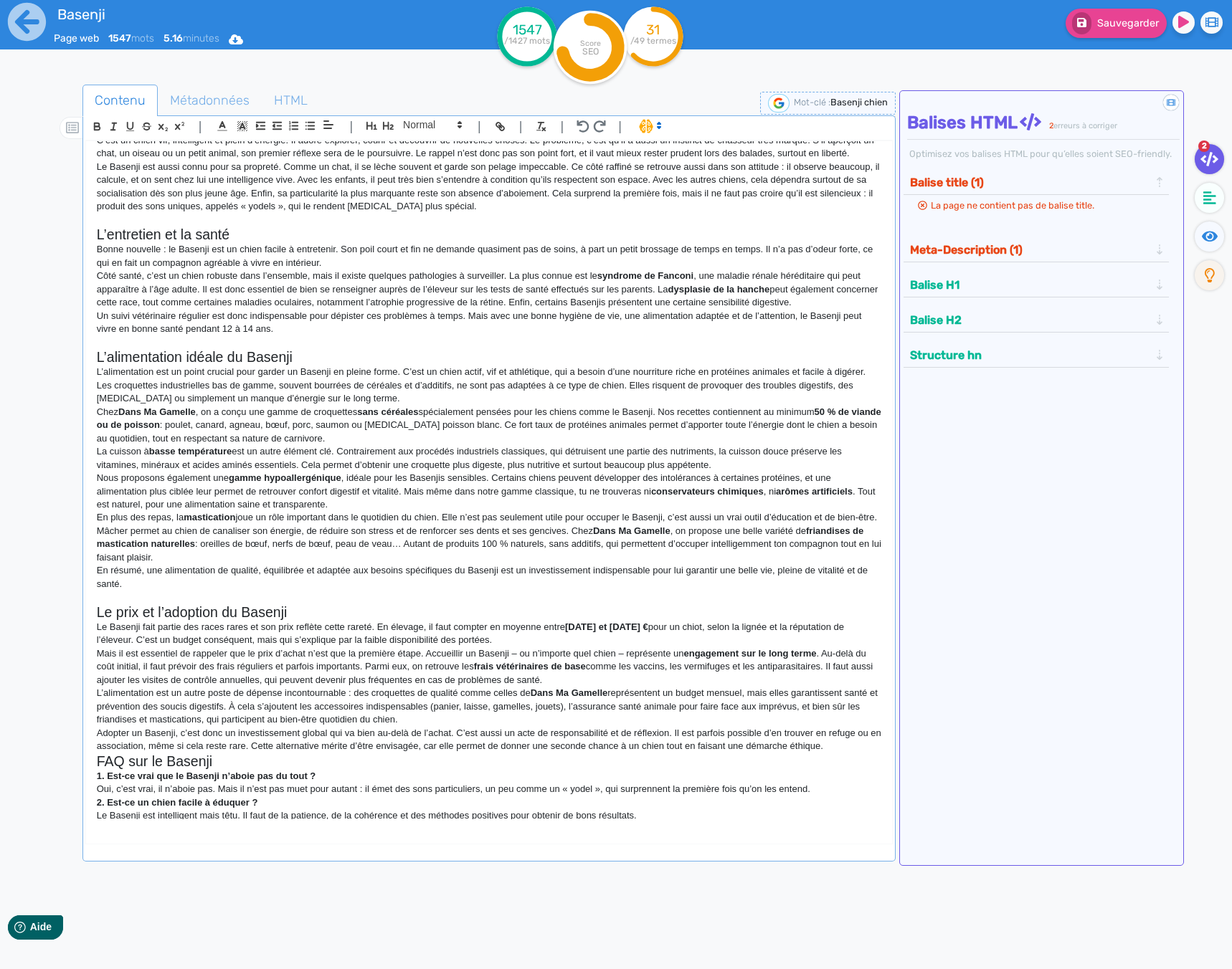
click at [841, 747] on p "Adopter un Basenji, c’est donc un investissement global qui va bien au-delà de …" at bounding box center [489, 740] width 784 height 27
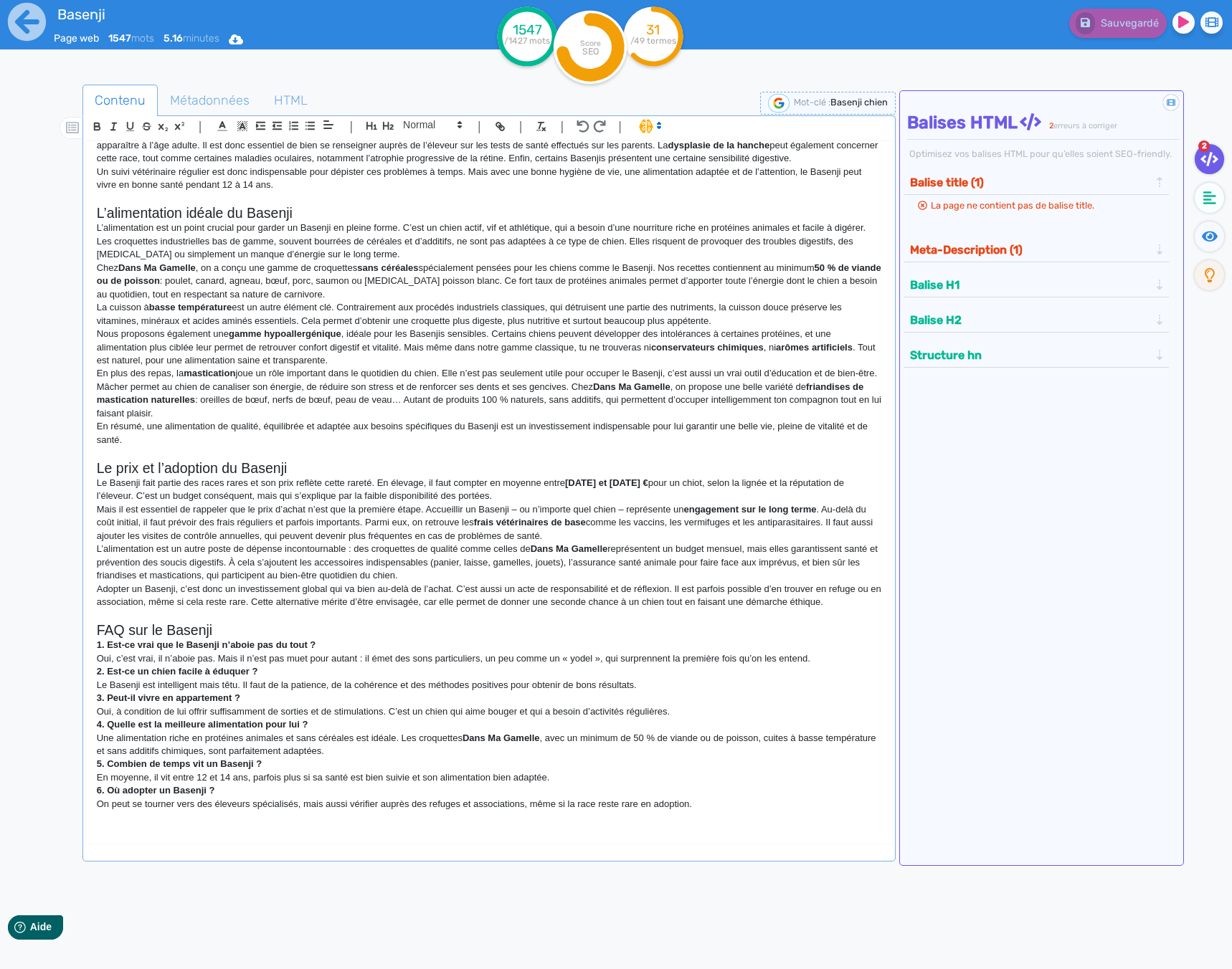
scroll to position [432, 0]
drag, startPoint x: 98, startPoint y: 163, endPoint x: 866, endPoint y: 851, distance: 1031.1
click at [866, 851] on div "| | H3 H4 H5 H6 Normal | | | | Le Basenji : un chien pas comme les autres Le Ba…" at bounding box center [489, 488] width 813 height 746
drag, startPoint x: 347, startPoint y: 499, endPoint x: 357, endPoint y: 420, distance: 79.6
click at [357, 422] on p "En résumé, une alimentation de qualité, équilibrée et adaptée aux besoins spéci…" at bounding box center [489, 433] width 784 height 27
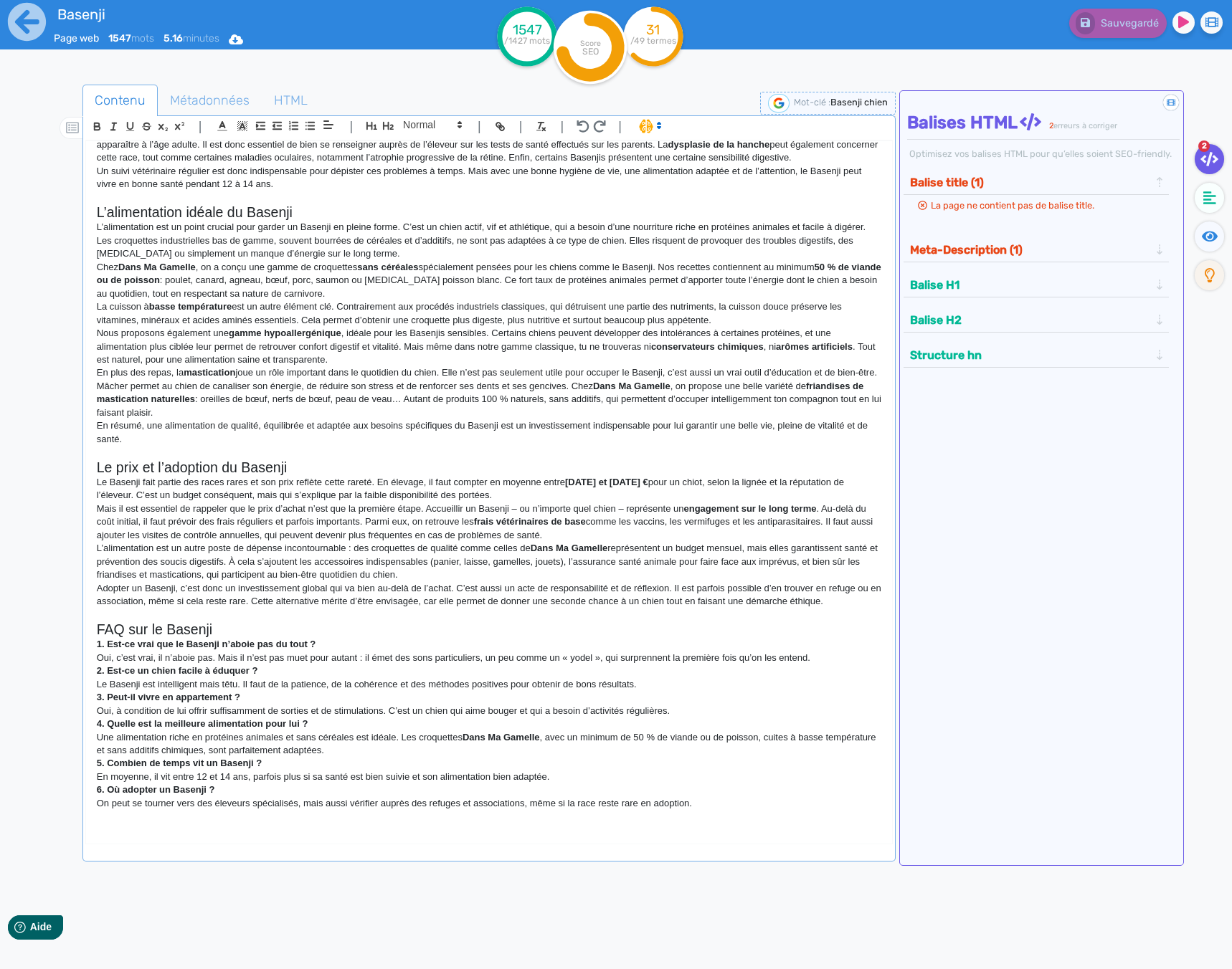
drag, startPoint x: 95, startPoint y: 256, endPoint x: 902, endPoint y: 854, distance: 1004.4
click at [902, 854] on div "Contenu Métadonnées HTML | | H3 H4 H5 H6 Normal | | | | Le Basenji : un chien p…" at bounding box center [637, 570] width 1190 height 978
copy div "L’ipsumdo si Ametcon Ad Elitsed doe temporinc utlab e’dol mag aliq enimadmi ven…"
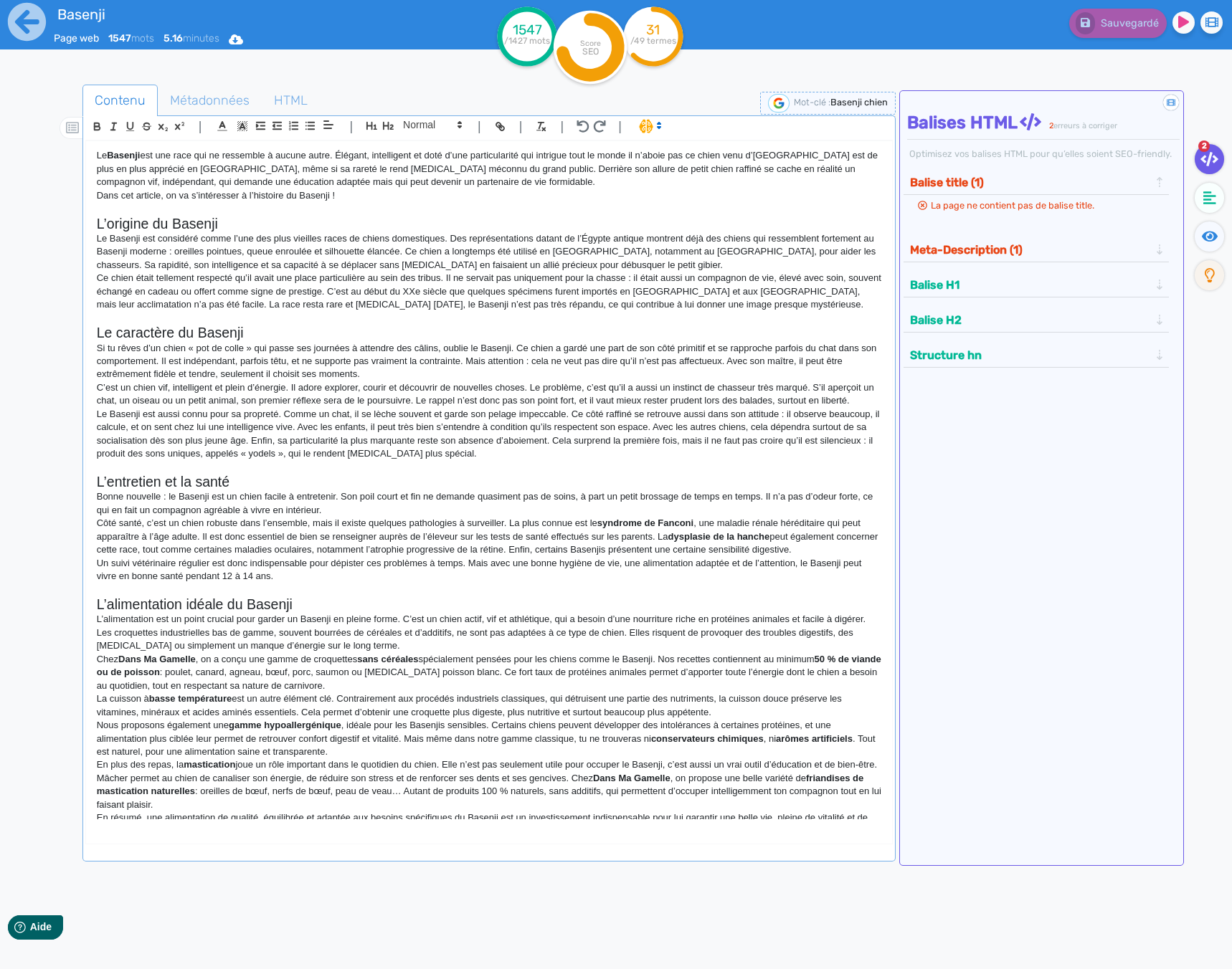
scroll to position [0, 0]
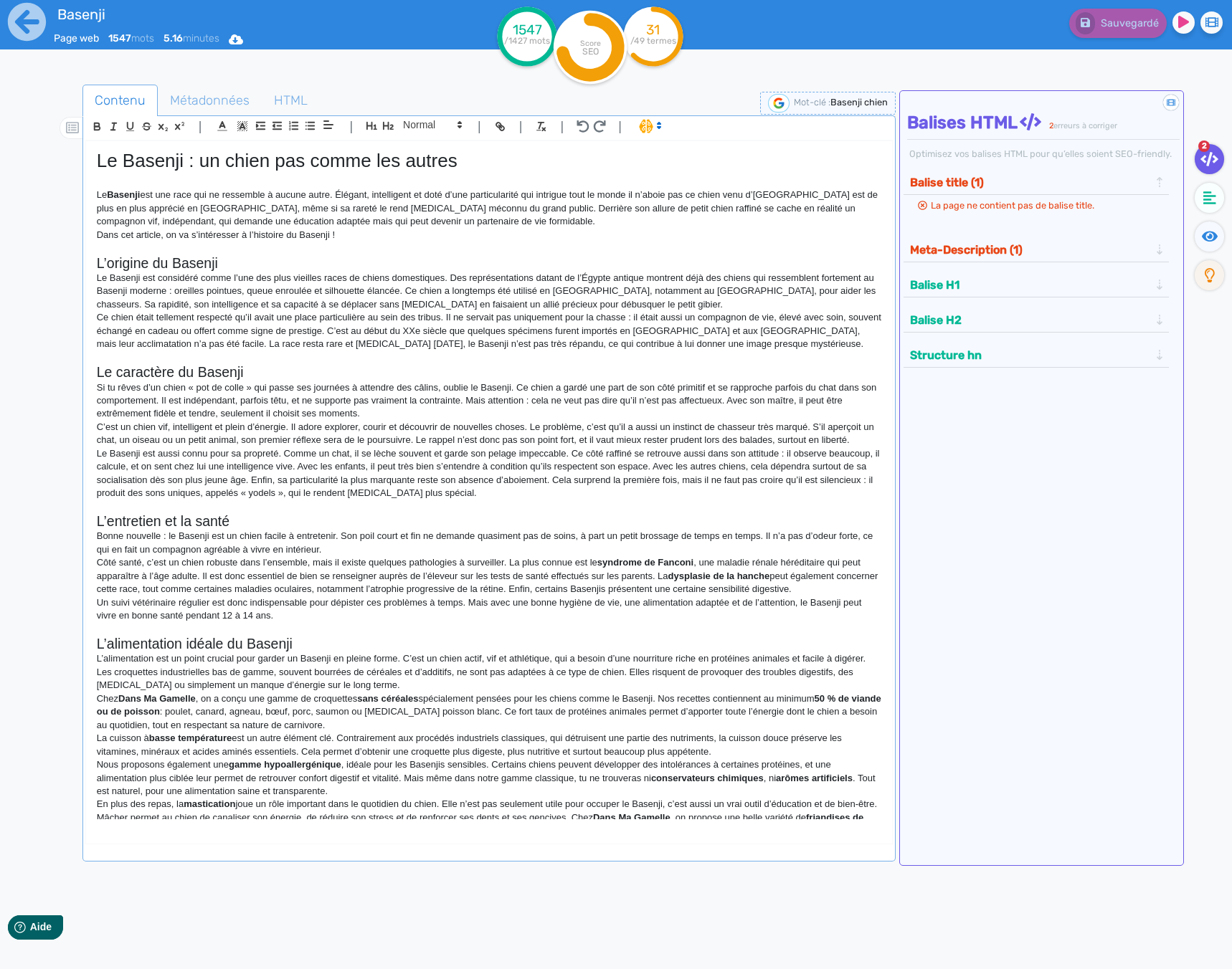
click at [545, 391] on p "Si tu rêves d’un chien « pot de colle » qui passe ses journées à attendre des c…" at bounding box center [489, 401] width 784 height 40
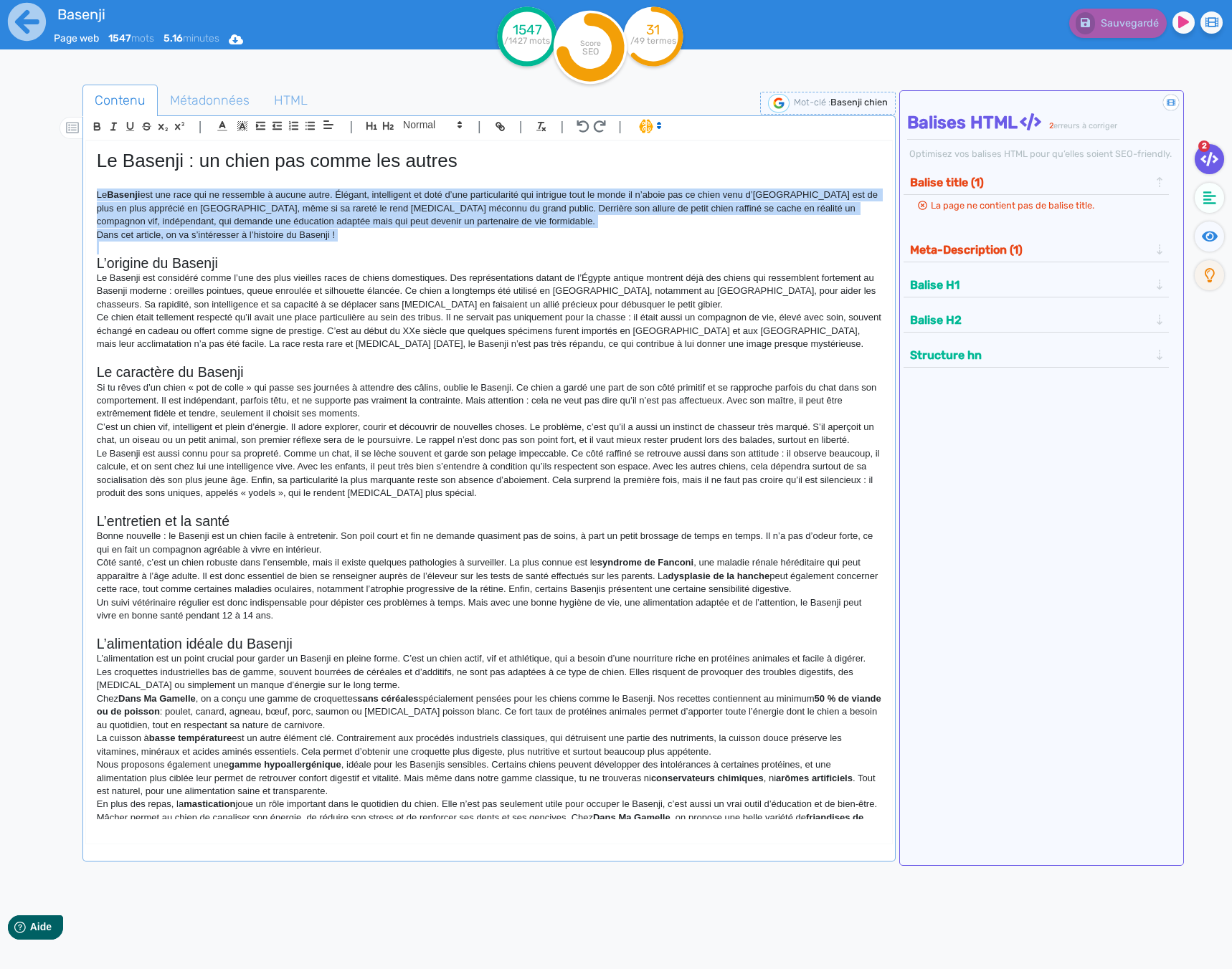
drag, startPoint x: 95, startPoint y: 194, endPoint x: 430, endPoint y: 249, distance: 339.5
click at [430, 249] on div "Le Basenji : un chien pas comme les autres Le Basenji est une race qui ne resse…" at bounding box center [489, 480] width 806 height 678
copy div "Le Basenji est une race qui ne ressemble à aucune autre. Élégant, intelligent e…"
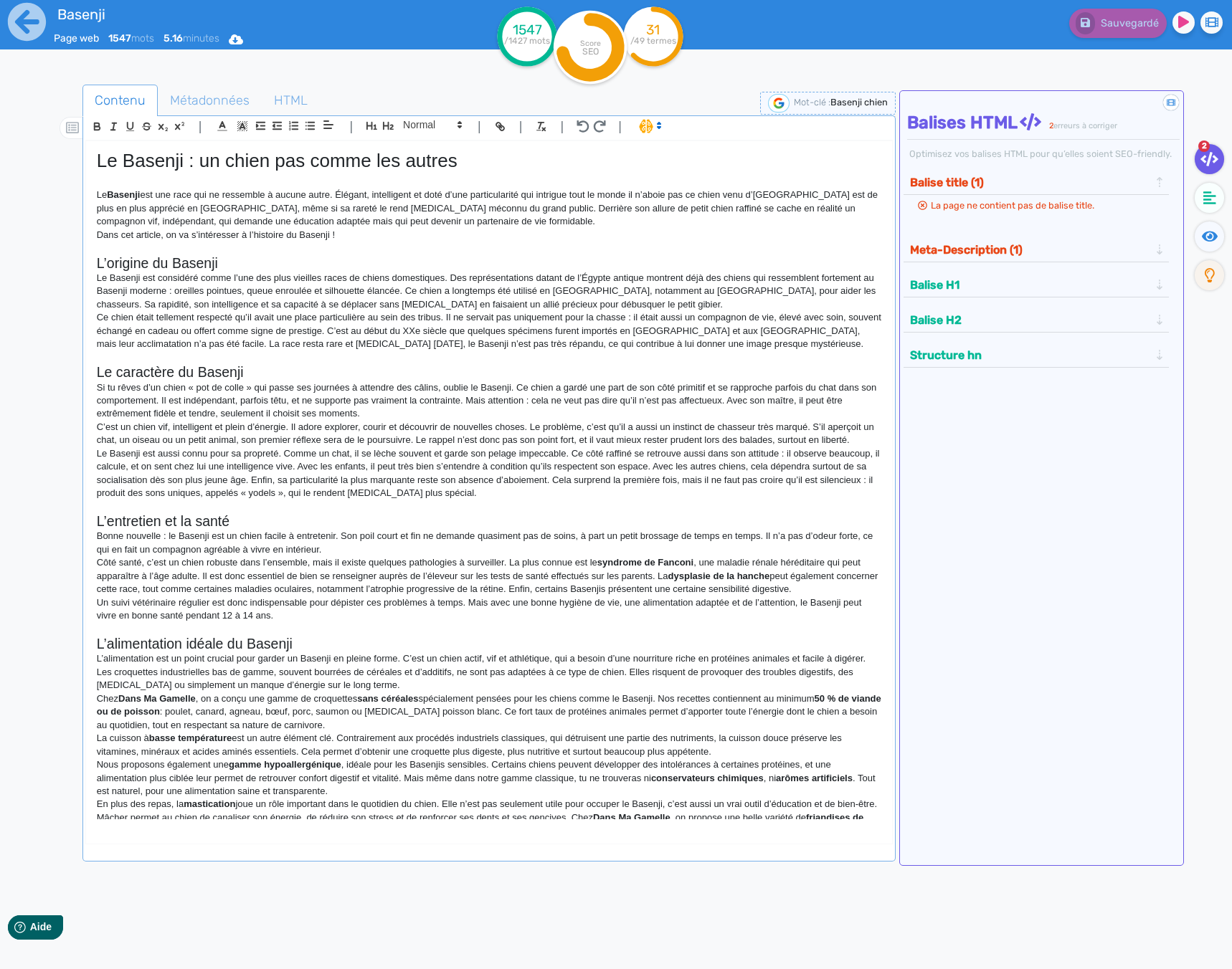
drag, startPoint x: 316, startPoint y: 459, endPoint x: 305, endPoint y: 461, distance: 11.2
click at [310, 461] on p "Le Basenji est aussi connu pour sa propreté. Comme un chat, il se lèche souvent…" at bounding box center [489, 473] width 784 height 53
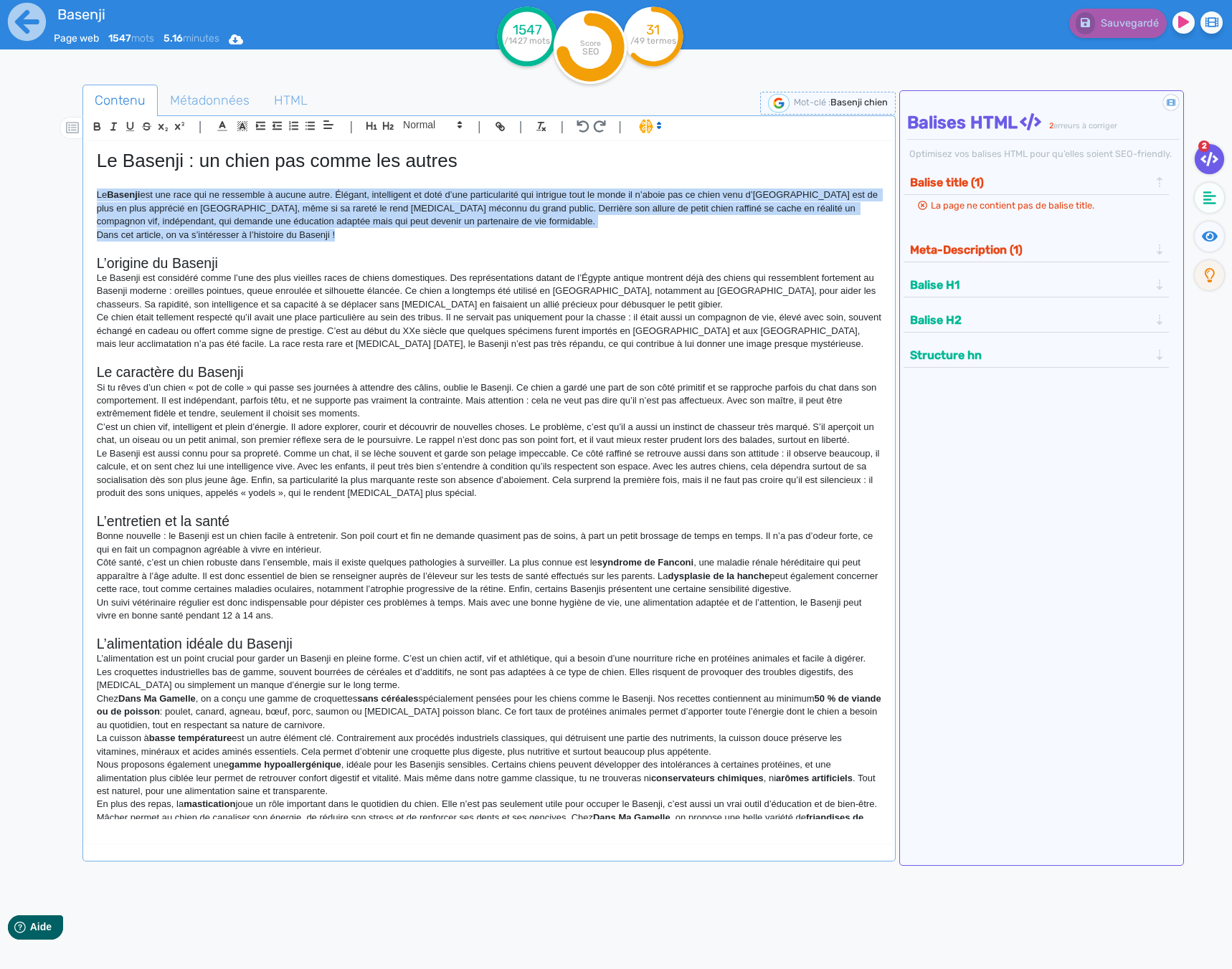
drag, startPoint x: 345, startPoint y: 238, endPoint x: 65, endPoint y: 192, distance: 283.8
click at [65, 192] on div "Contenu Métadonnées HTML | | H3 H4 H5 H6 Normal | | | | Le Basenji : un chien p…" at bounding box center [637, 570] width 1190 height 978
copy div "Le Basenji est une race qui ne ressemble à aucune autre. Élégant, intelligent e…"
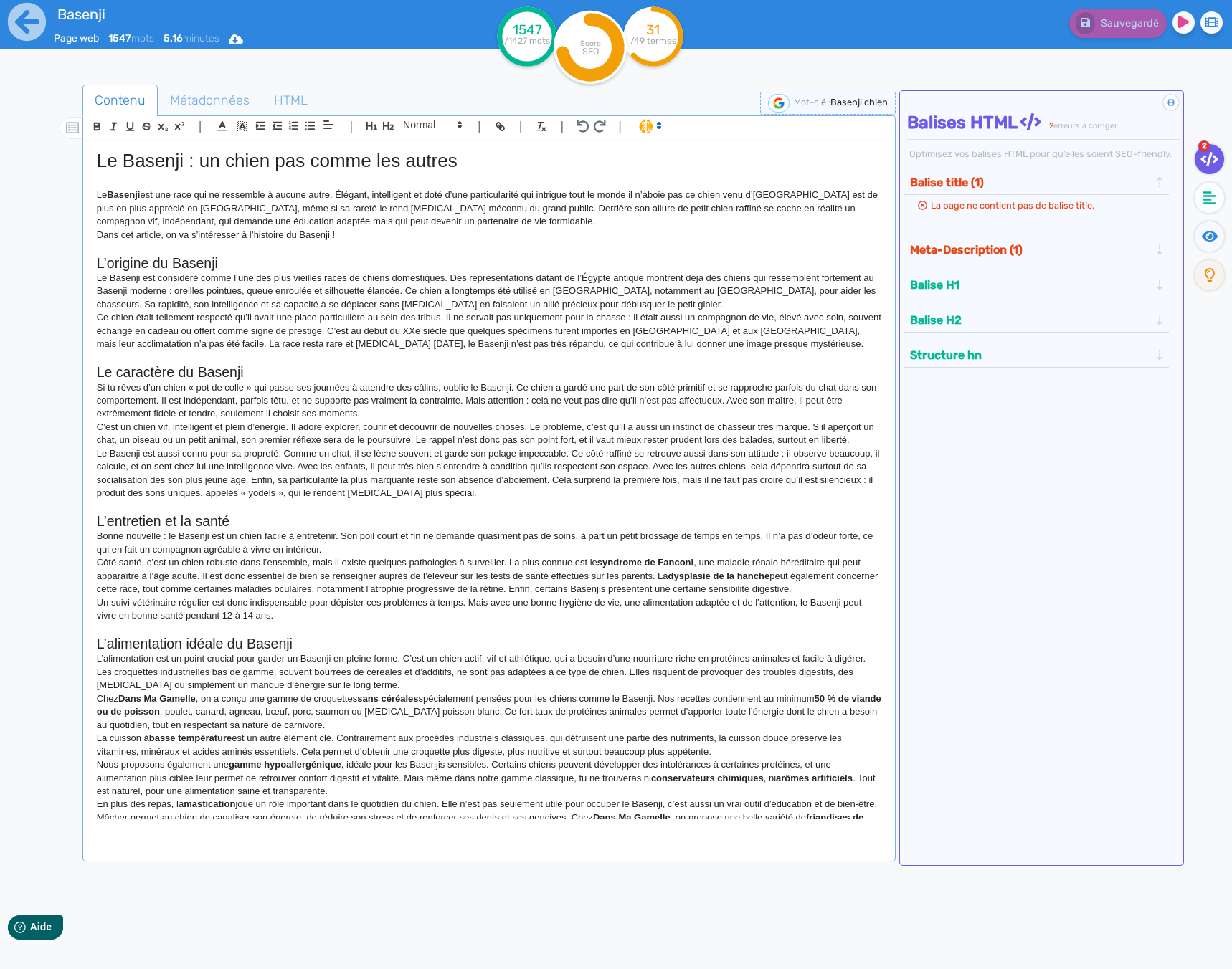
click at [285, 157] on h1 "Le Basenji : un chien pas comme les autres" at bounding box center [489, 160] width 784 height 22
copy h1 "Le Basenji : un chien pas comme les autres"
click at [357, 288] on p "Le Basenji est considéré comme l’une des plus vieilles races de chiens domestiq…" at bounding box center [489, 291] width 784 height 40
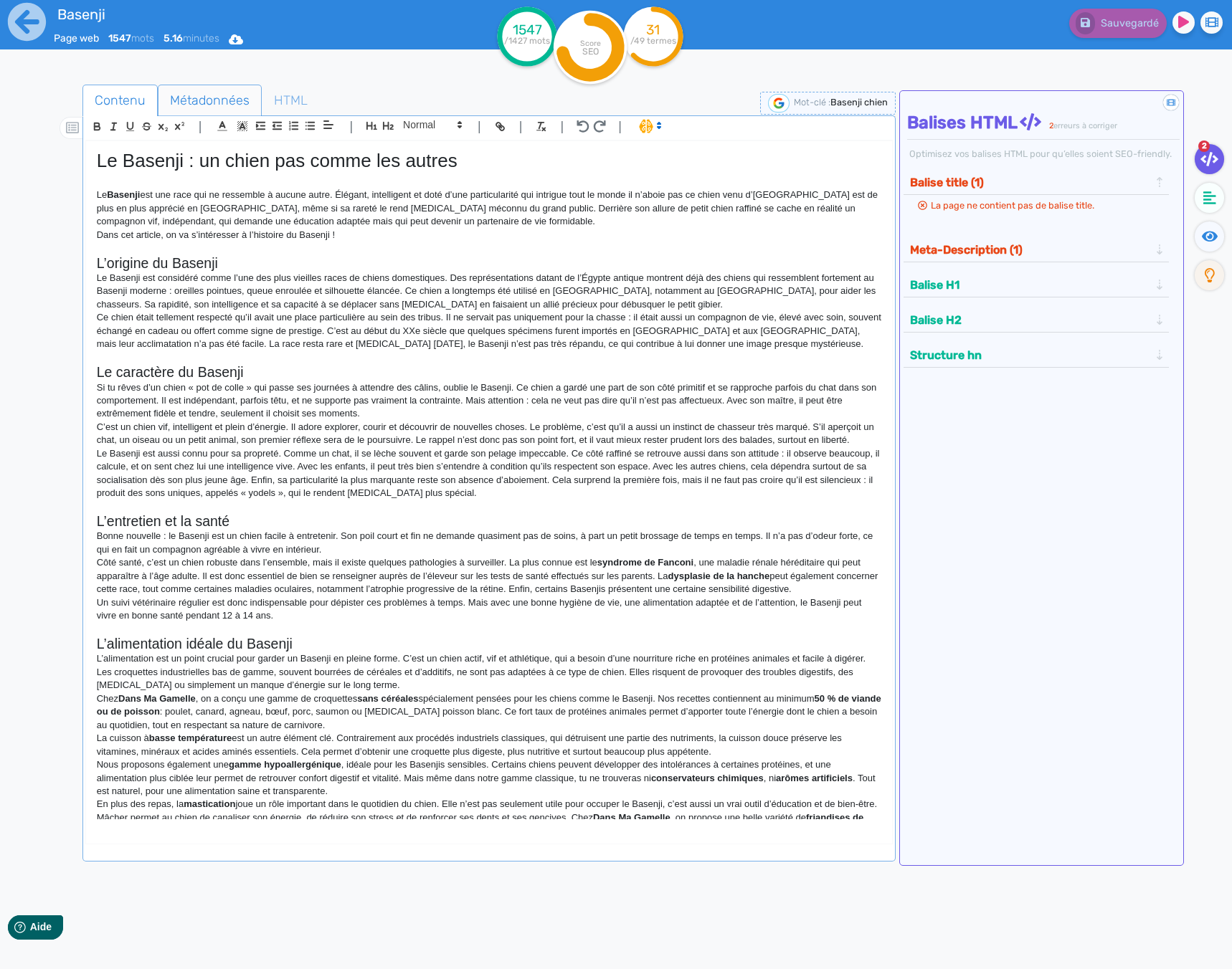
click at [192, 97] on span "Métadonnées" at bounding box center [209, 100] width 103 height 39
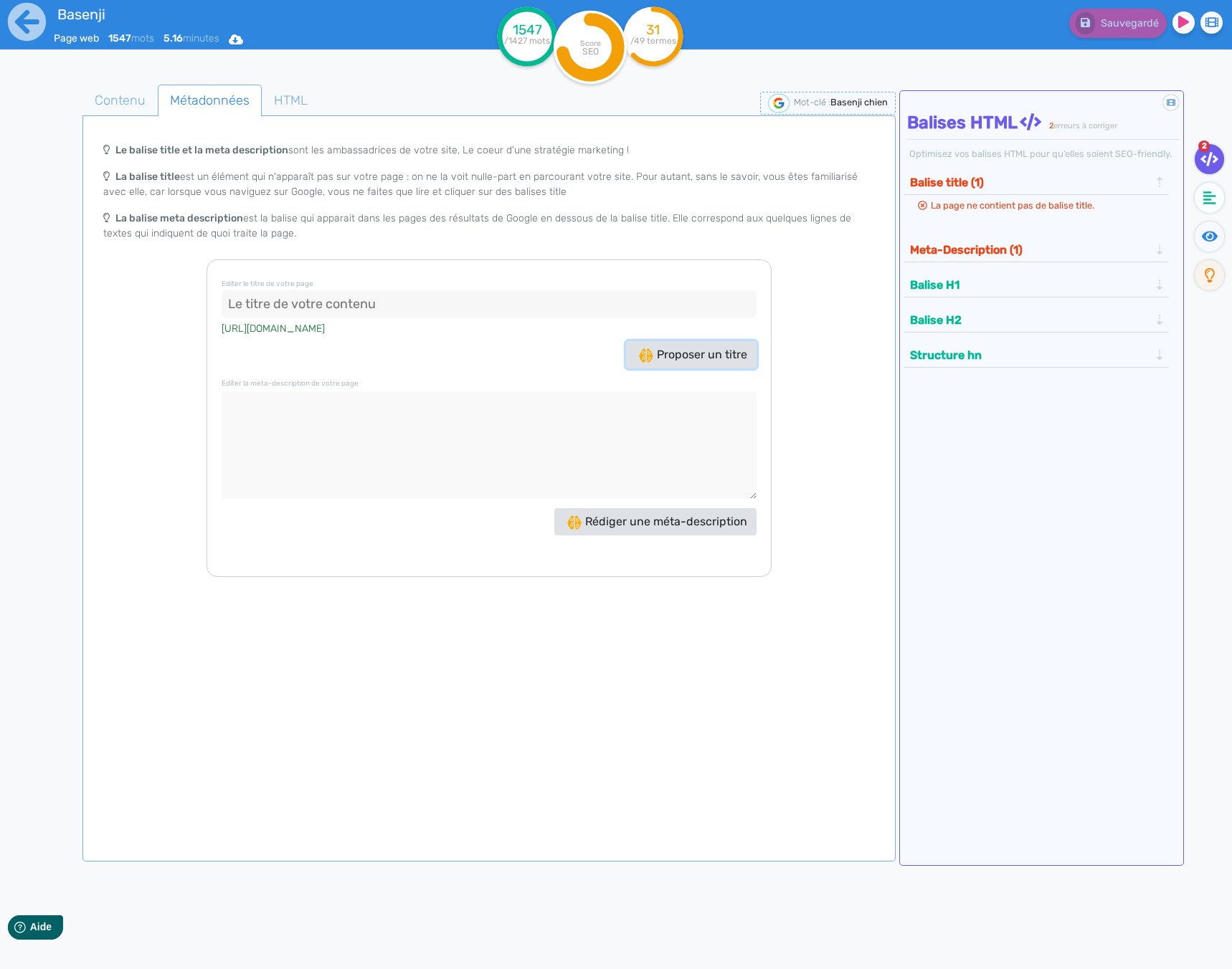
click at [672, 357] on span "Proposer un titre" at bounding box center [693, 354] width 108 height 14
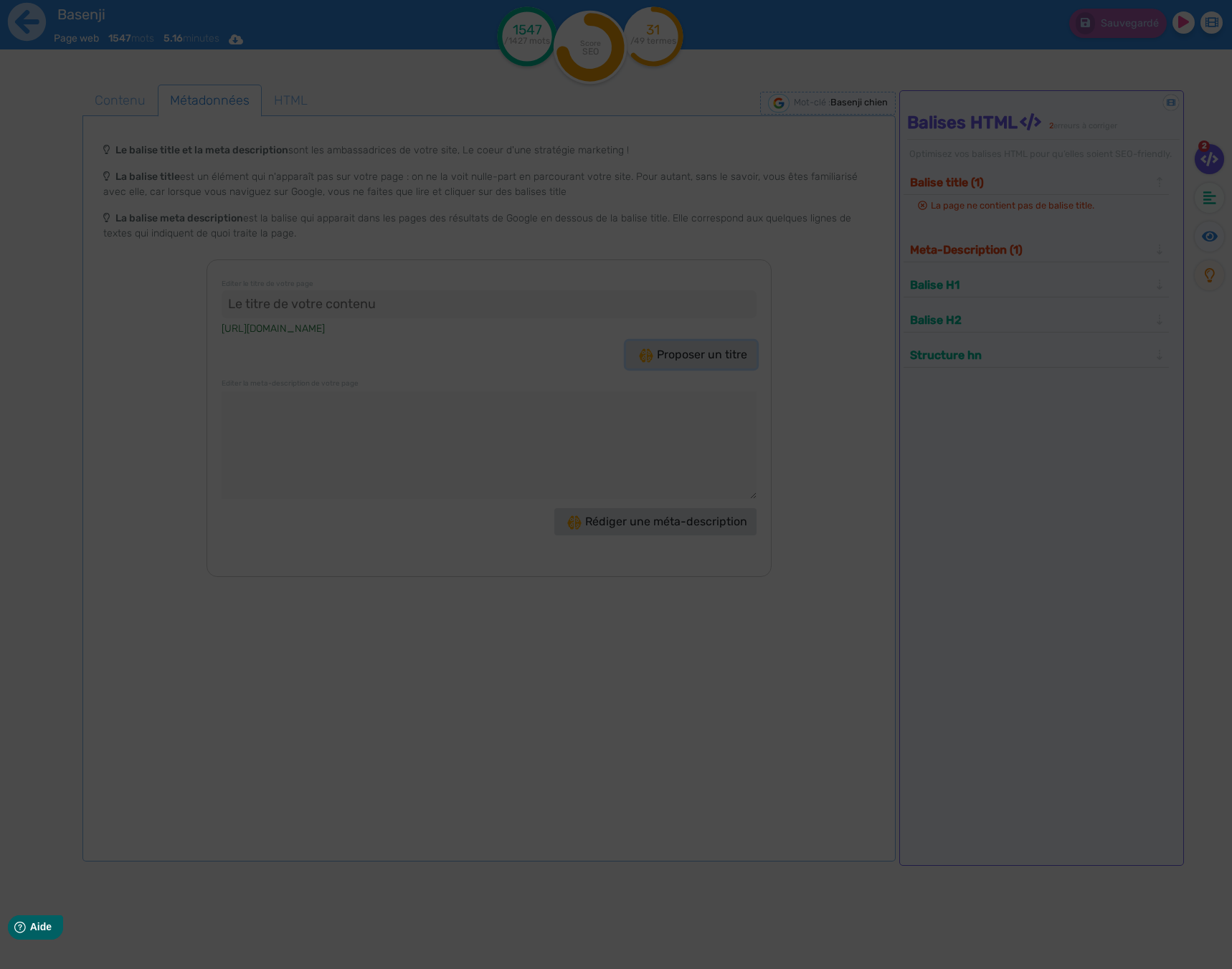
type input ""Découvrez le Basenji chien : un compagnon unique !""
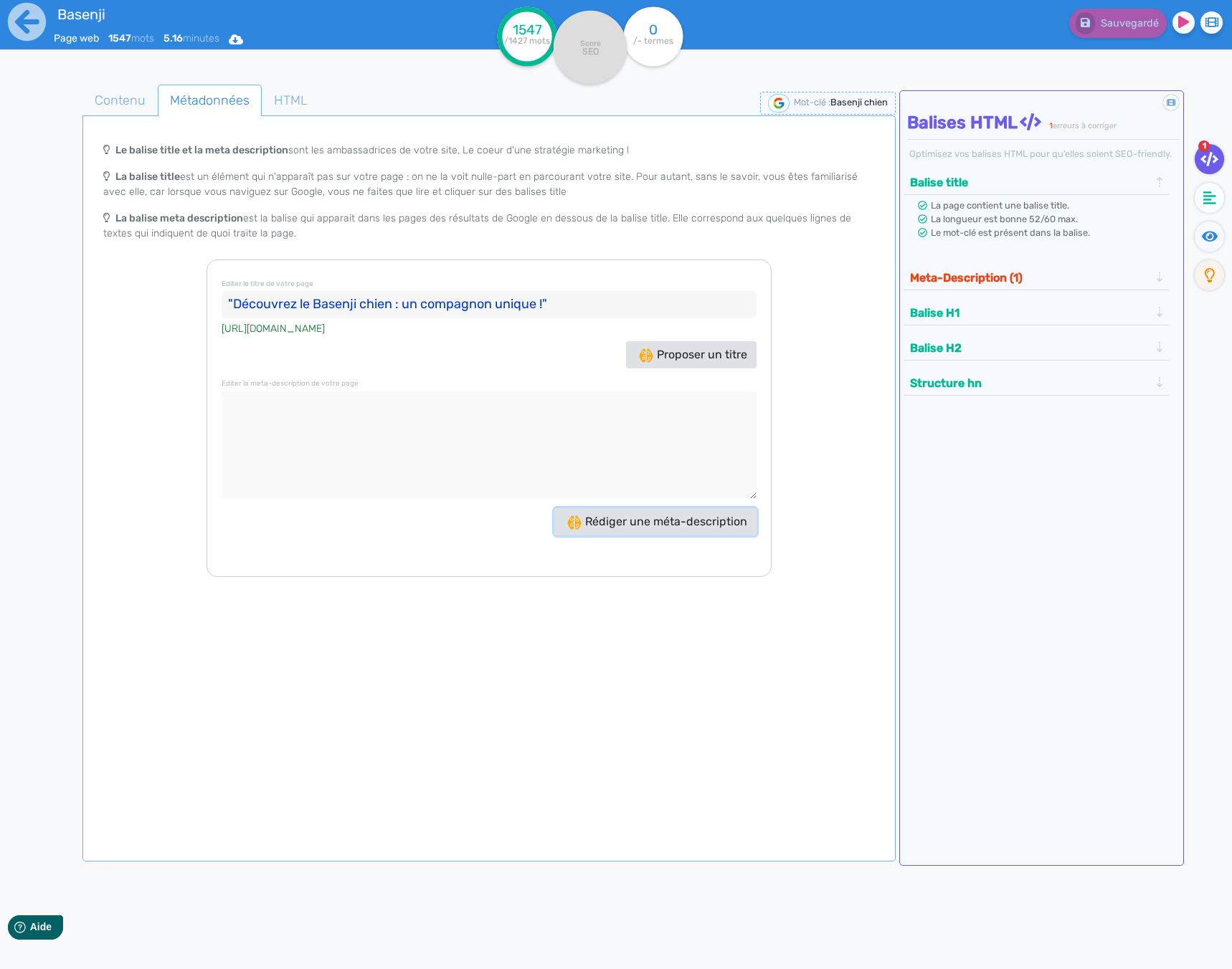
click at [633, 523] on span "Rédiger une méta-description" at bounding box center [656, 521] width 180 height 14
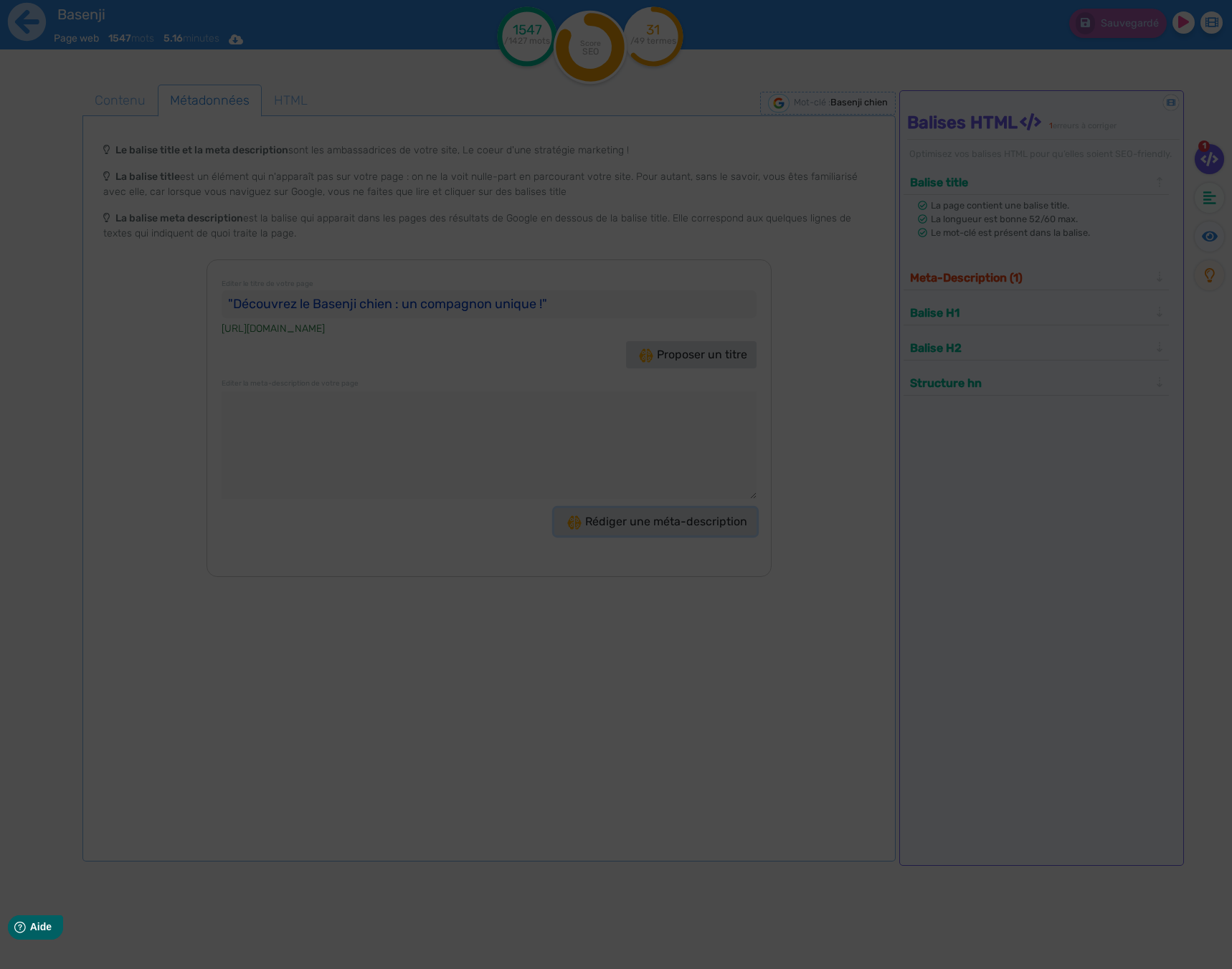
type textarea "Découvrez le Basenji chien, un compagnon élégant et intelligent ! Apprenez tout…"
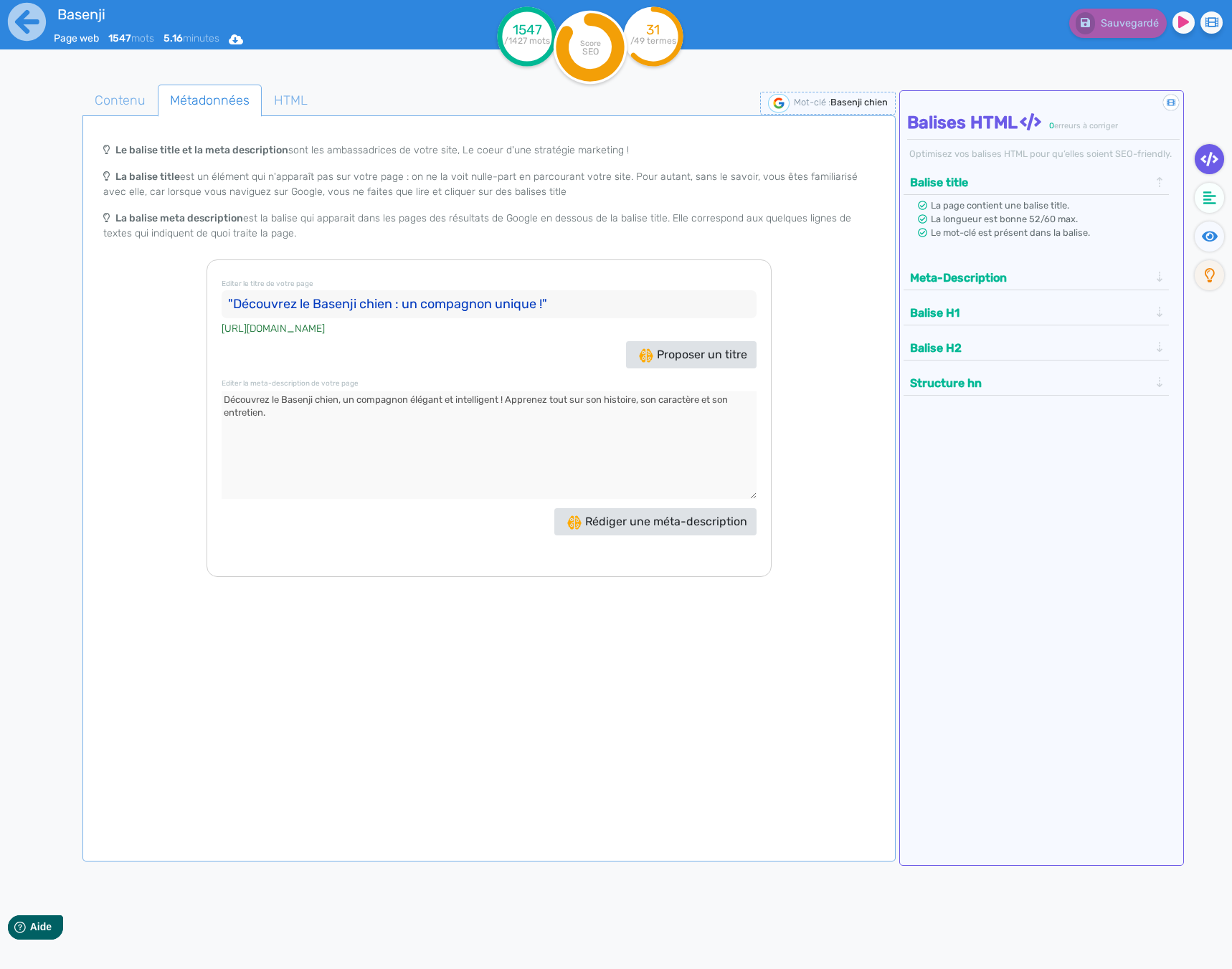
drag, startPoint x: 237, startPoint y: 302, endPoint x: 543, endPoint y: 316, distance: 306.3
click at [543, 316] on input ""Découvrez le Basenji chien : un compagnon unique !"" at bounding box center [489, 305] width 535 height 29
drag, startPoint x: 481, startPoint y: 440, endPoint x: 105, endPoint y: 390, distance: 379.3
click at [105, 390] on div "Le balise title et la meta description sont les ambassadrices de votre site, Le…" at bounding box center [489, 357] width 807 height 442
click at [191, 393] on div "Le balise title et la meta description sont les ambassadrices de votre site, Le…" at bounding box center [489, 357] width 807 height 442
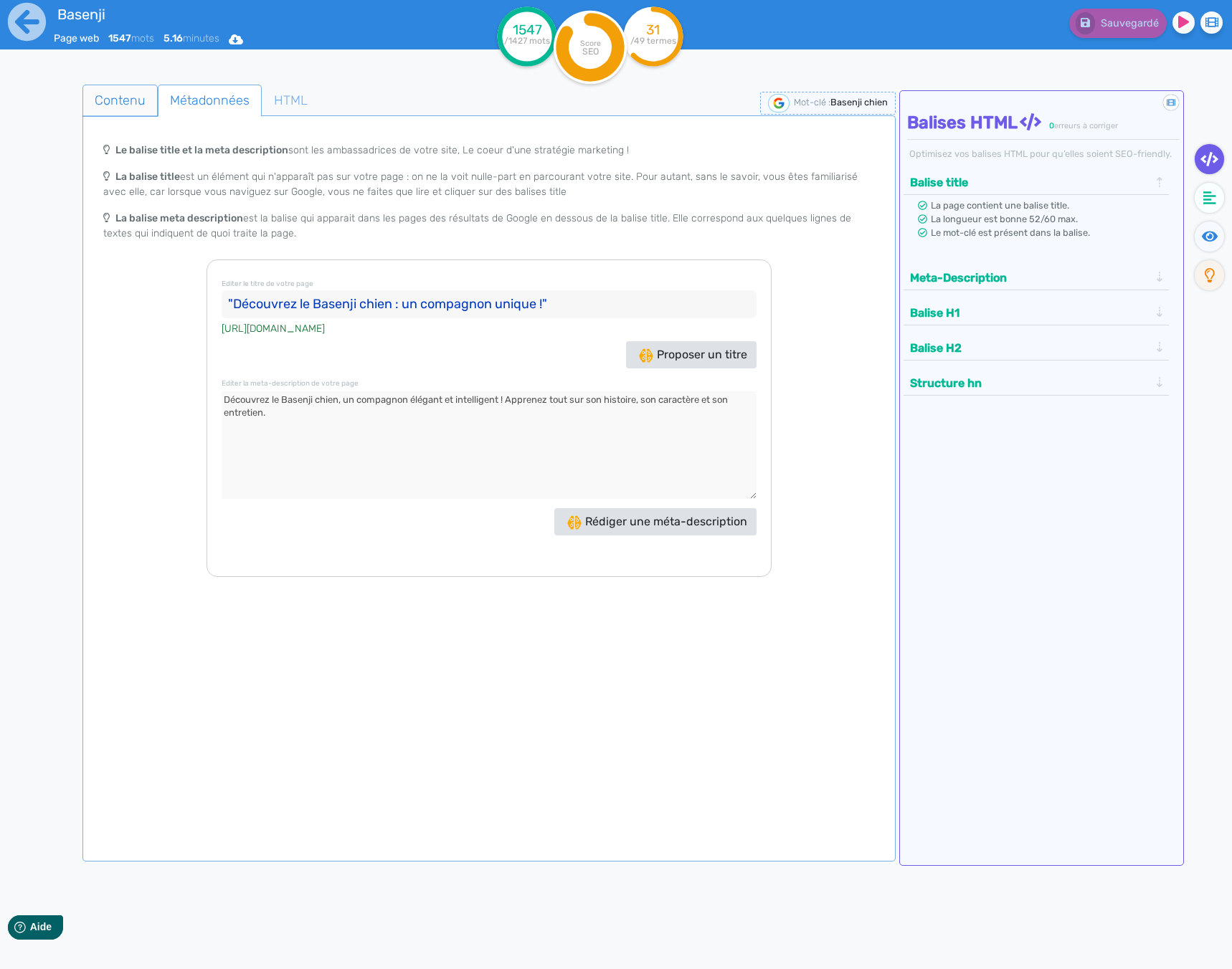
click at [106, 96] on span "Contenu" at bounding box center [120, 100] width 74 height 39
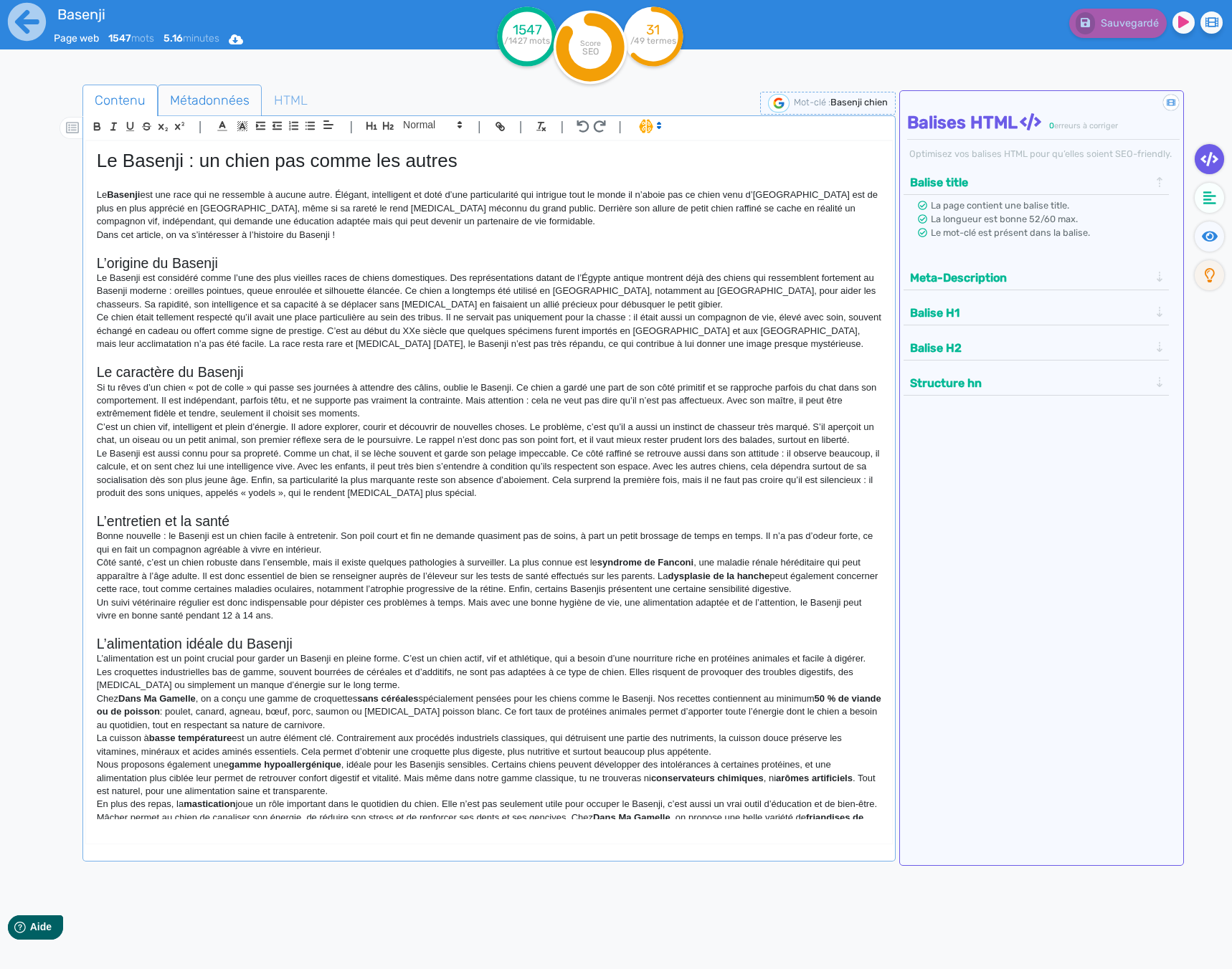
click at [207, 88] on span "Métadonnées" at bounding box center [209, 100] width 103 height 39
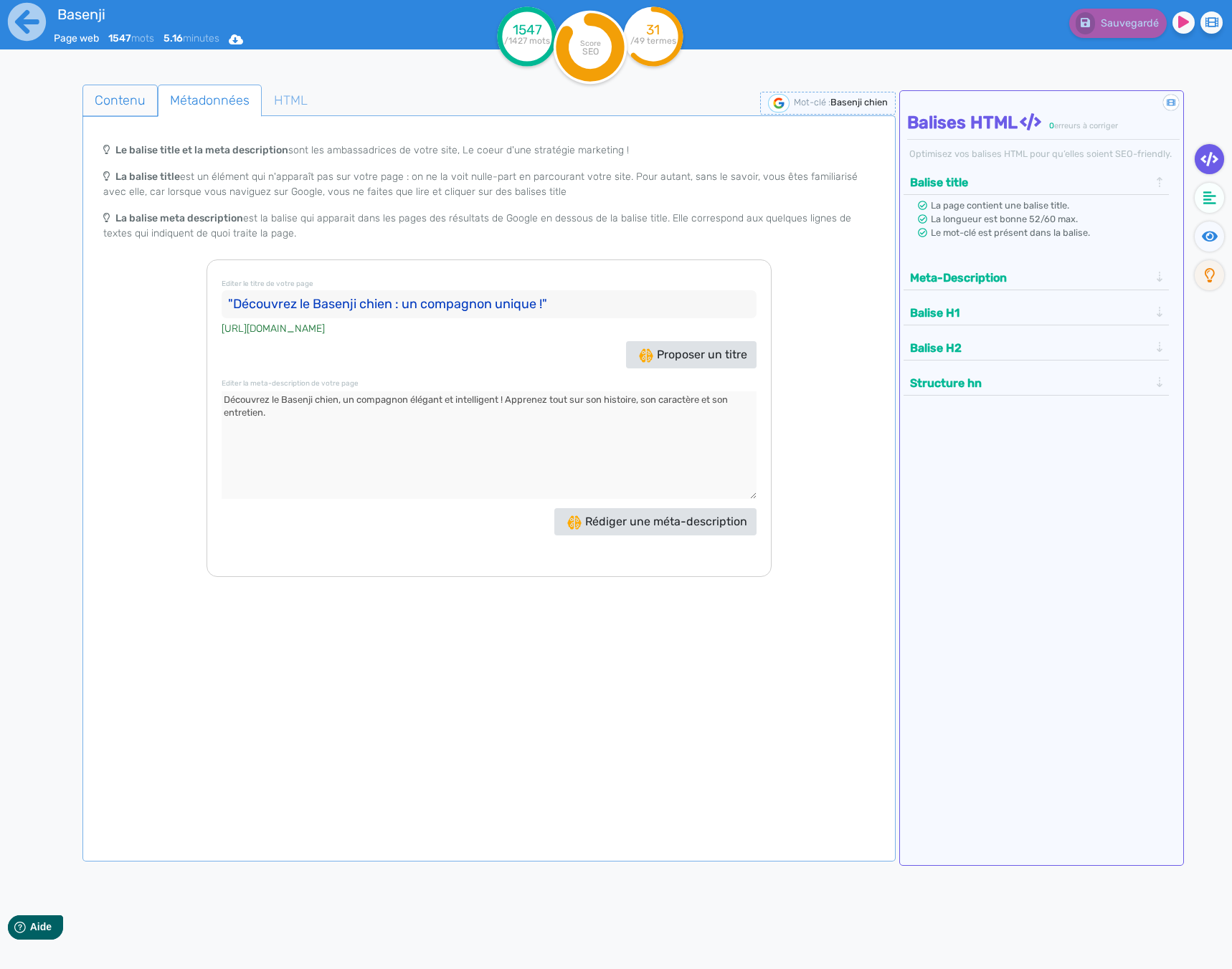
click at [131, 97] on span "Contenu" at bounding box center [120, 100] width 74 height 39
